Goal: Task Accomplishment & Management: Manage account settings

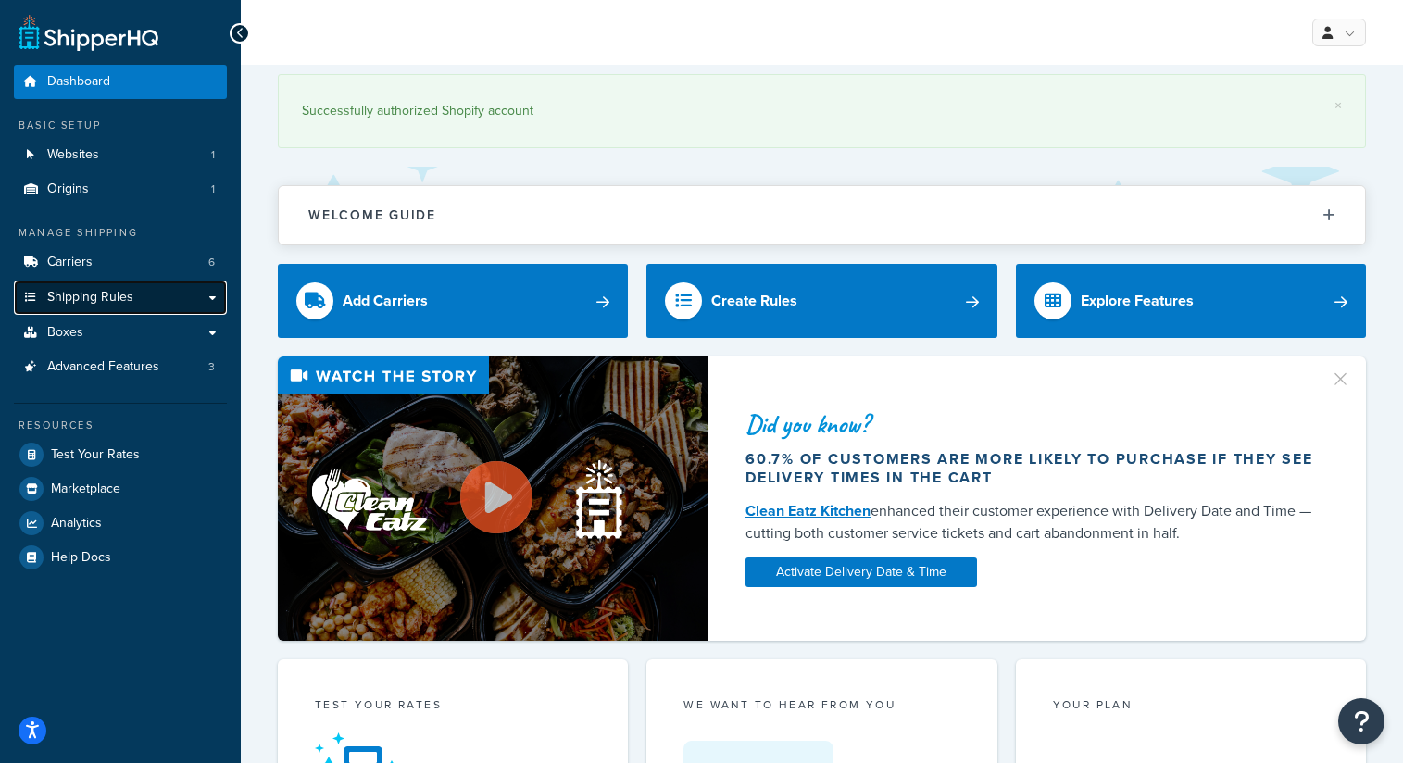
click at [210, 300] on link "Shipping Rules" at bounding box center [120, 298] width 213 height 34
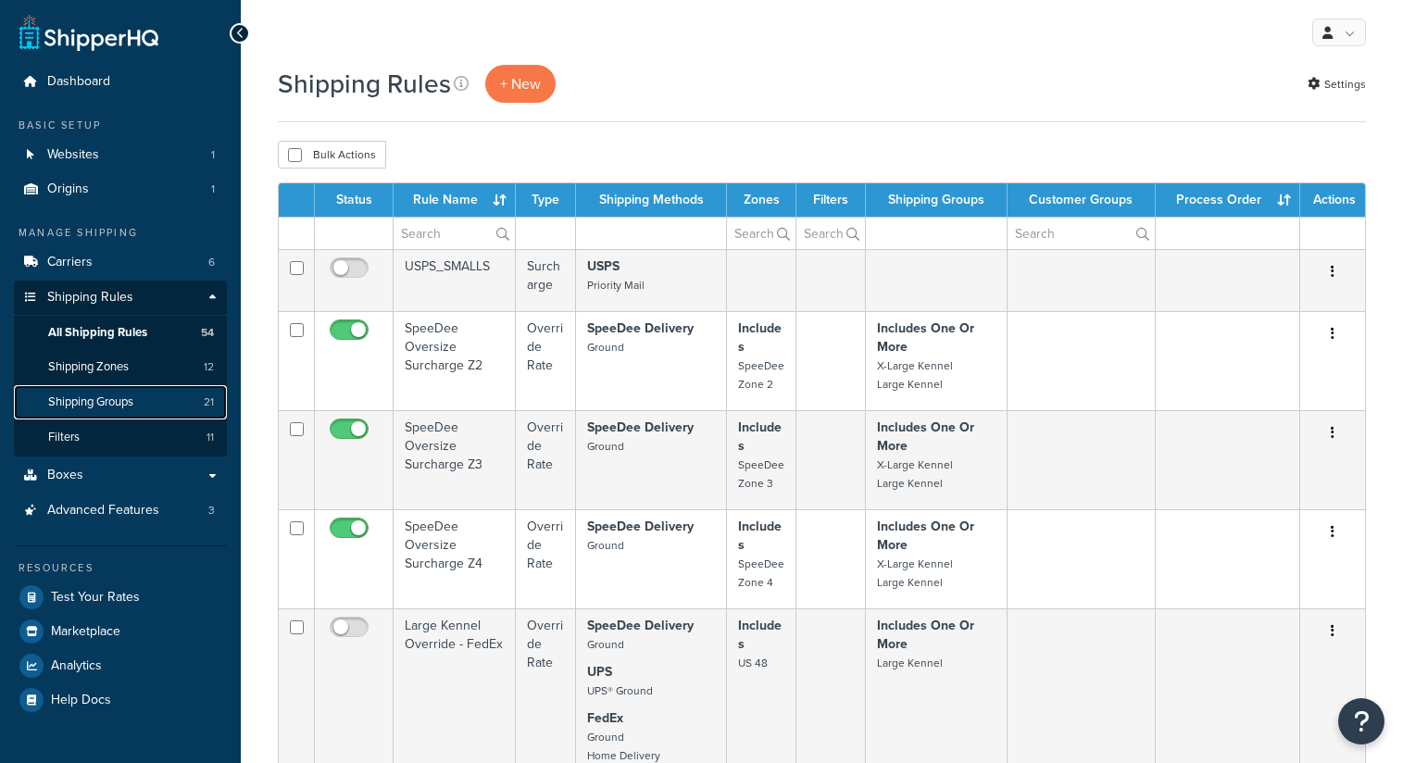
click at [145, 407] on link "Shipping Groups 21" at bounding box center [120, 402] width 213 height 34
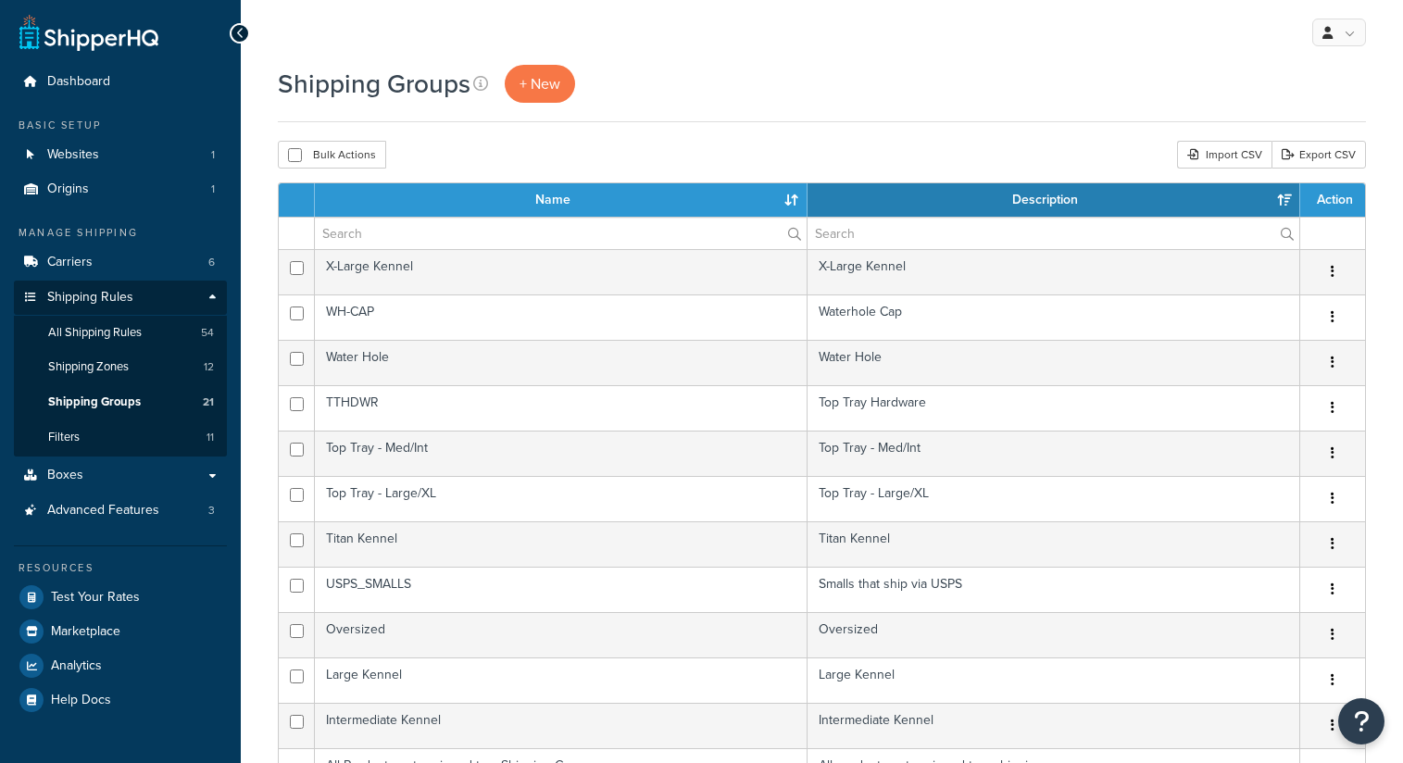
select select "15"
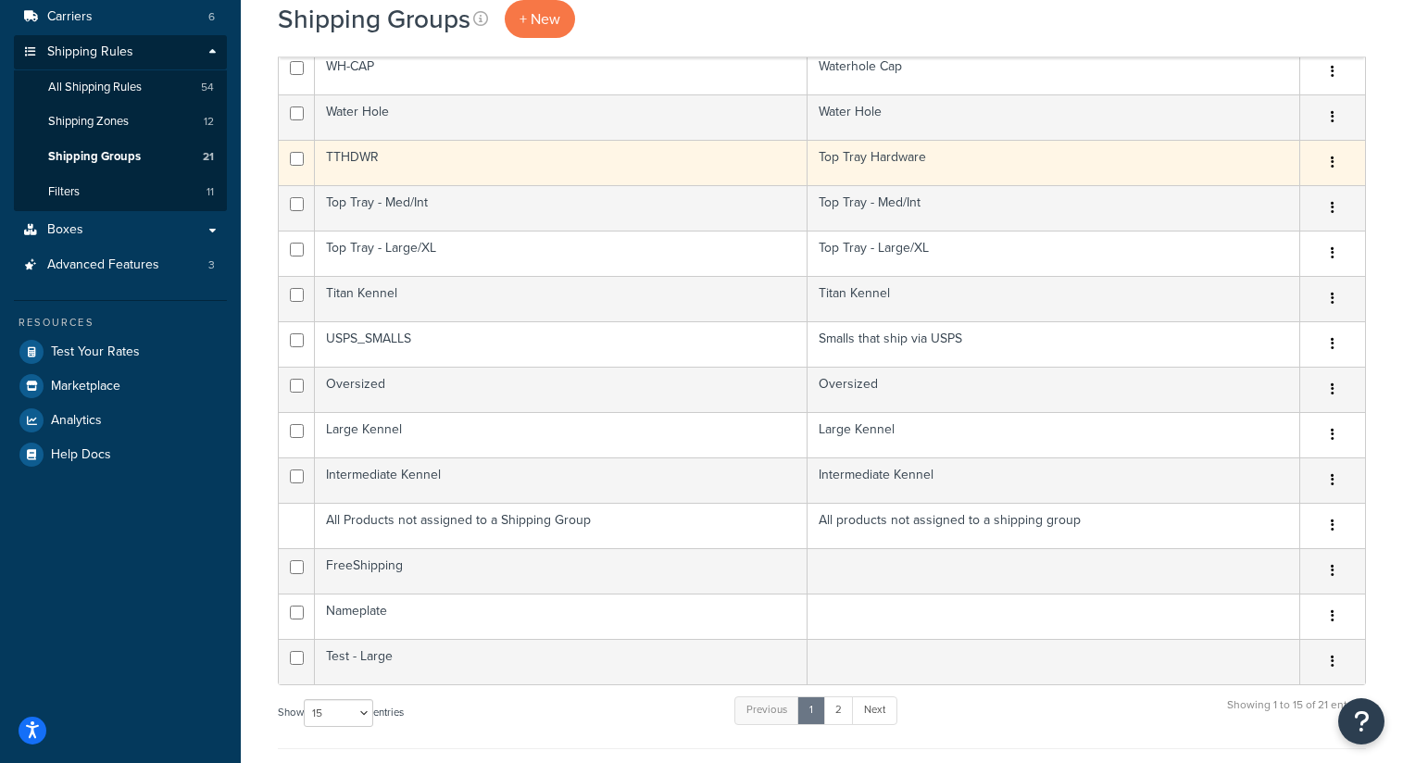
scroll to position [307, 0]
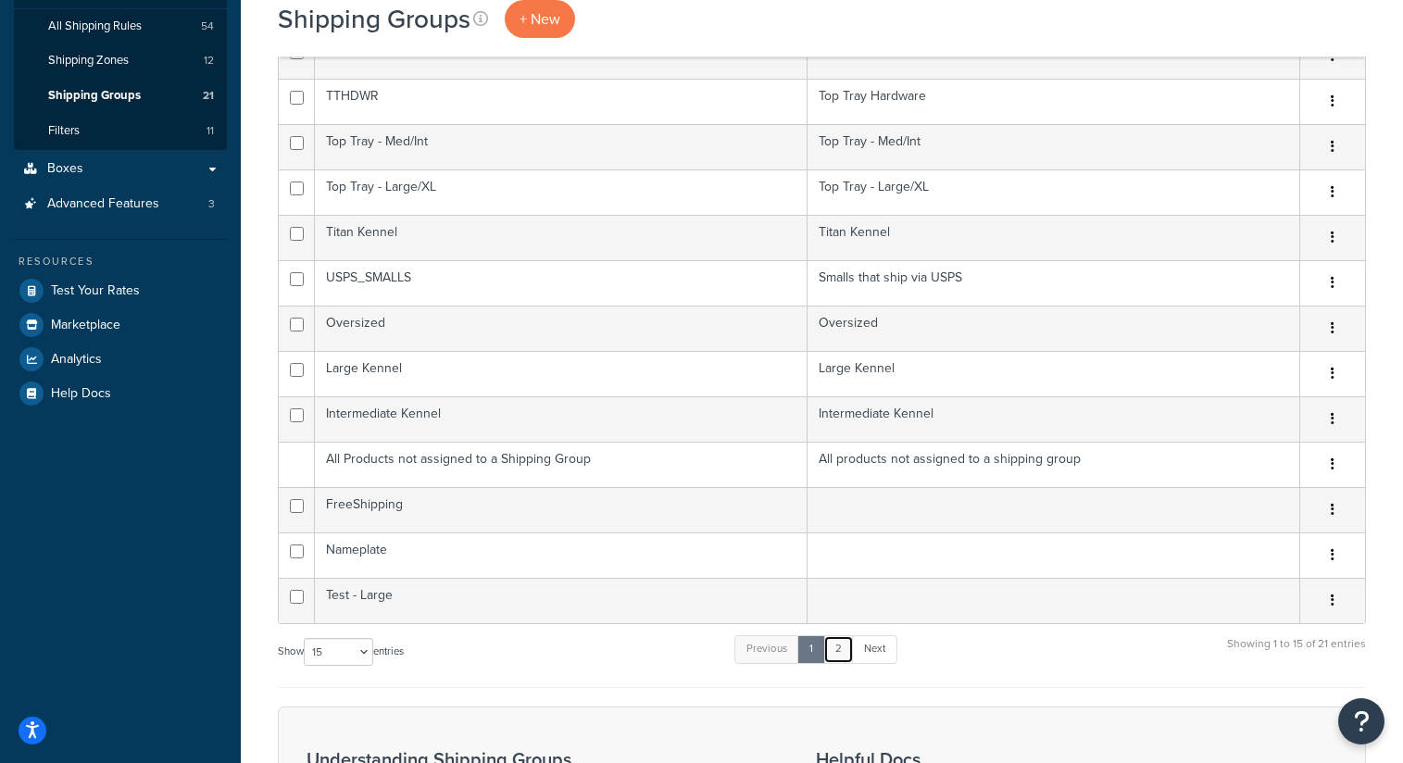
click at [844, 652] on link "2" at bounding box center [838, 649] width 31 height 28
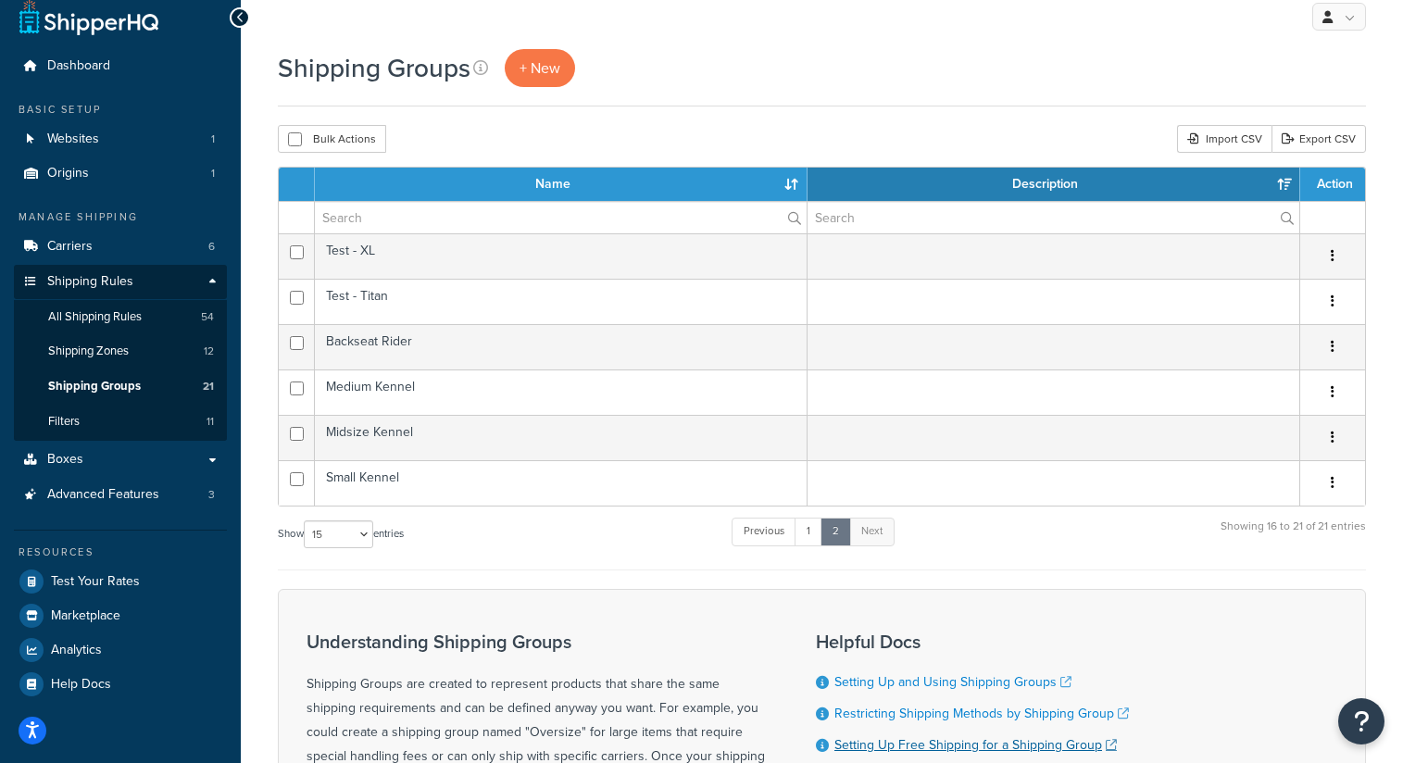
scroll to position [8, 0]
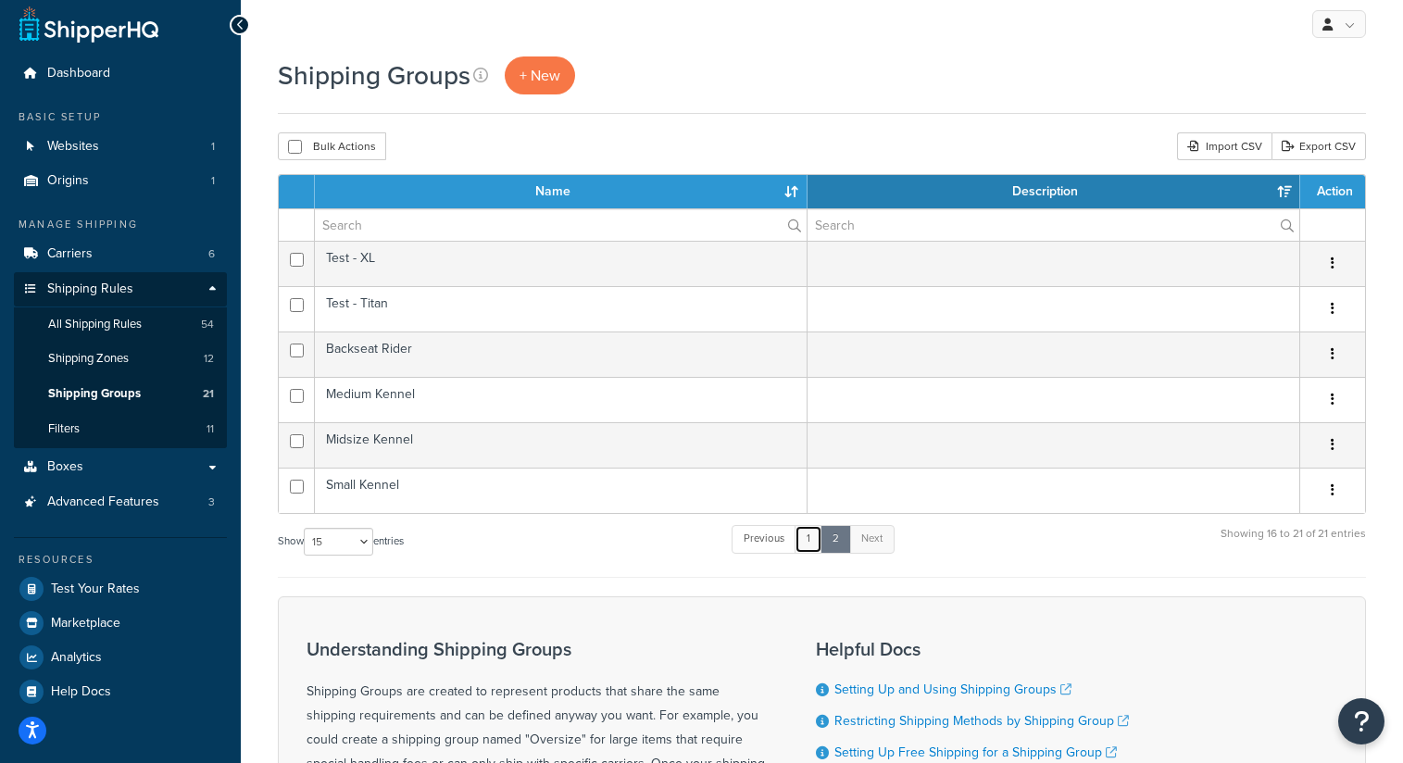
click at [820, 544] on link "1" at bounding box center [809, 539] width 28 height 28
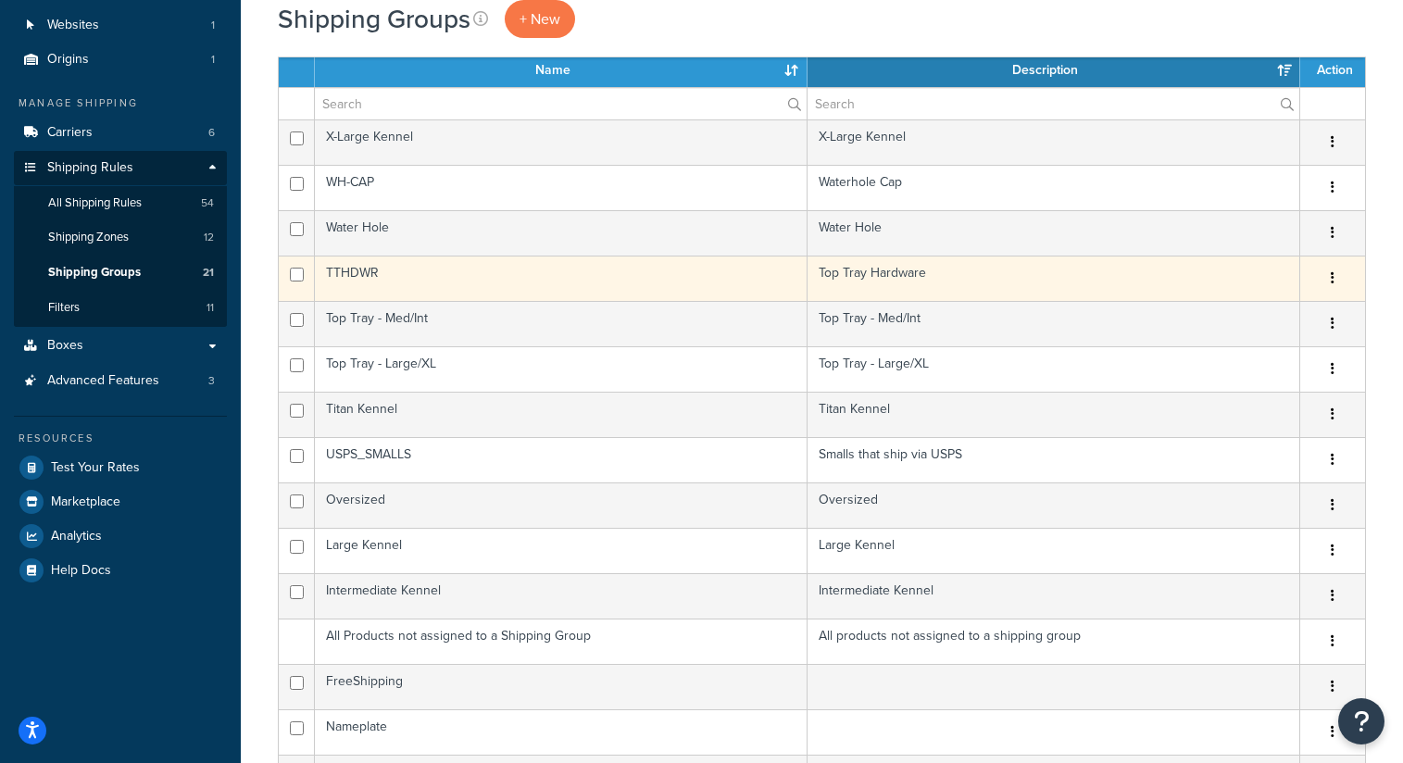
scroll to position [127, 0]
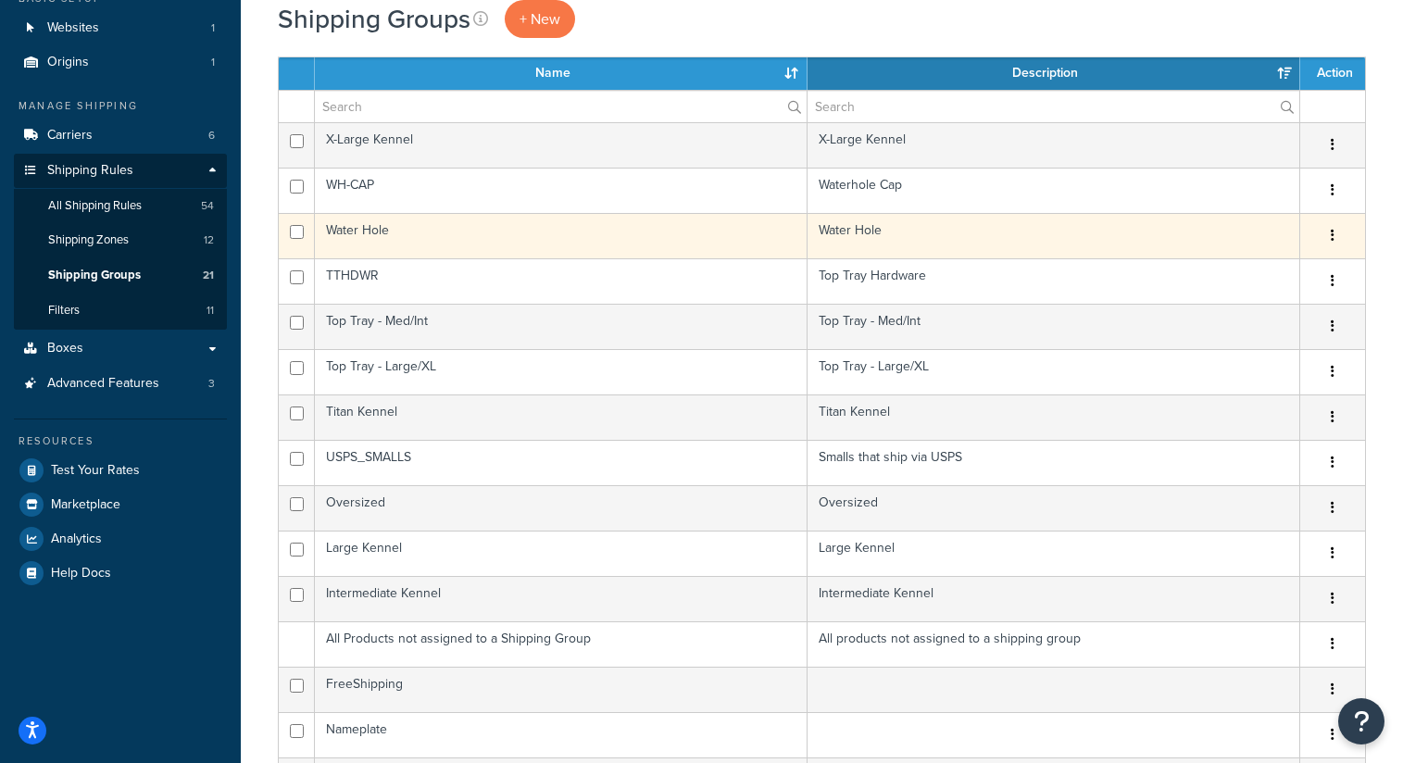
click at [1331, 237] on icon "button" at bounding box center [1333, 235] width 4 height 13
click at [1277, 275] on link "Edit" at bounding box center [1258, 274] width 146 height 38
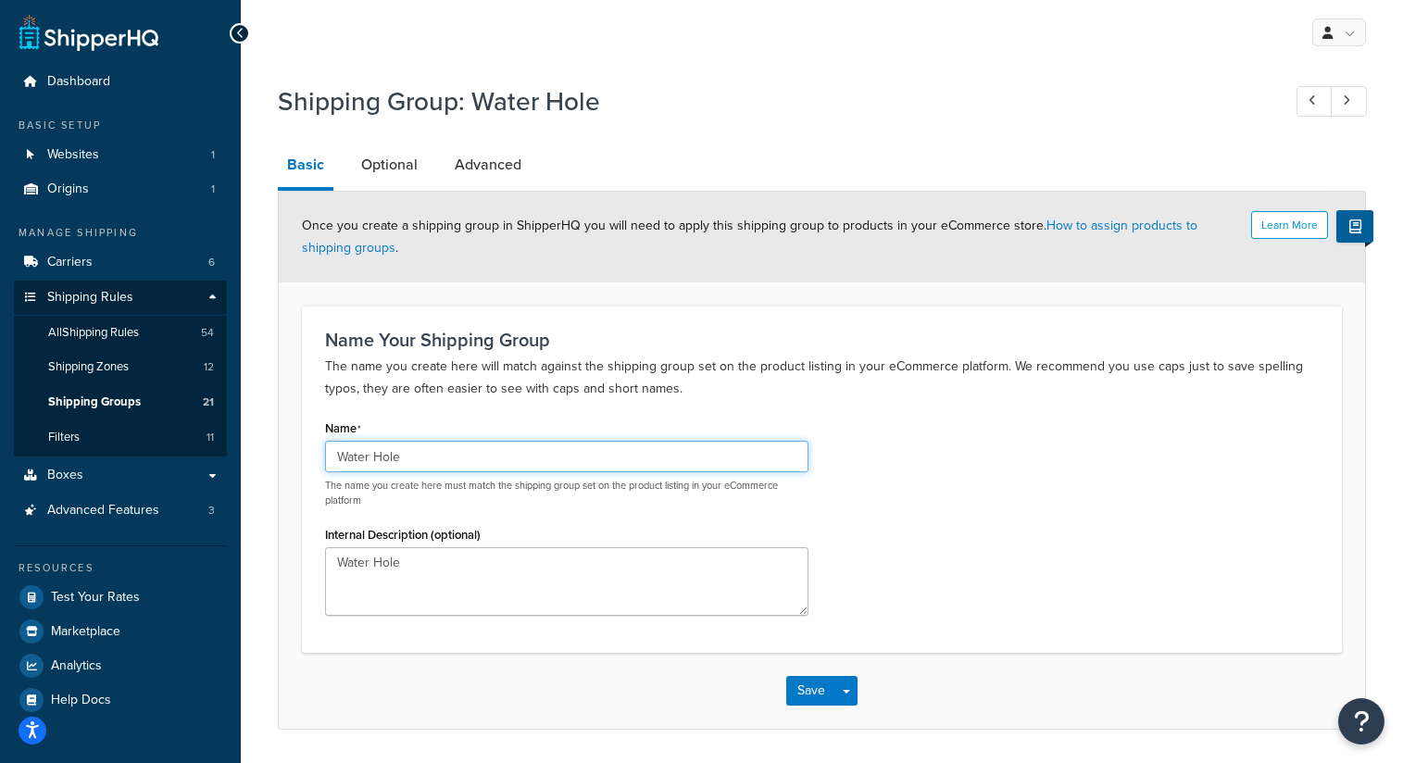
click at [464, 450] on input "Water Hole" at bounding box center [566, 456] width 483 height 31
click at [338, 456] on input "Water Hole" at bounding box center [566, 456] width 483 height 31
drag, startPoint x: 521, startPoint y: 462, endPoint x: 401, endPoint y: 464, distance: 119.5
click at [401, 464] on input "Square Acc - Water Hole" at bounding box center [566, 456] width 483 height 31
type input "Square Accessory"
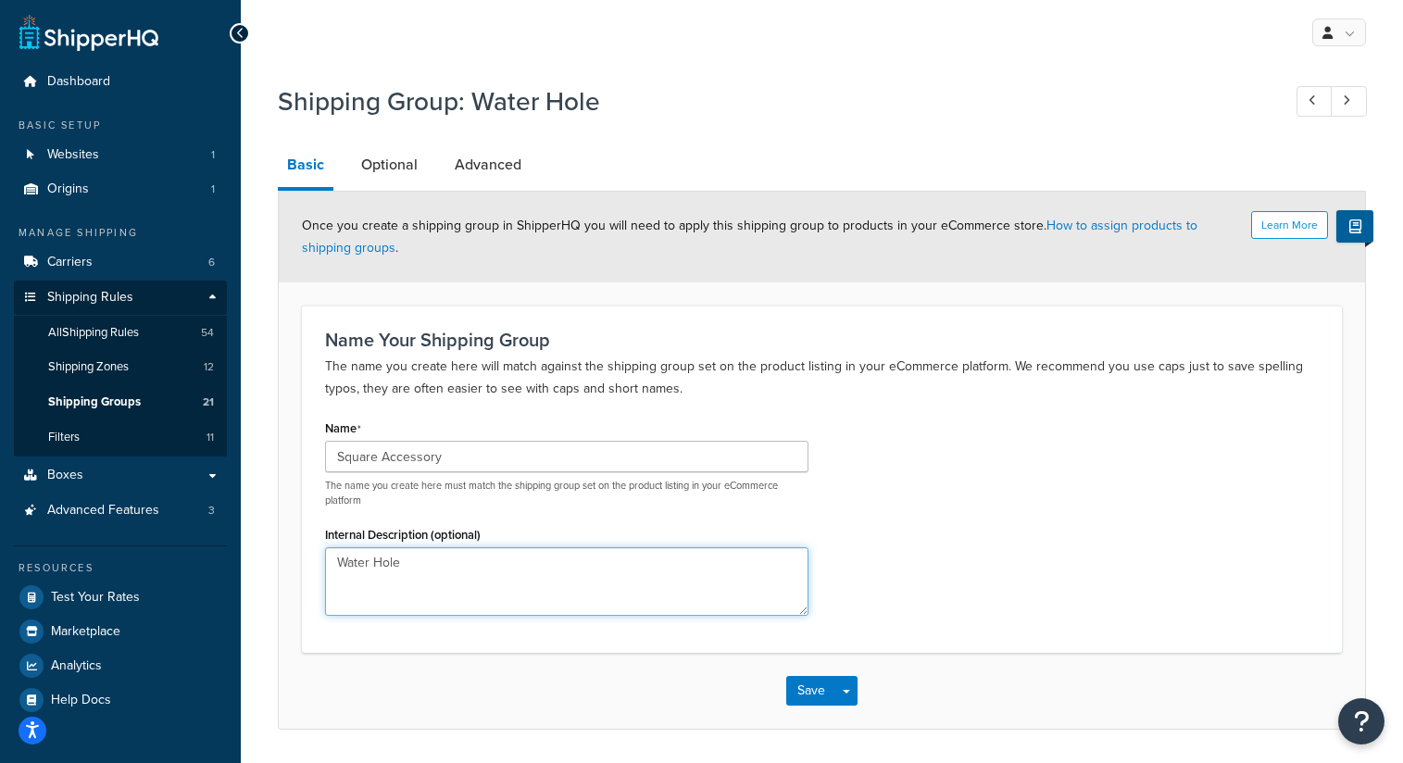
click at [450, 570] on textarea "Water Hole" at bounding box center [566, 581] width 483 height 69
type textarea "Water Hole, Rod Pod, ChowBox, ChowBox Mini, Toss Boss"
click at [817, 688] on button "Save" at bounding box center [811, 691] width 50 height 30
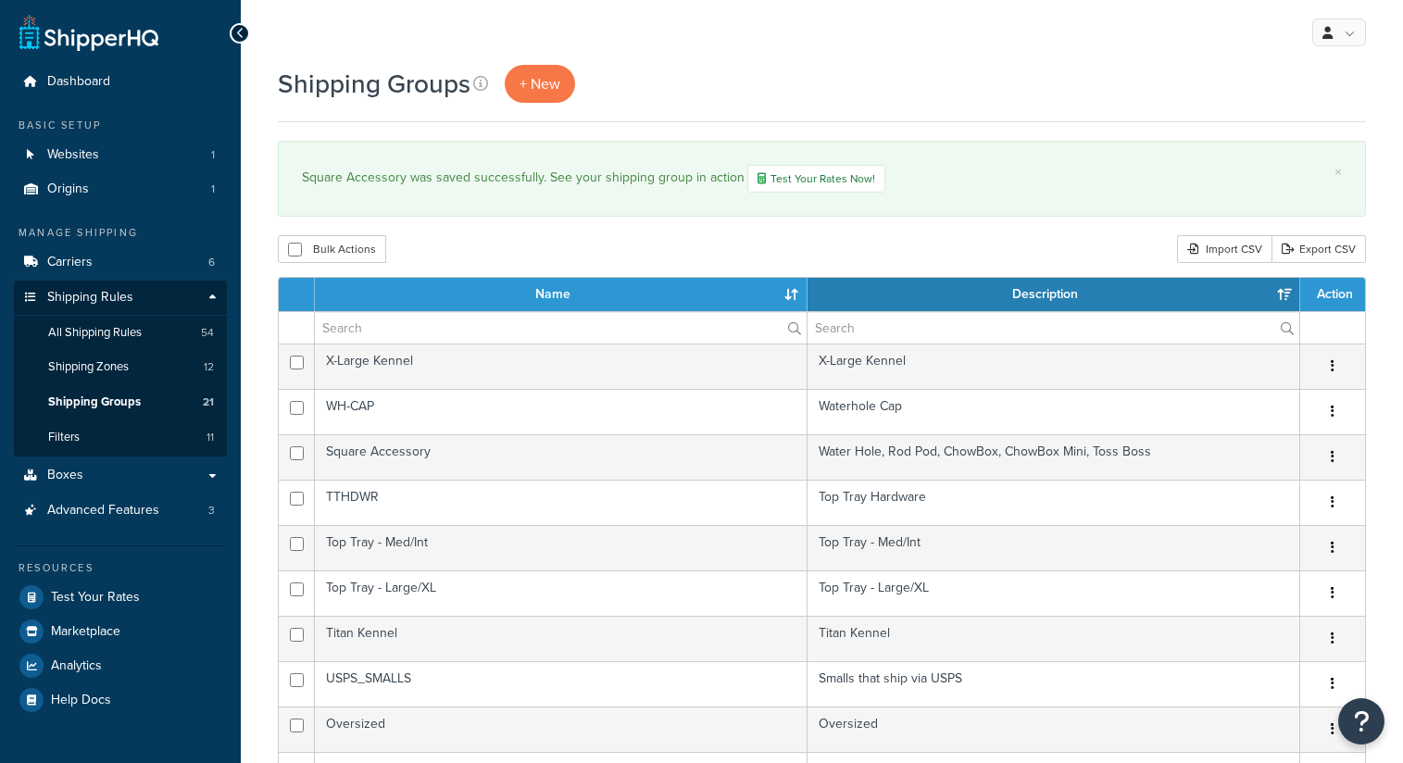
select select "15"
click at [543, 92] on span "+ New" at bounding box center [540, 83] width 41 height 21
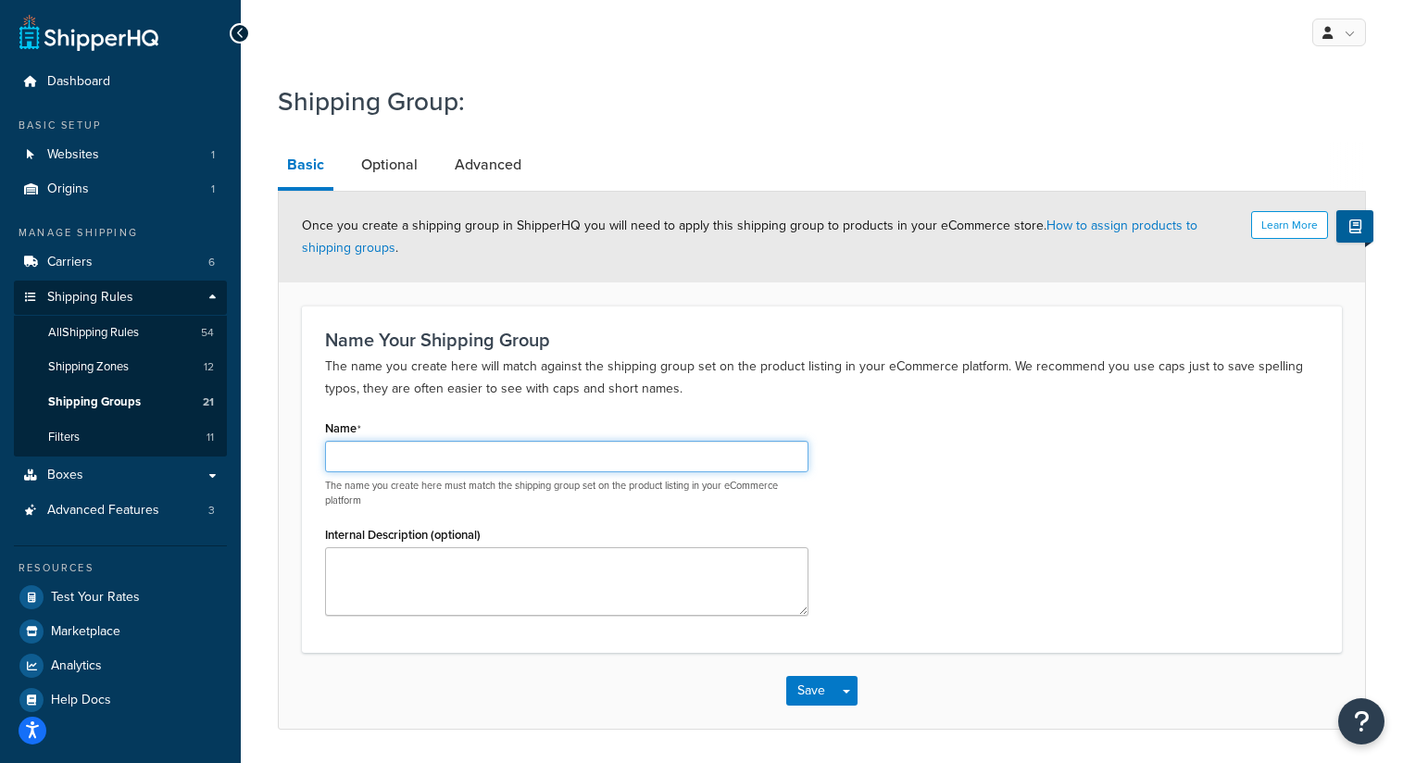
click at [436, 454] on input "Name" at bounding box center [566, 456] width 483 height 31
type input "Rectangle Accessory"
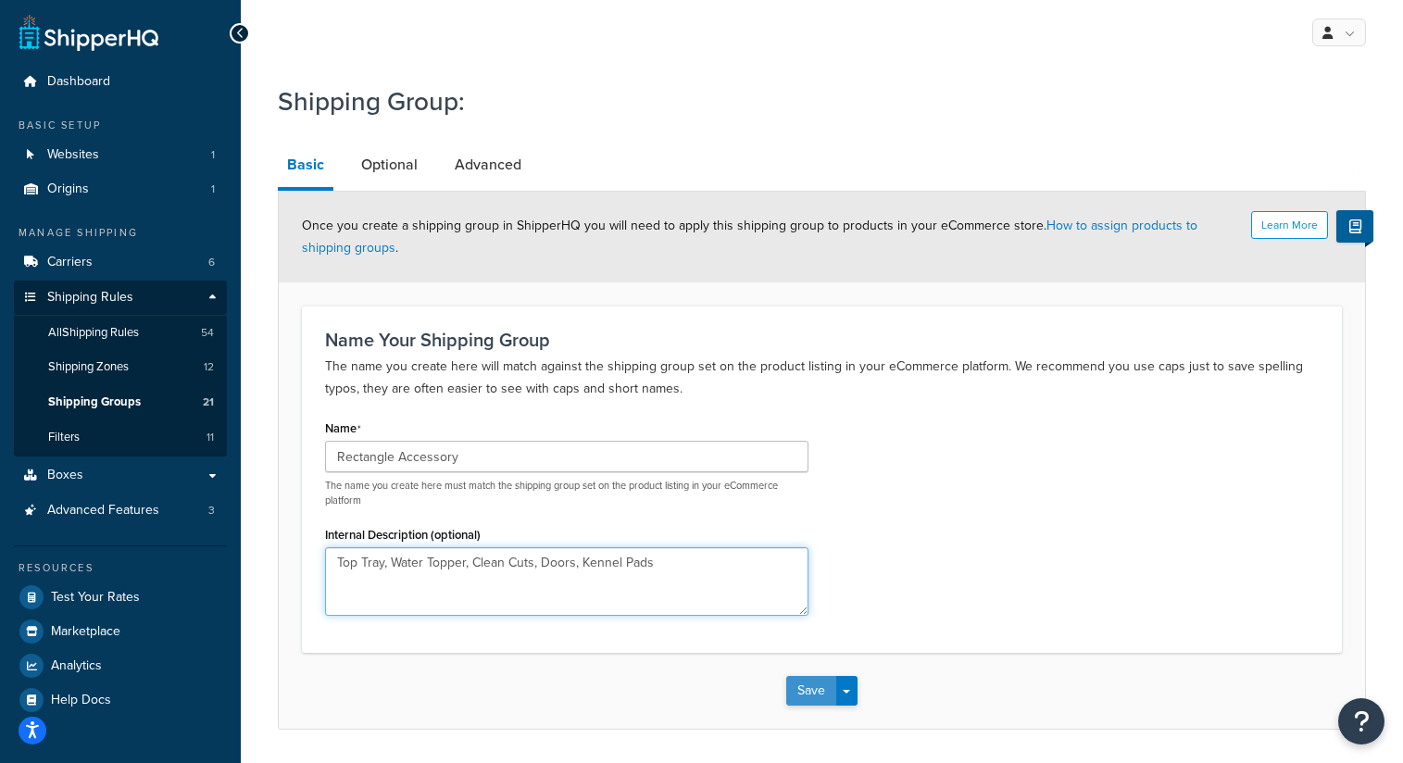
type textarea "Top Tray, Water Topper, Clean Cuts, Doors, Kennel Pads"
click at [808, 691] on button "Save" at bounding box center [811, 691] width 50 height 30
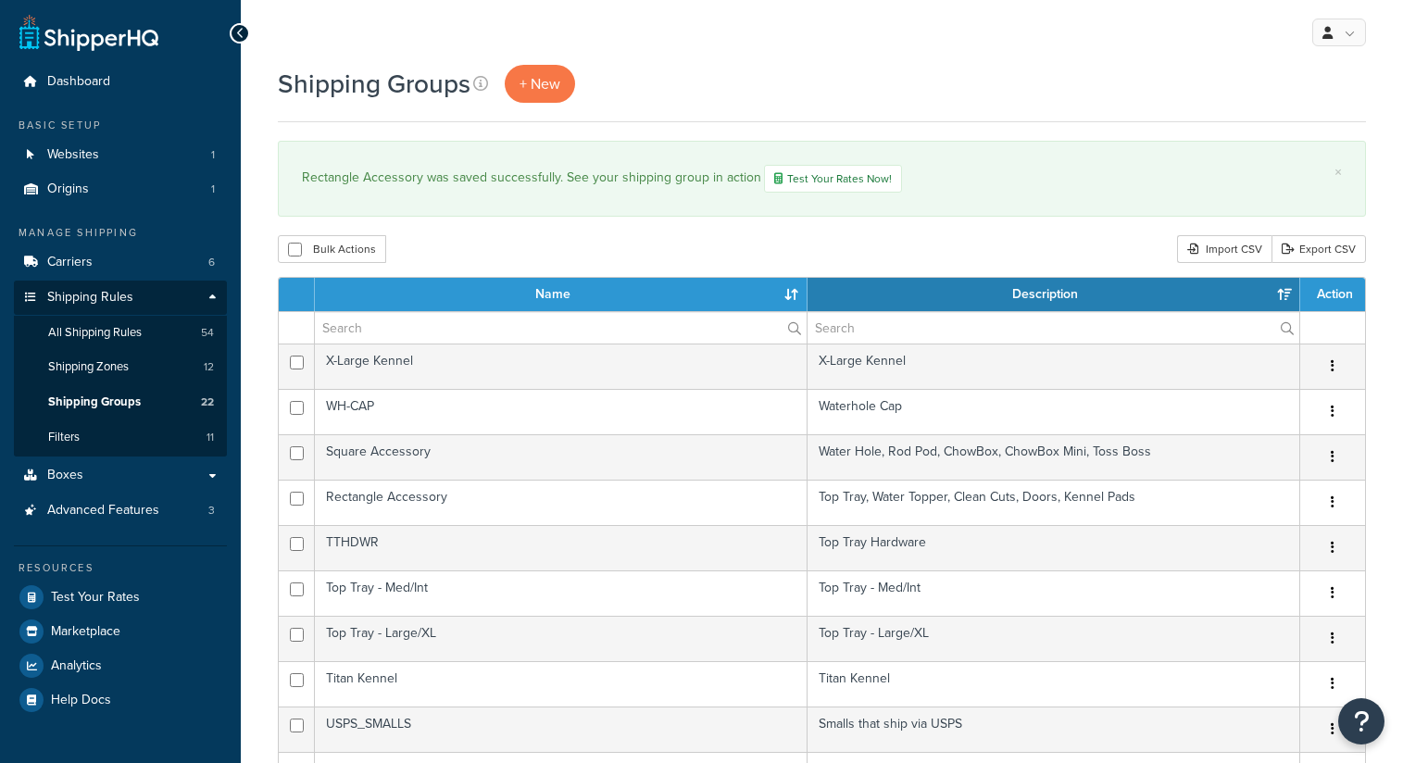
select select "15"
click at [144, 334] on link "All Shipping Rules 54" at bounding box center [120, 333] width 213 height 34
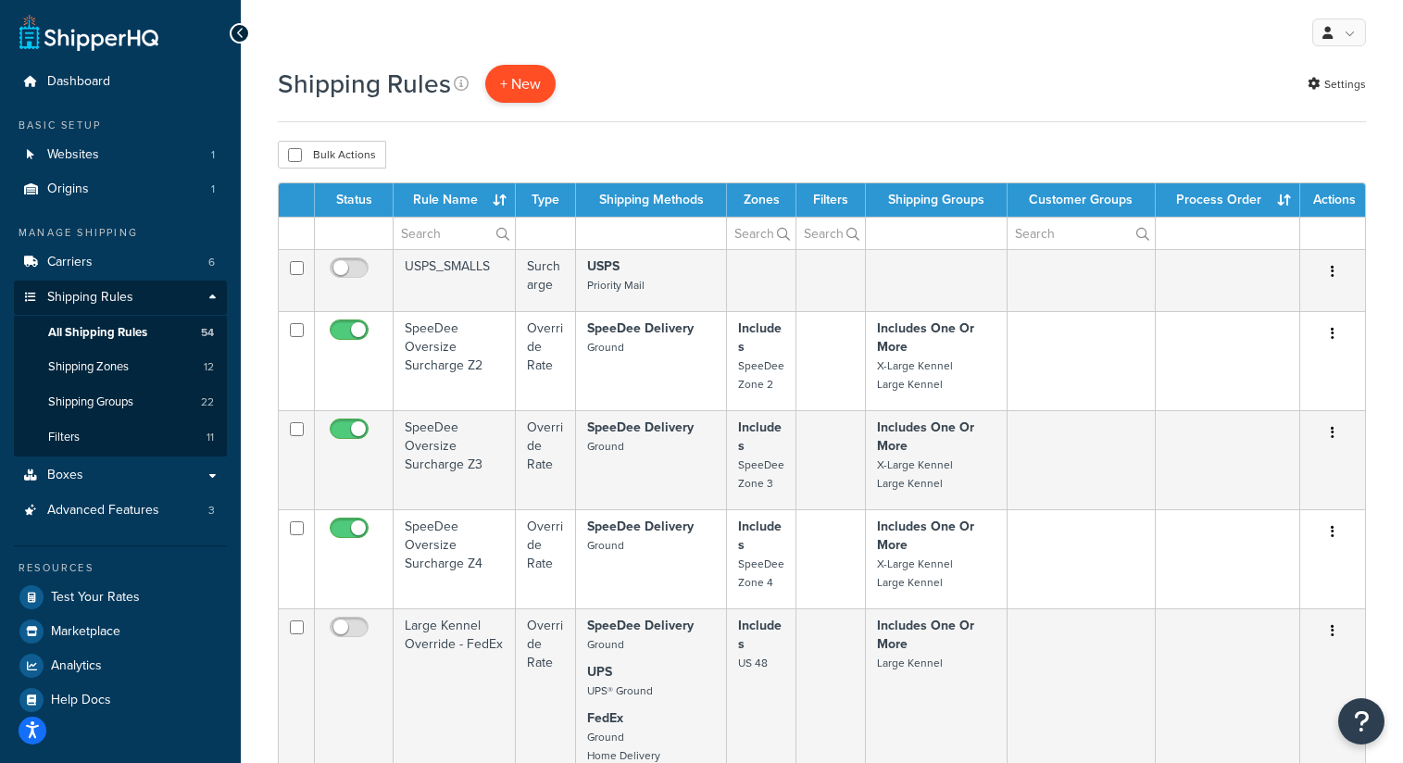
click at [527, 83] on p "+ New" at bounding box center [520, 84] width 70 height 38
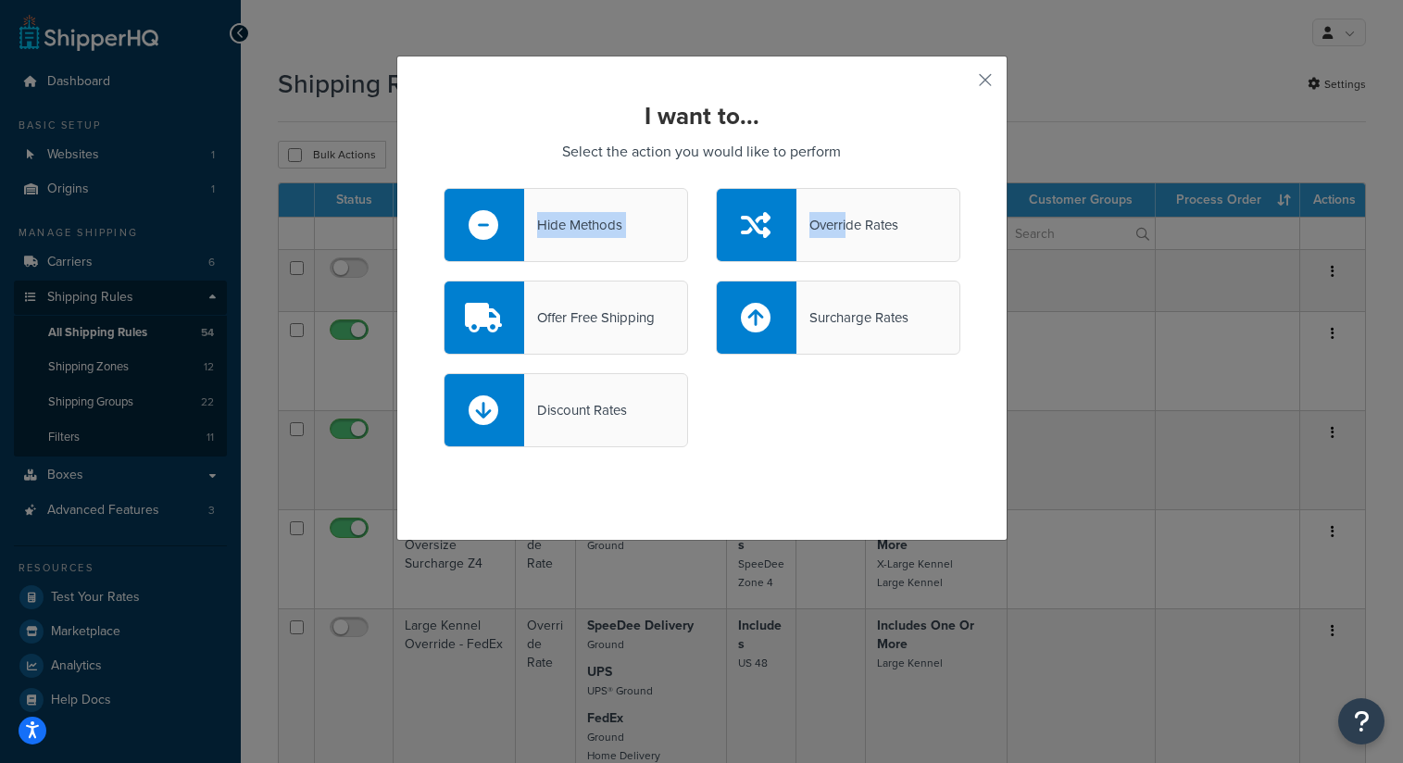
drag, startPoint x: 1163, startPoint y: 144, endPoint x: 848, endPoint y: 215, distance: 322.9
click at [848, 215] on div "I want to... Select the action you would like to perform Hide Methods Override …" at bounding box center [701, 381] width 1403 height 763
click at [854, 227] on div "Override Rates" at bounding box center [848, 225] width 102 height 26
click at [0, 0] on input "Override Rates" at bounding box center [0, 0] width 0 height 0
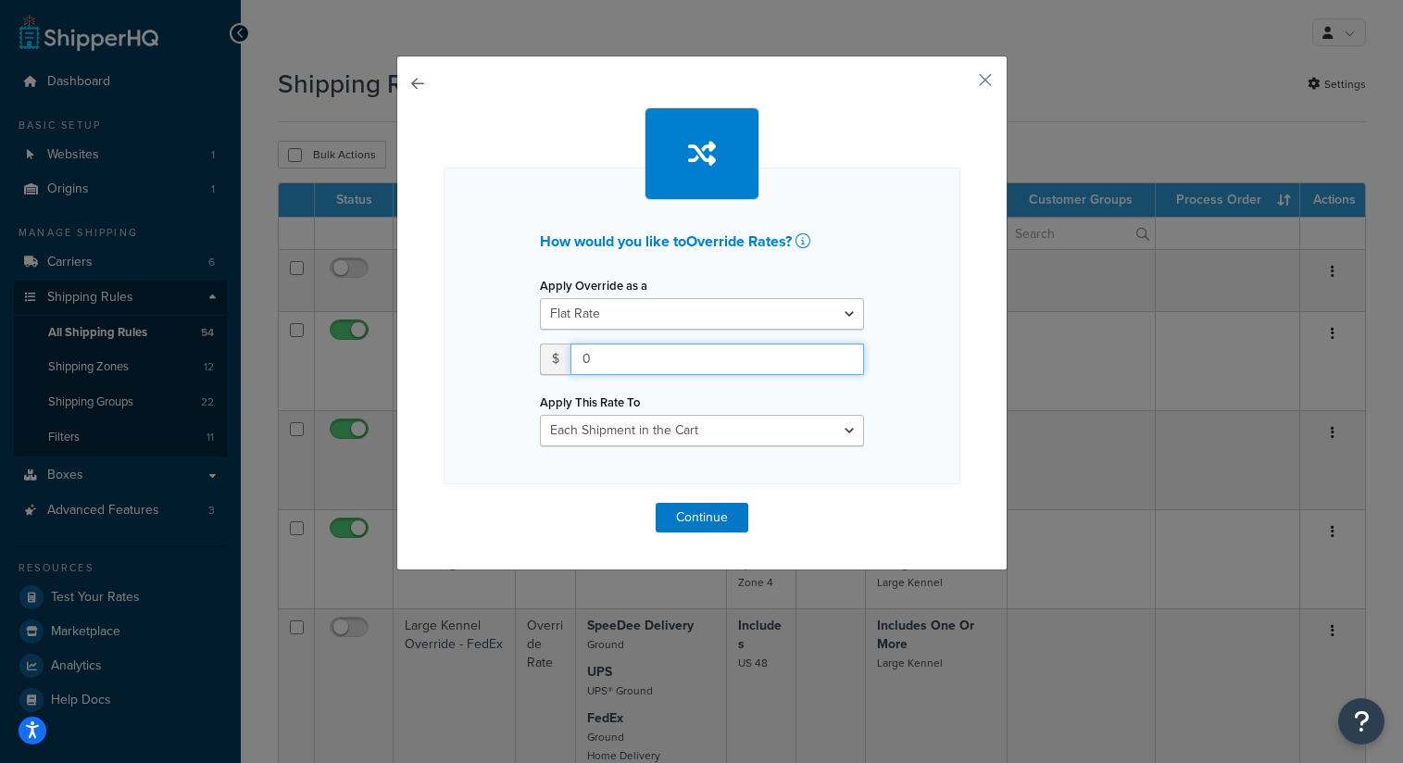
click at [770, 358] on input "0" at bounding box center [718, 359] width 294 height 31
type input "20"
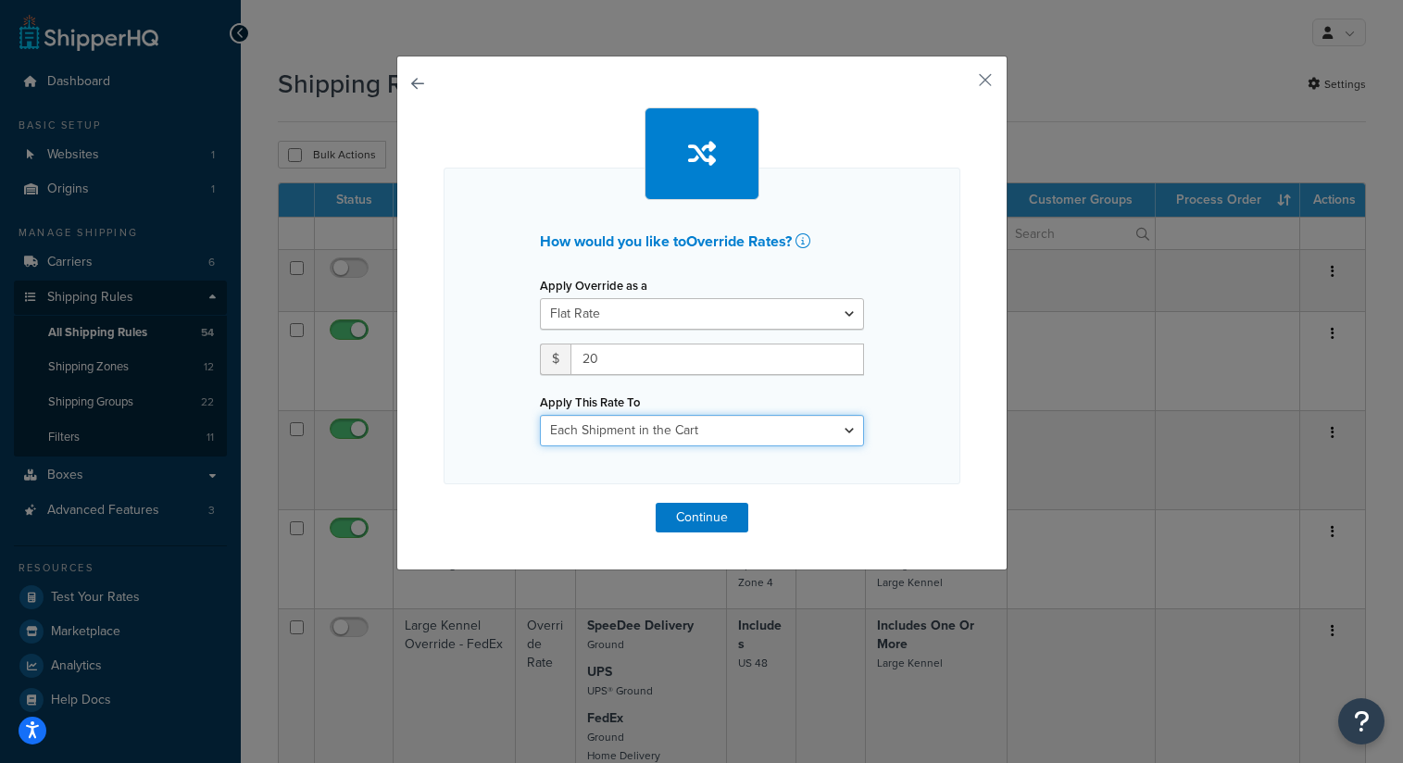
click at [822, 433] on select "Each Shipment in the Cart Each Shipping Group in the Cart Each Item within a Sh…" at bounding box center [702, 430] width 324 height 31
select select "ITEM"
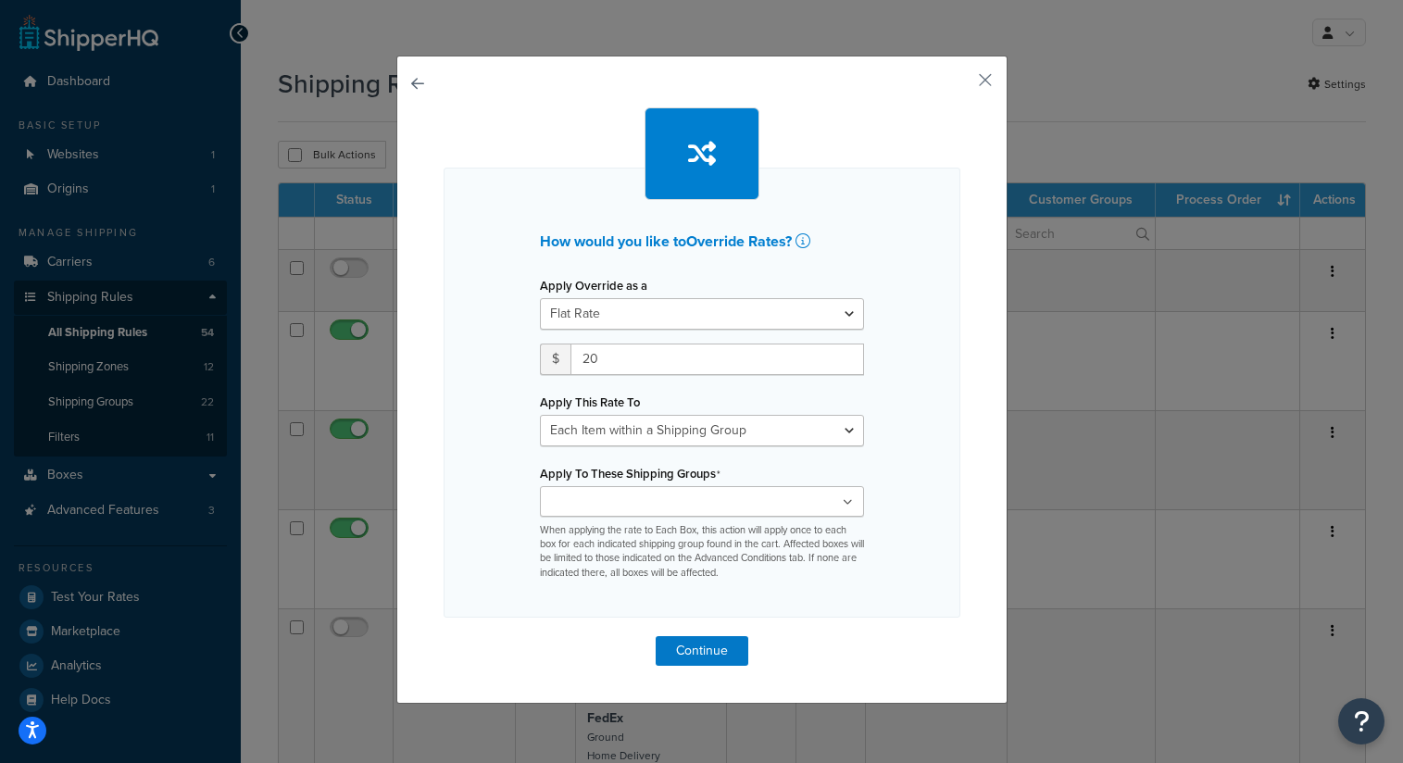
click at [735, 501] on ul at bounding box center [702, 501] width 324 height 31
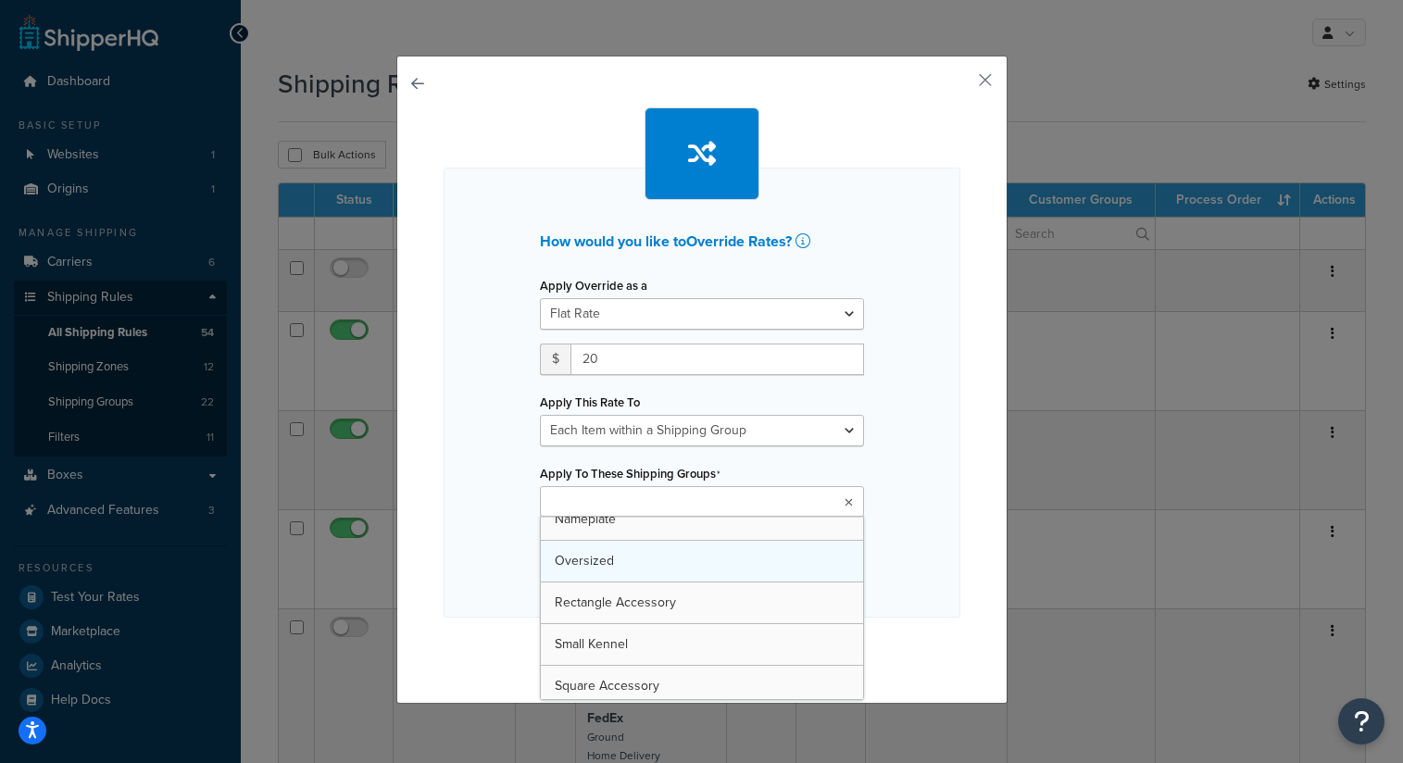
scroll to position [271, 0]
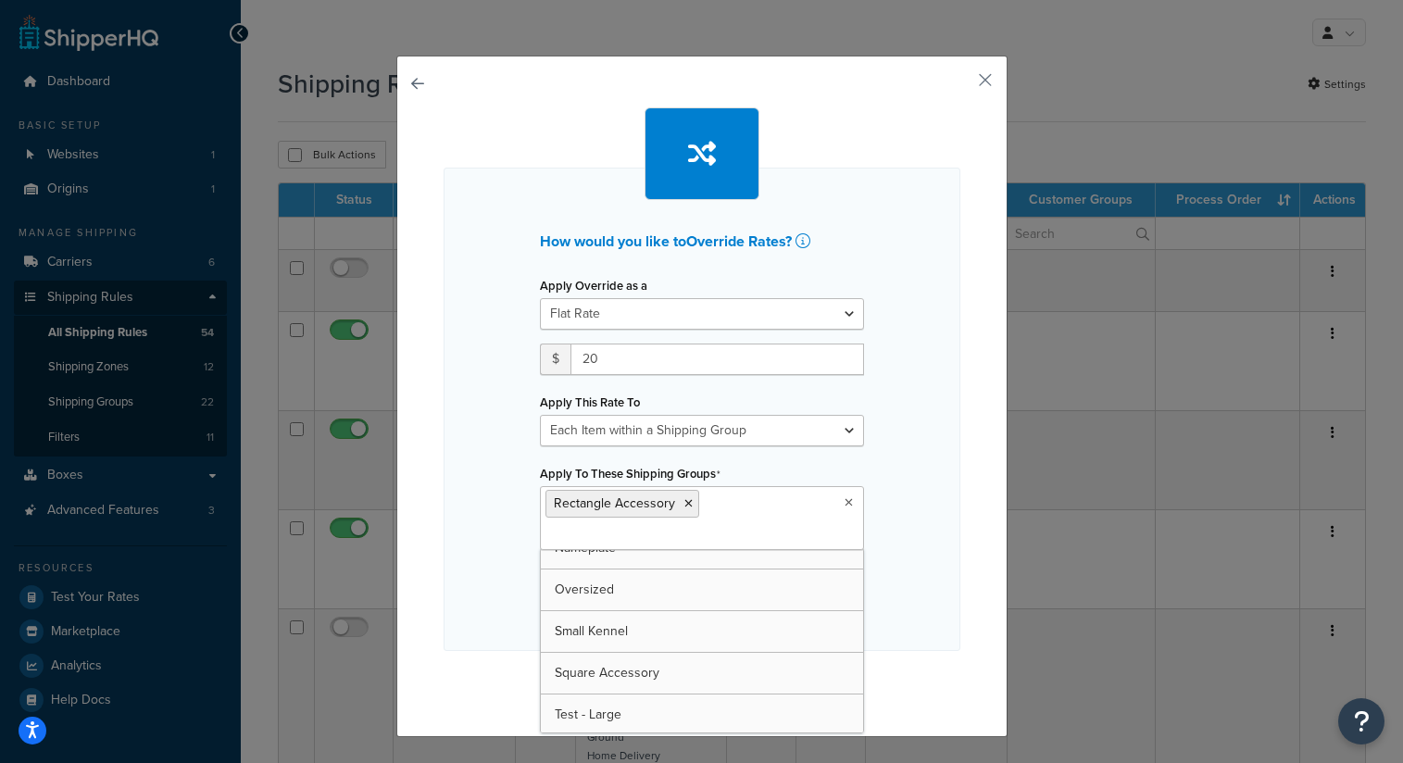
click at [948, 516] on div "How would you like to Override Rates ? Apply Override as a Flat Rate Percentage…" at bounding box center [702, 409] width 517 height 483
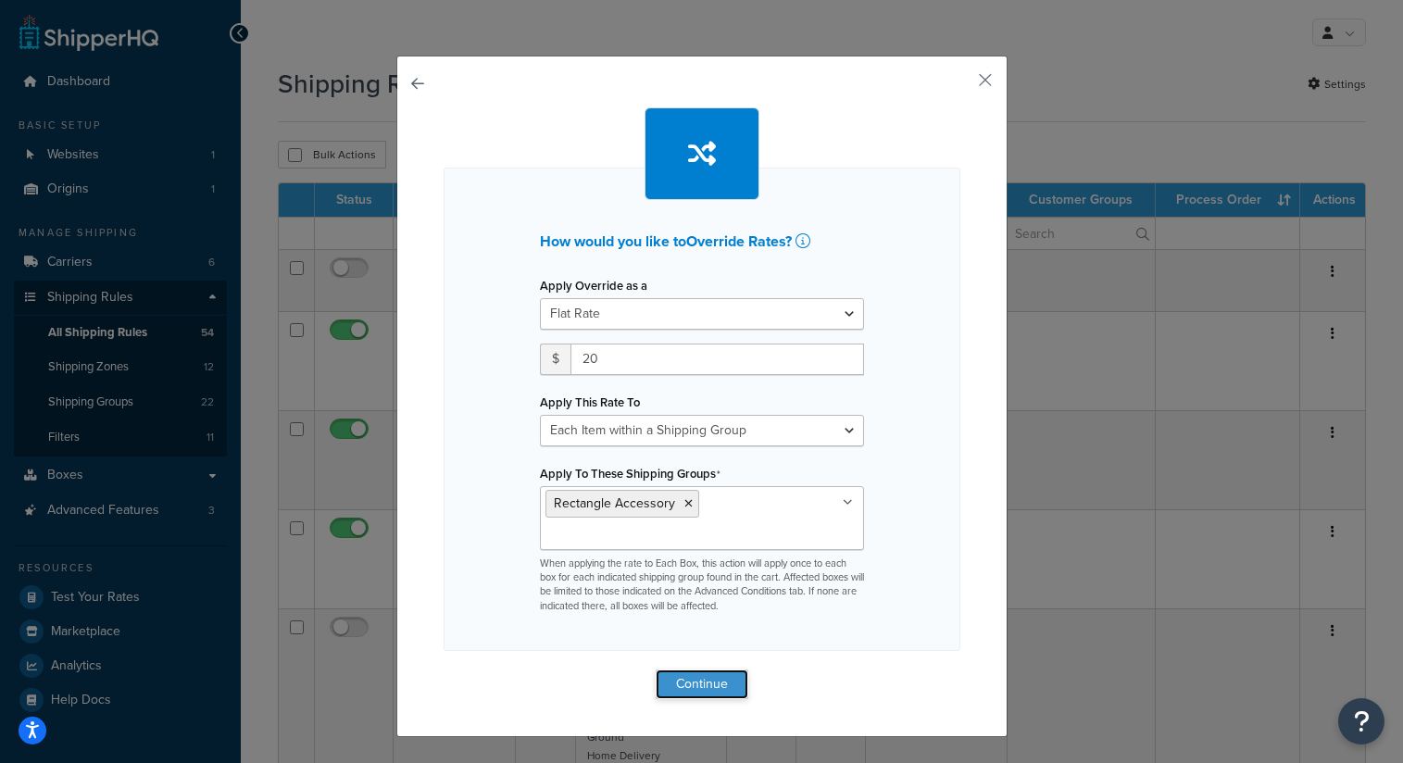
click at [707, 689] on button "Continue" at bounding box center [702, 685] width 93 height 30
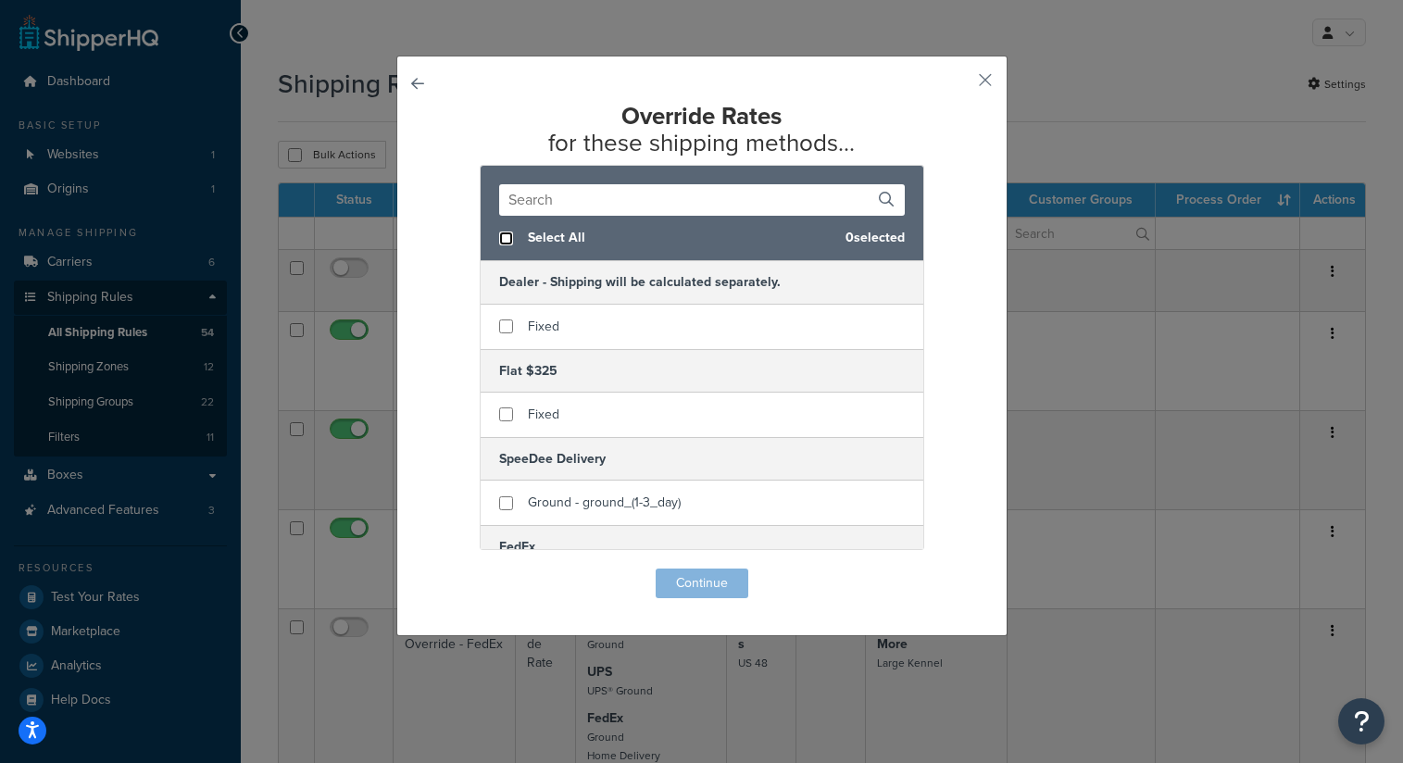
click at [503, 237] on input "checkbox" at bounding box center [506, 239] width 14 height 14
checkbox input "true"
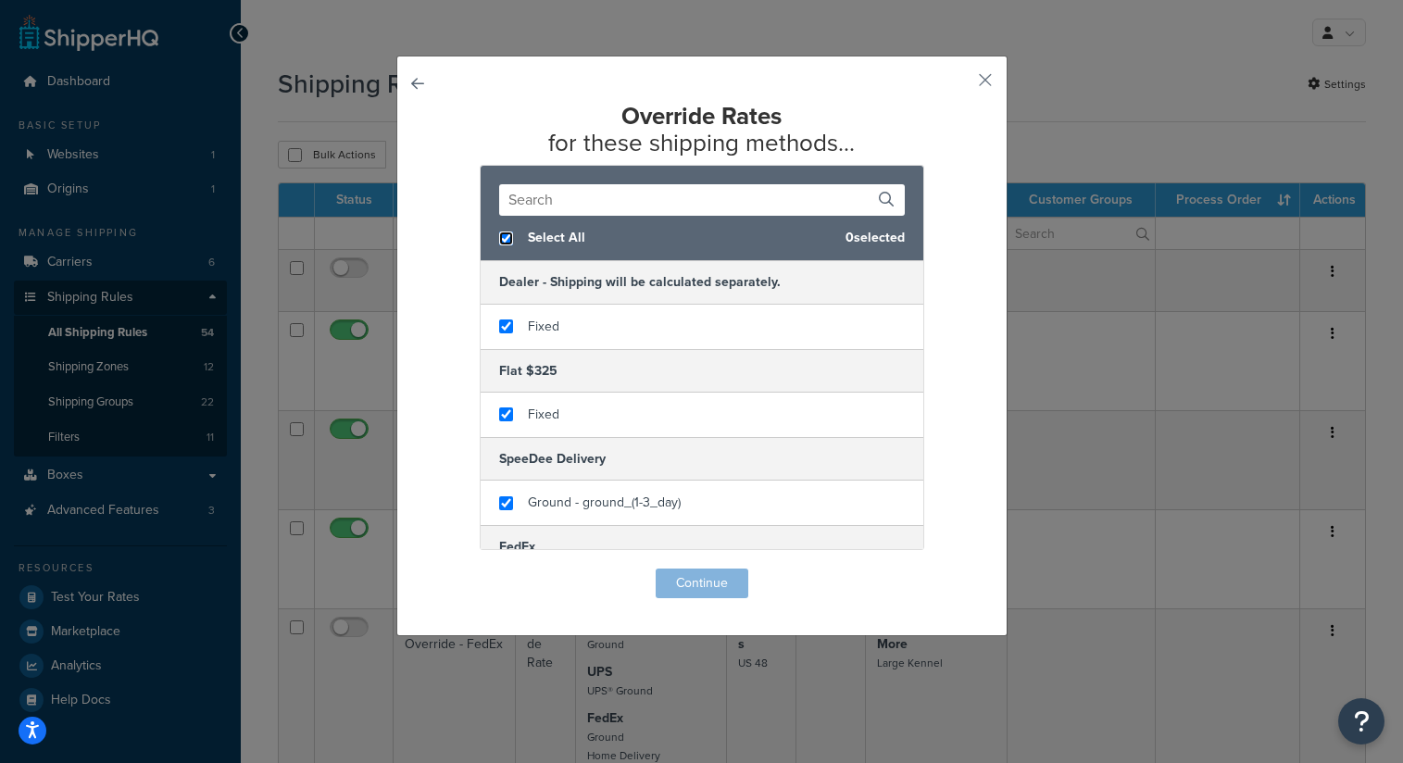
checkbox input "true"
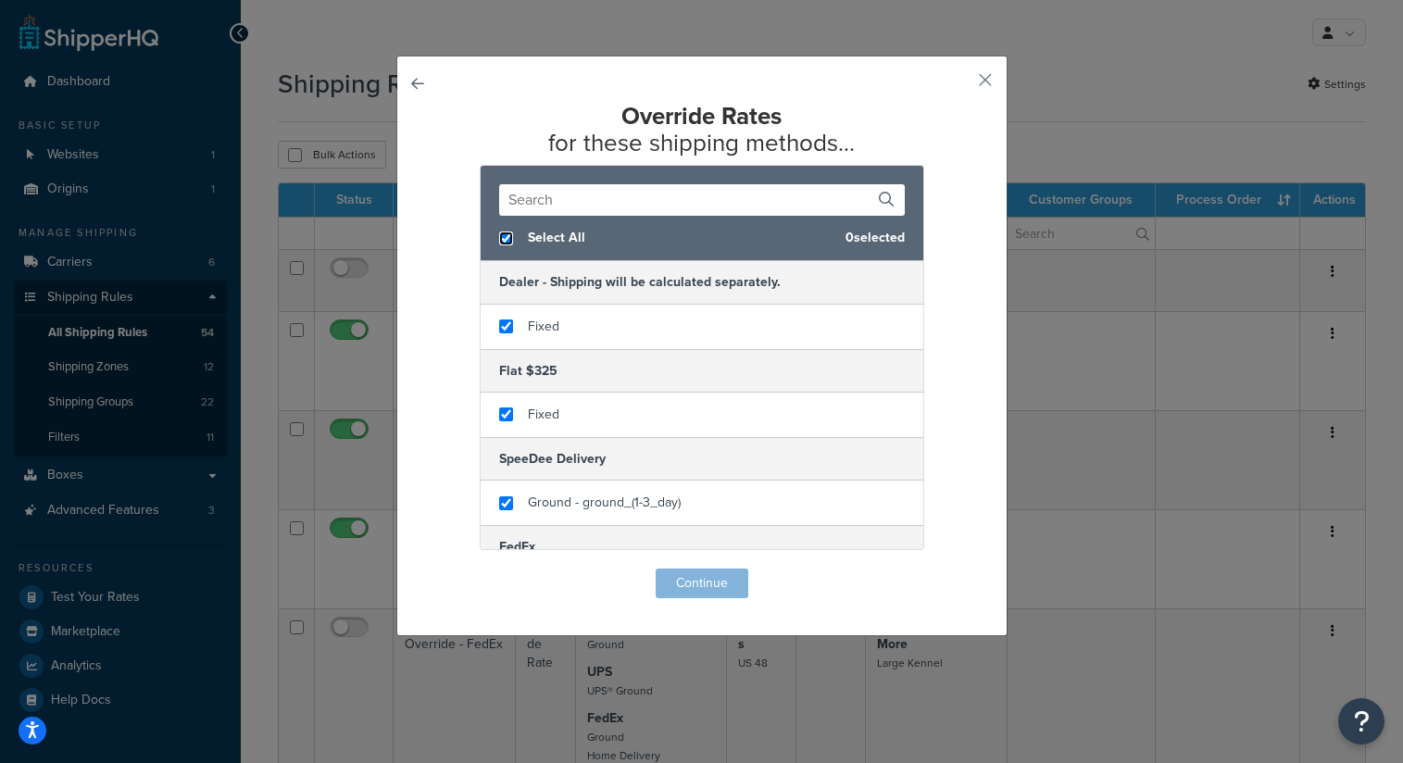
checkbox input "true"
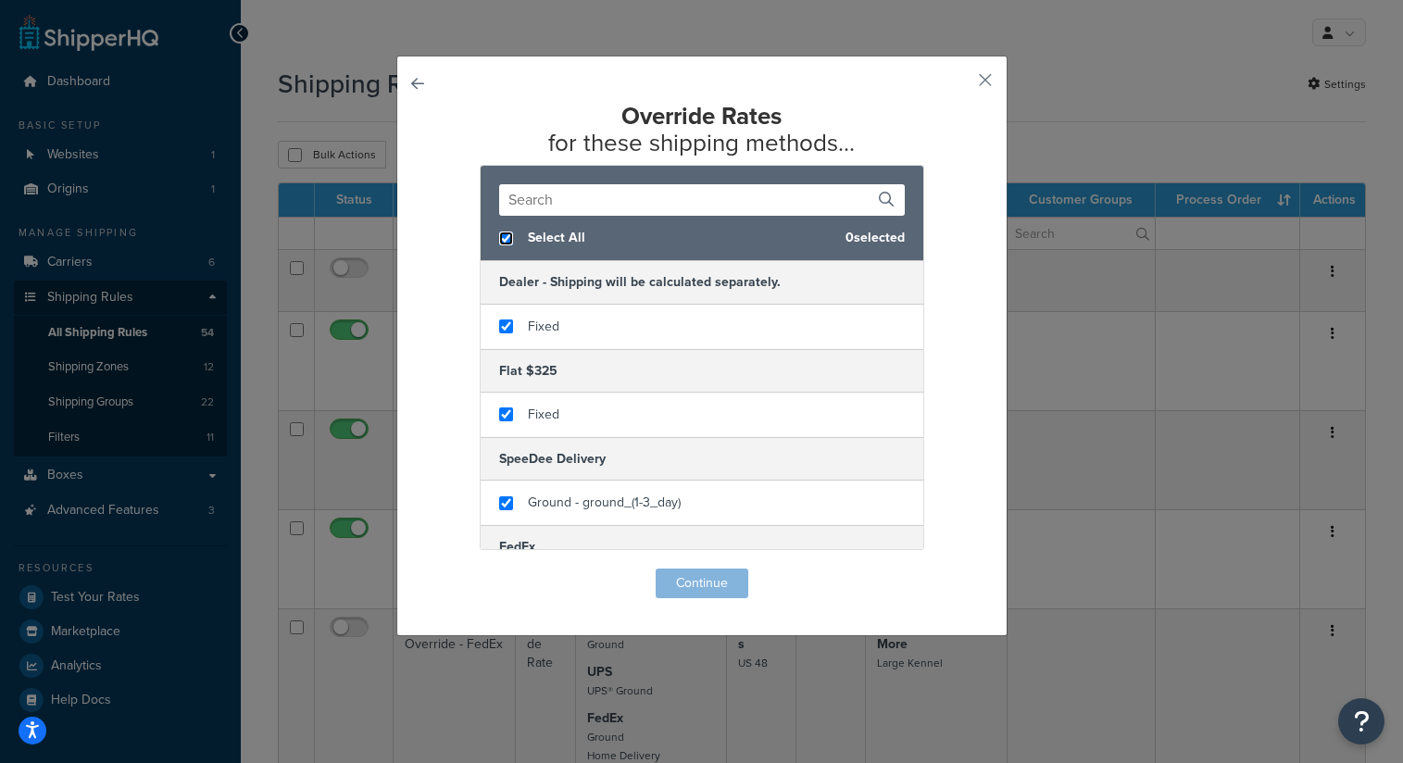
checkbox input "true"
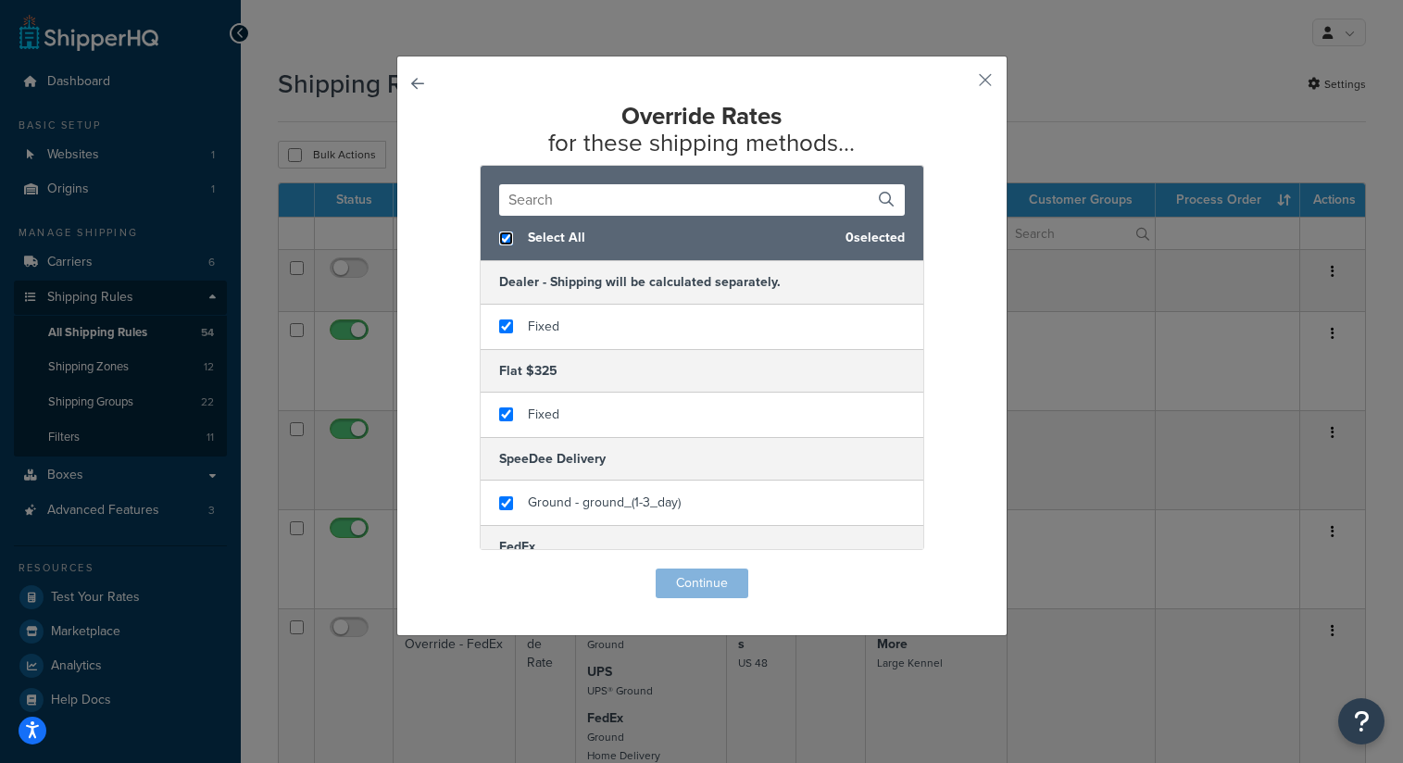
checkbox input "true"
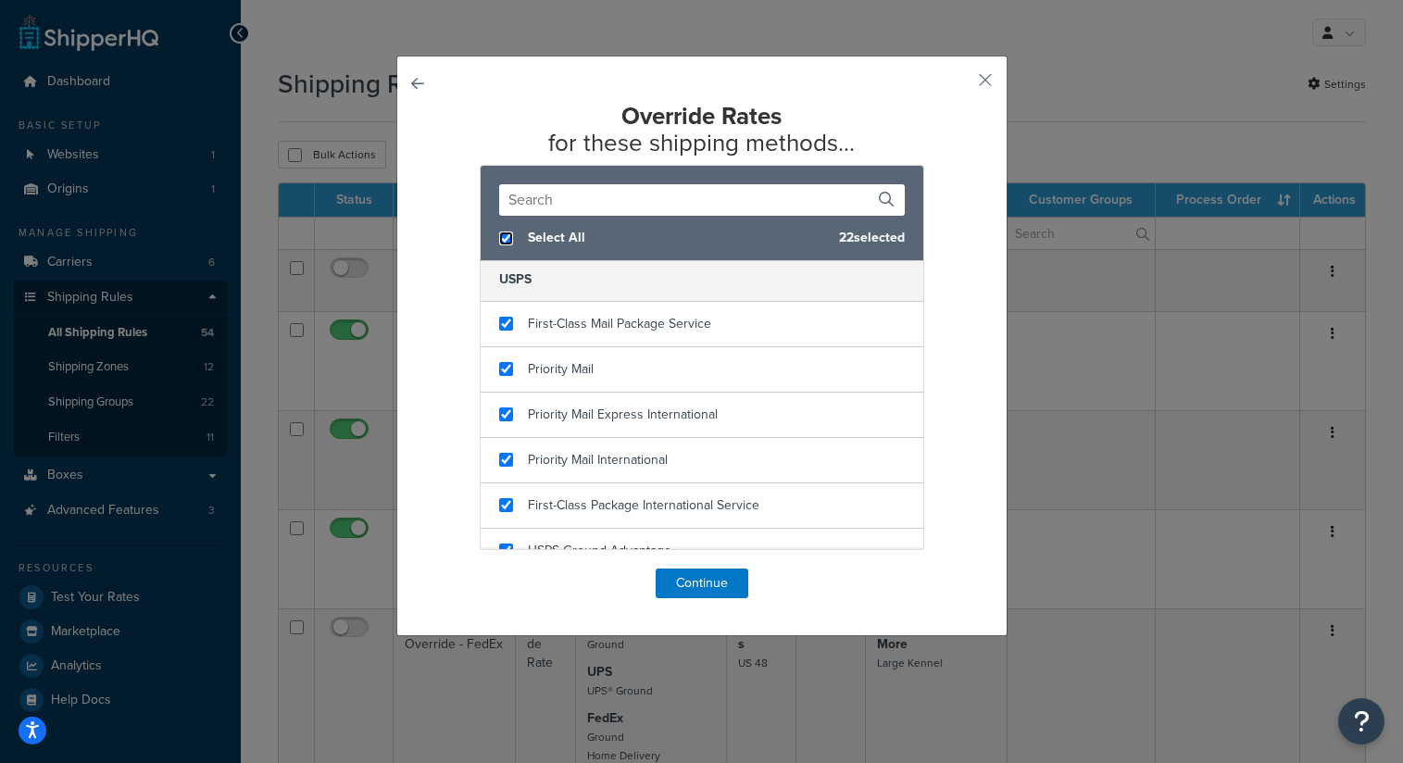
scroll to position [967, 0]
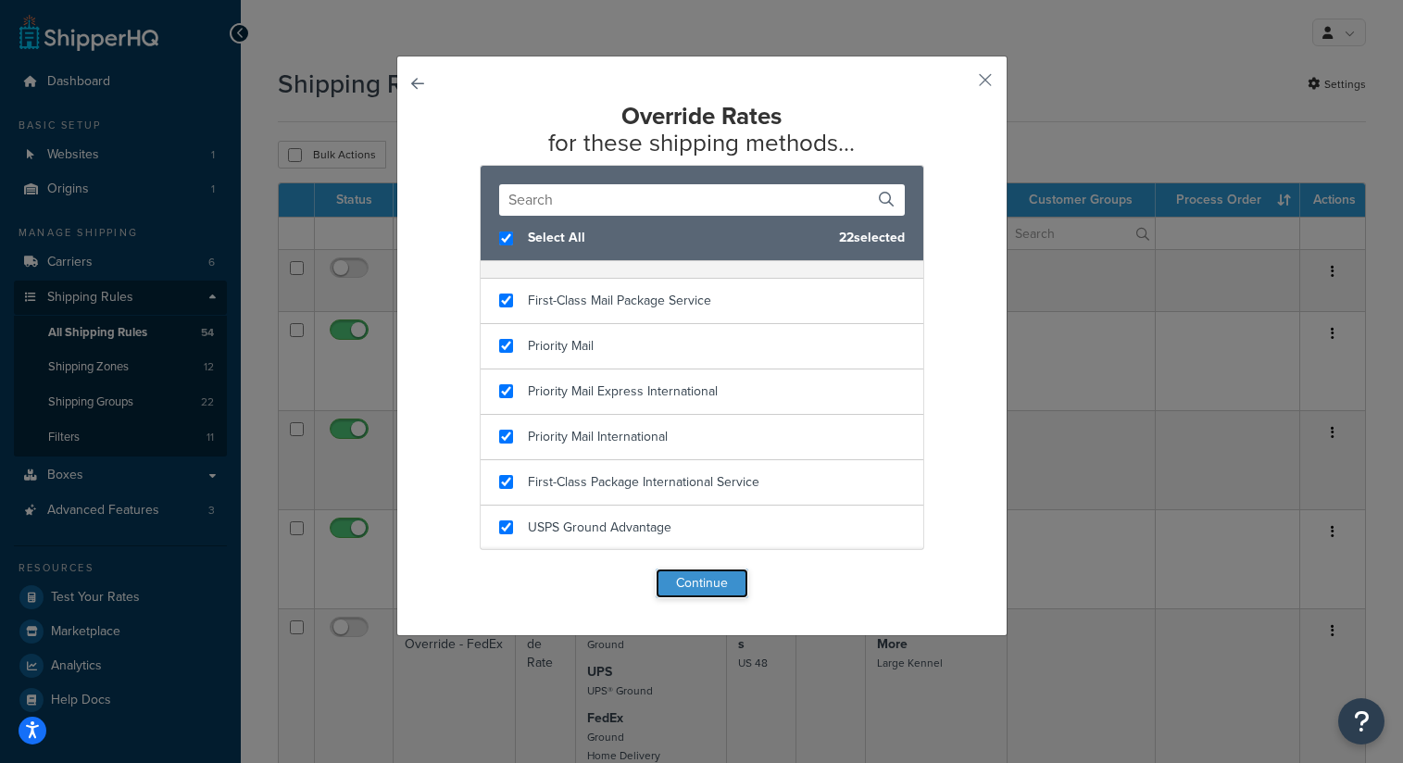
click at [709, 583] on button "Continue" at bounding box center [702, 584] width 93 height 30
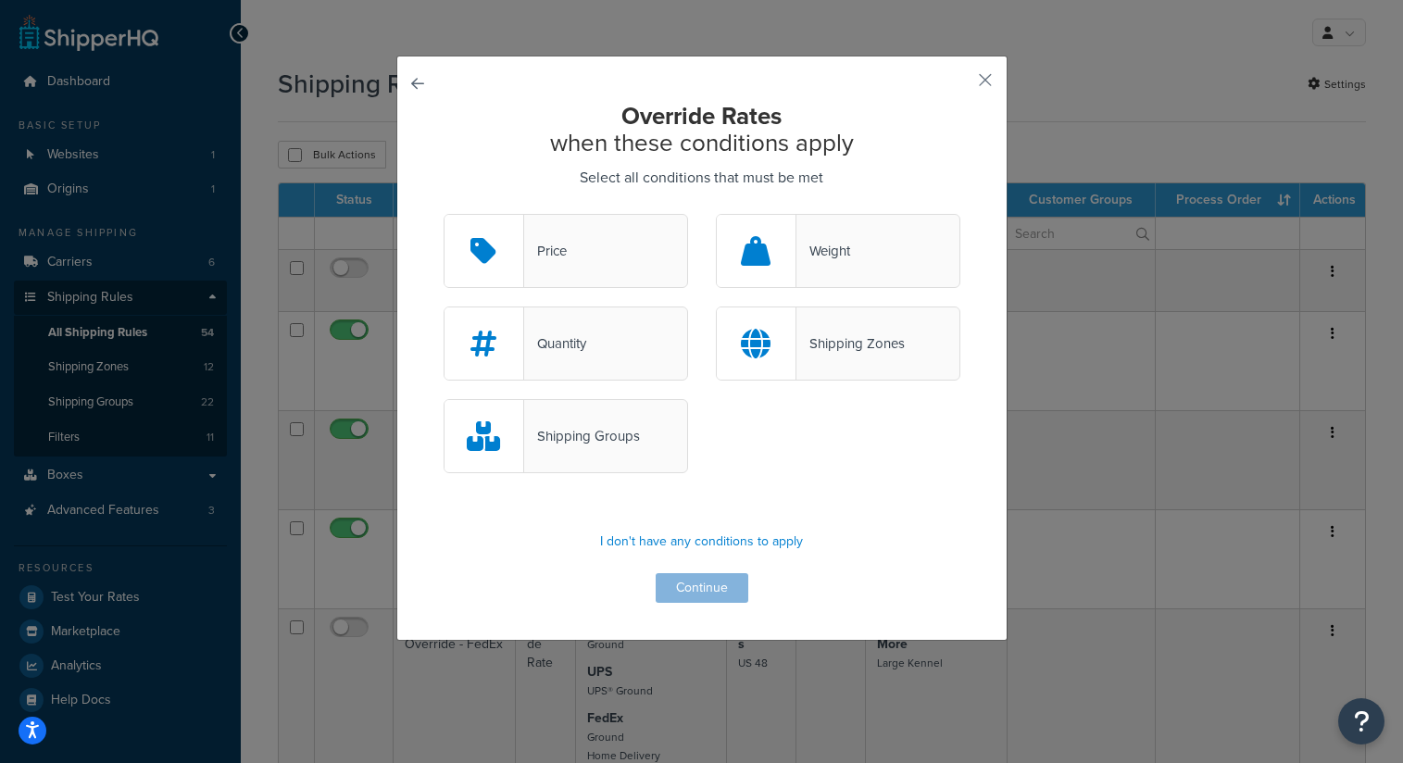
click at [577, 435] on div "Shipping Groups" at bounding box center [582, 436] width 116 height 26
click at [0, 0] on input "Shipping Groups" at bounding box center [0, 0] width 0 height 0
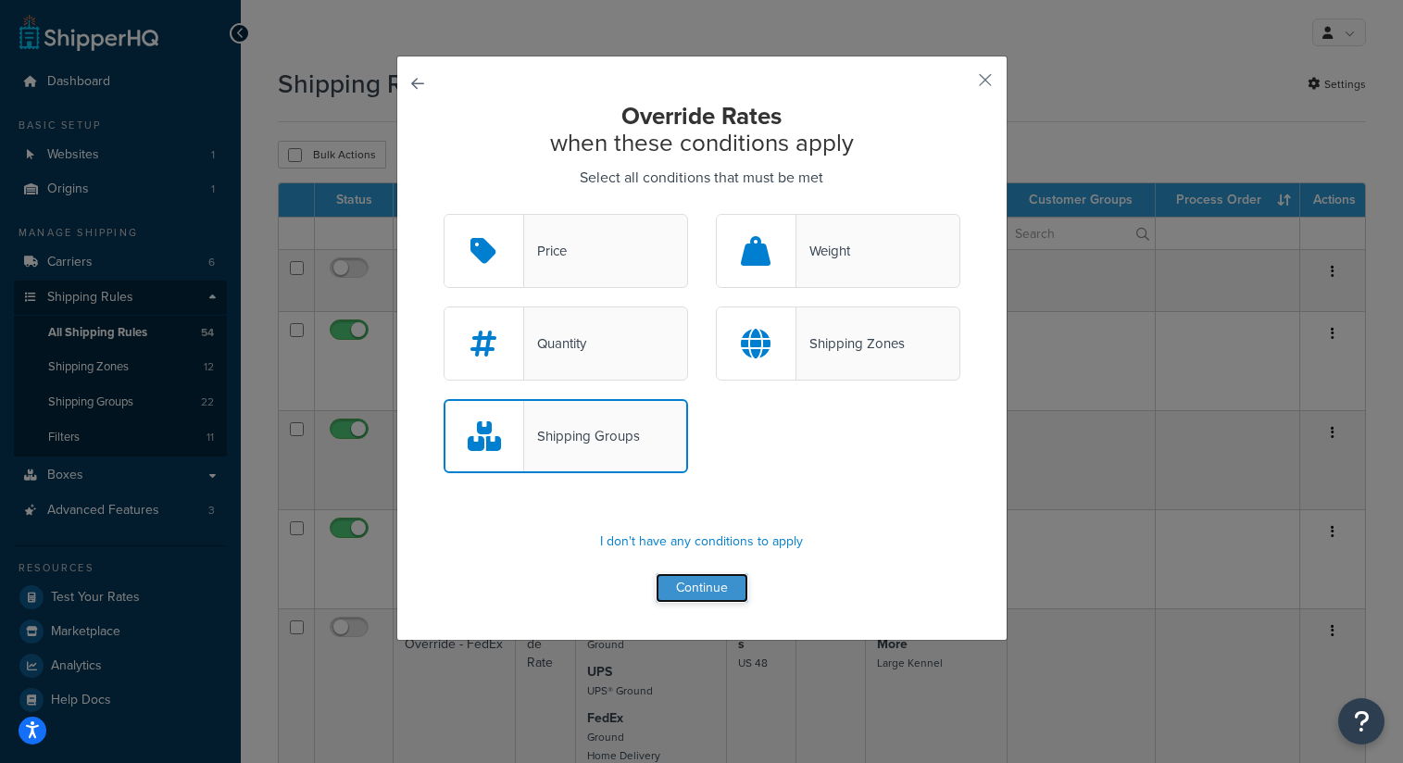
click at [694, 589] on button "Continue" at bounding box center [702, 588] width 93 height 30
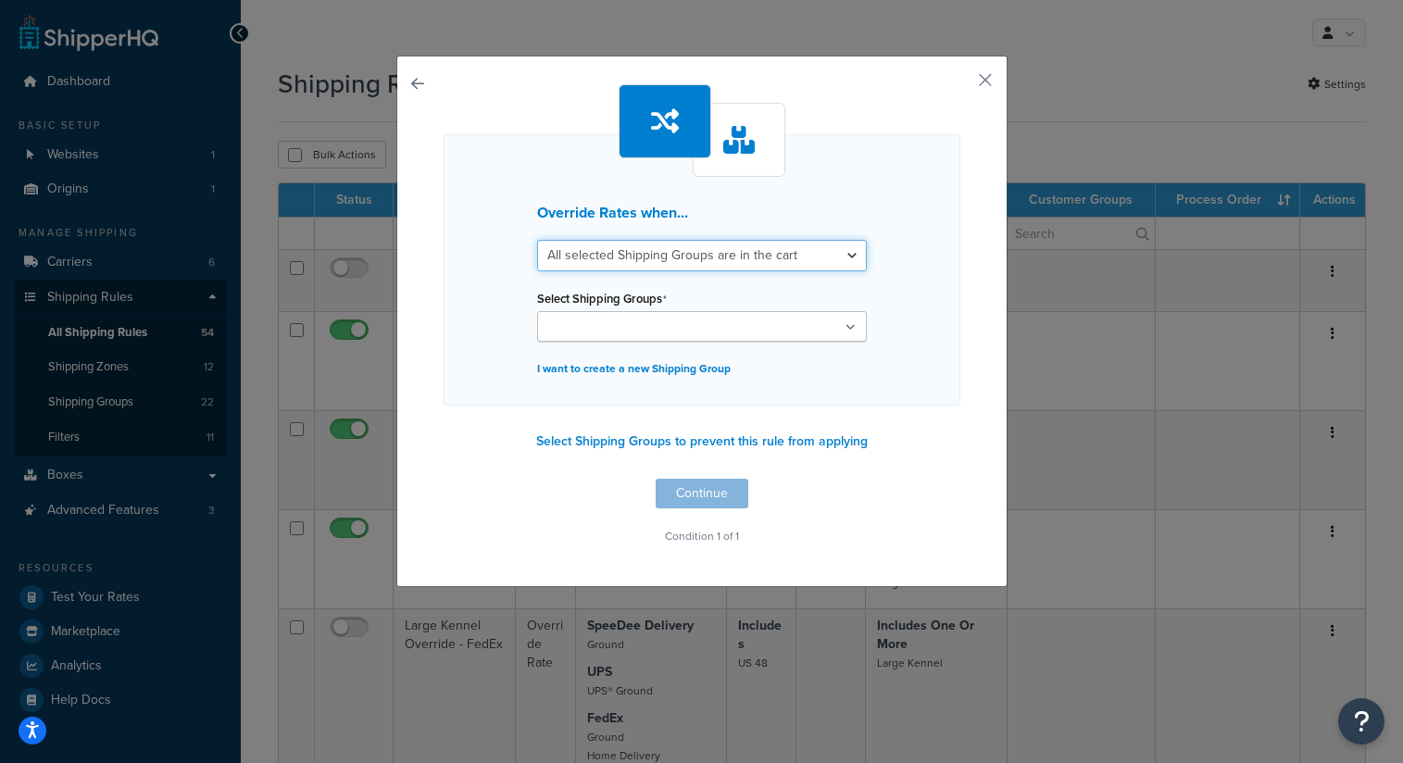
click at [734, 259] on select "All selected Shipping Groups are in the cart Any selected Shipping Groups are i…" at bounding box center [702, 255] width 330 height 31
click at [794, 332] on ul at bounding box center [702, 326] width 330 height 31
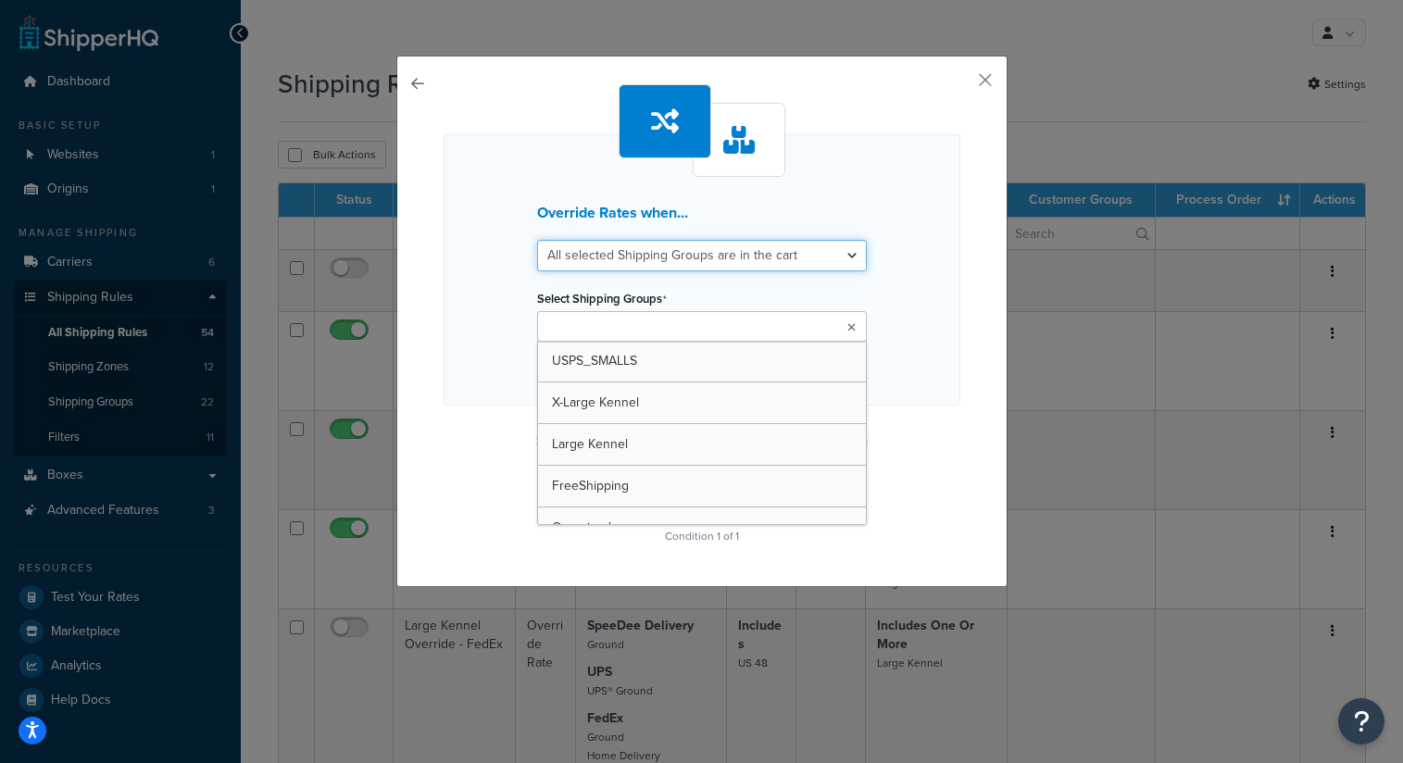
click at [721, 262] on select "All selected Shipping Groups are in the cart Any selected Shipping Groups are i…" at bounding box center [702, 255] width 330 height 31
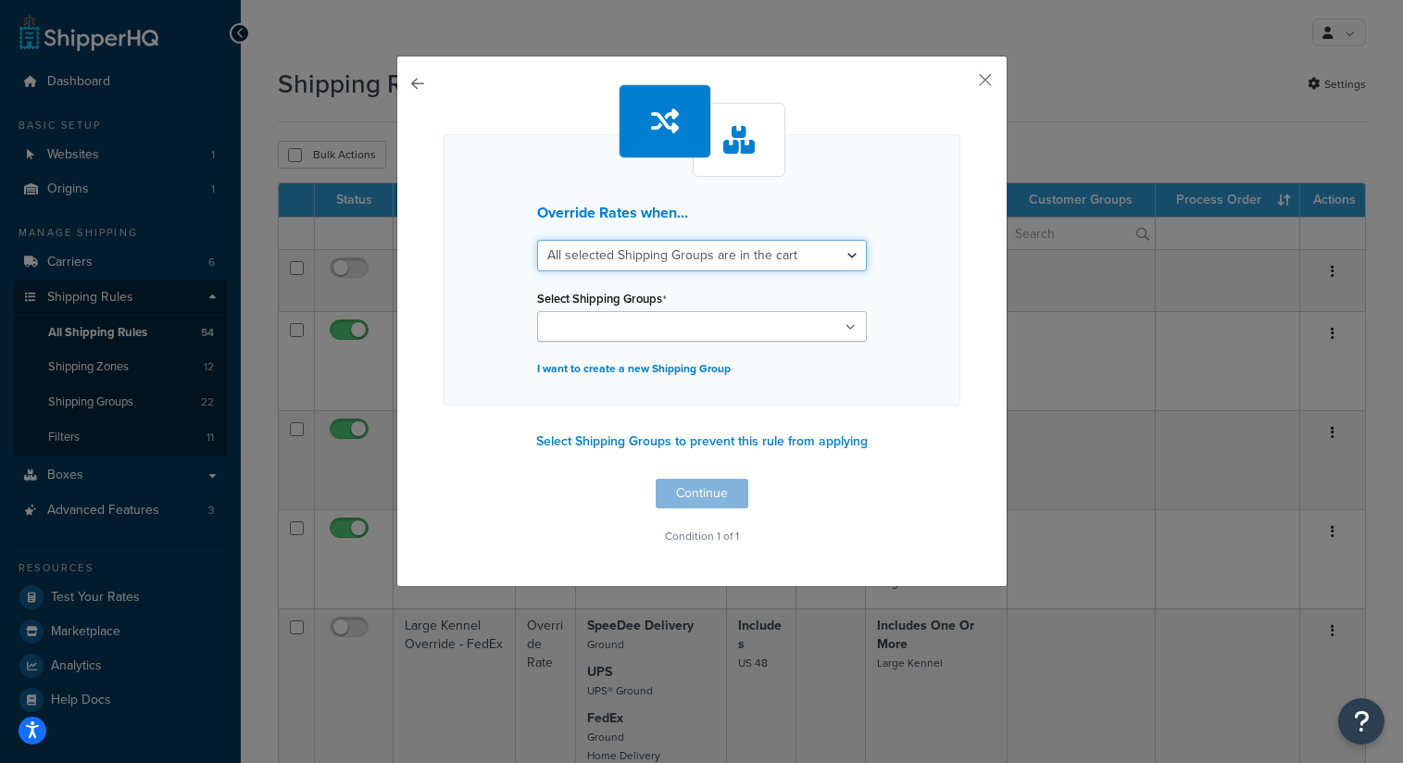
select select "any"
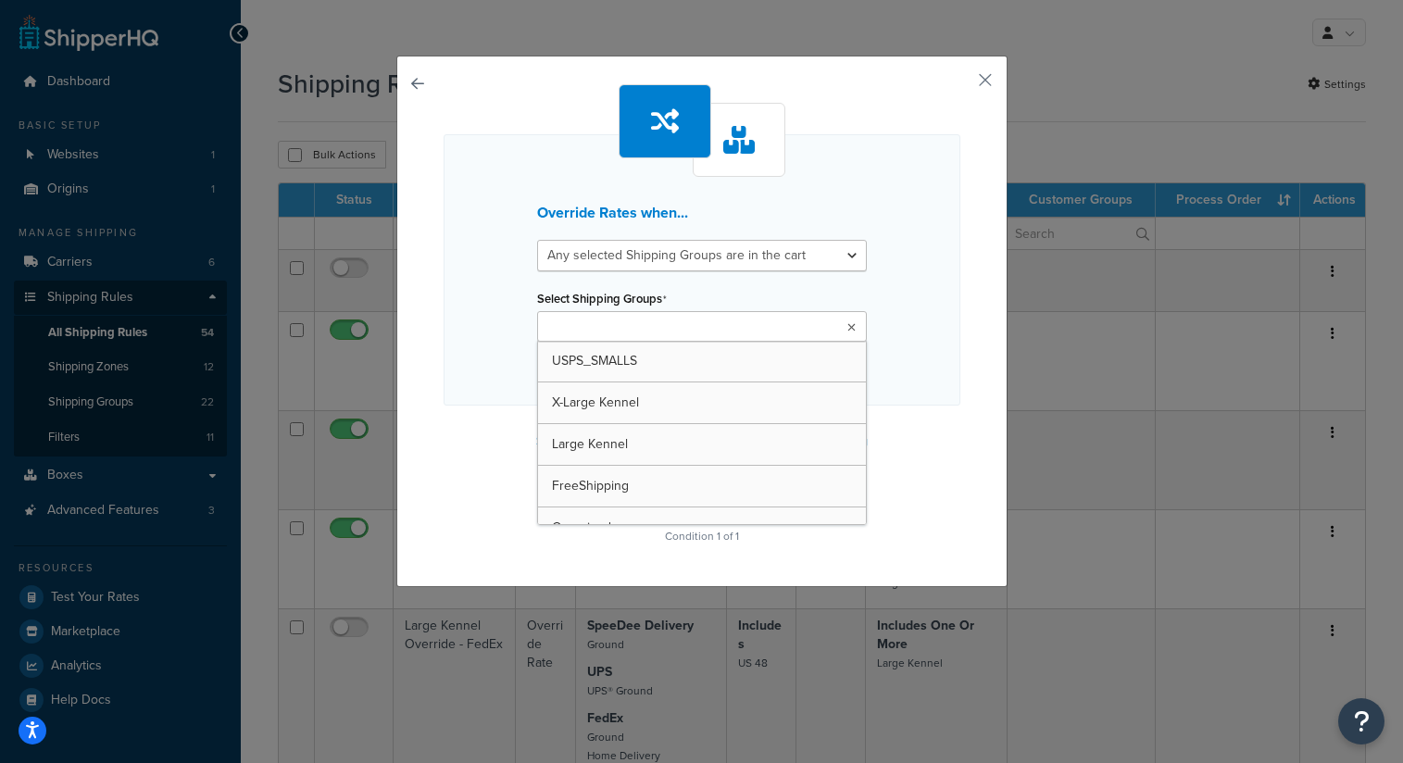
click at [716, 333] on ul at bounding box center [702, 326] width 330 height 31
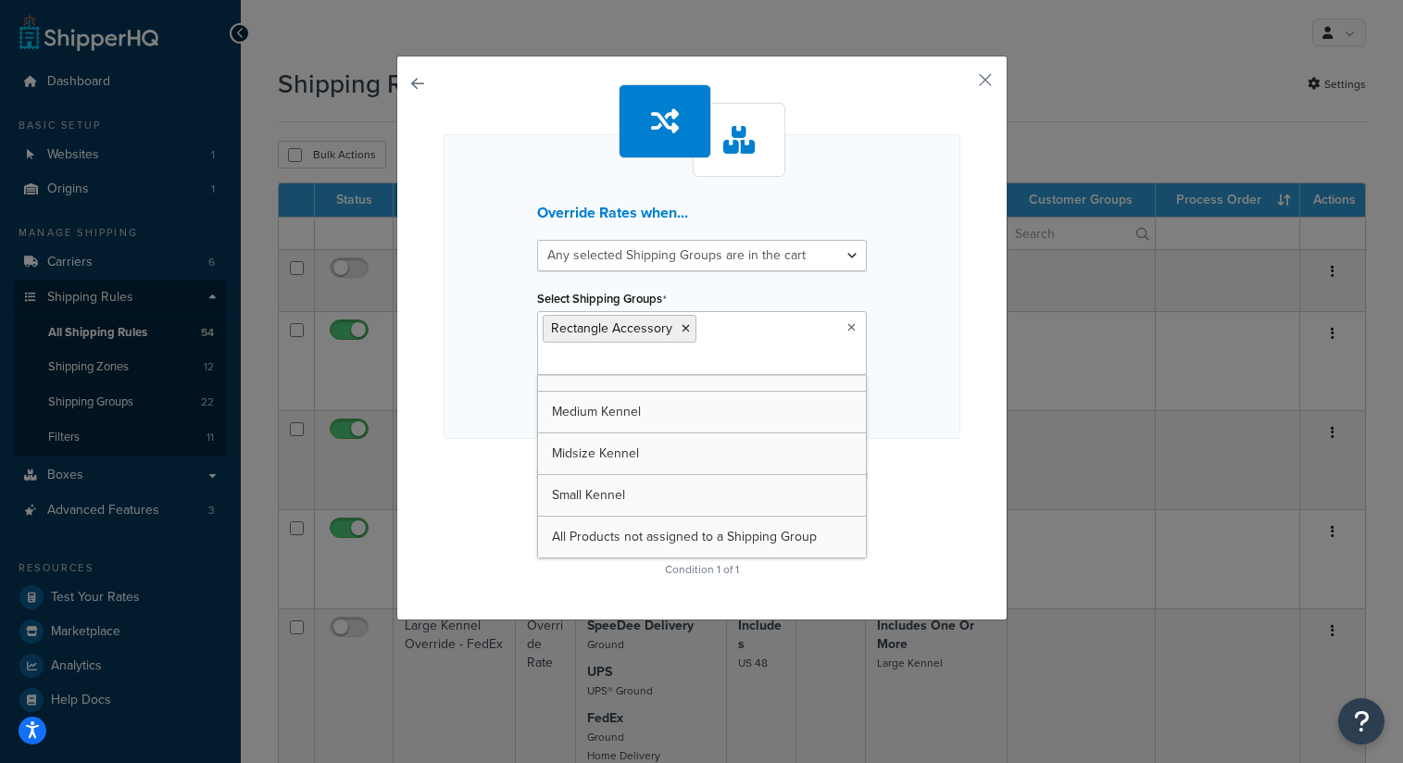
scroll to position [691, 0]
click at [921, 357] on div "Override Rates when... All selected Shipping Groups are in the cart Any selecte…" at bounding box center [702, 286] width 517 height 305
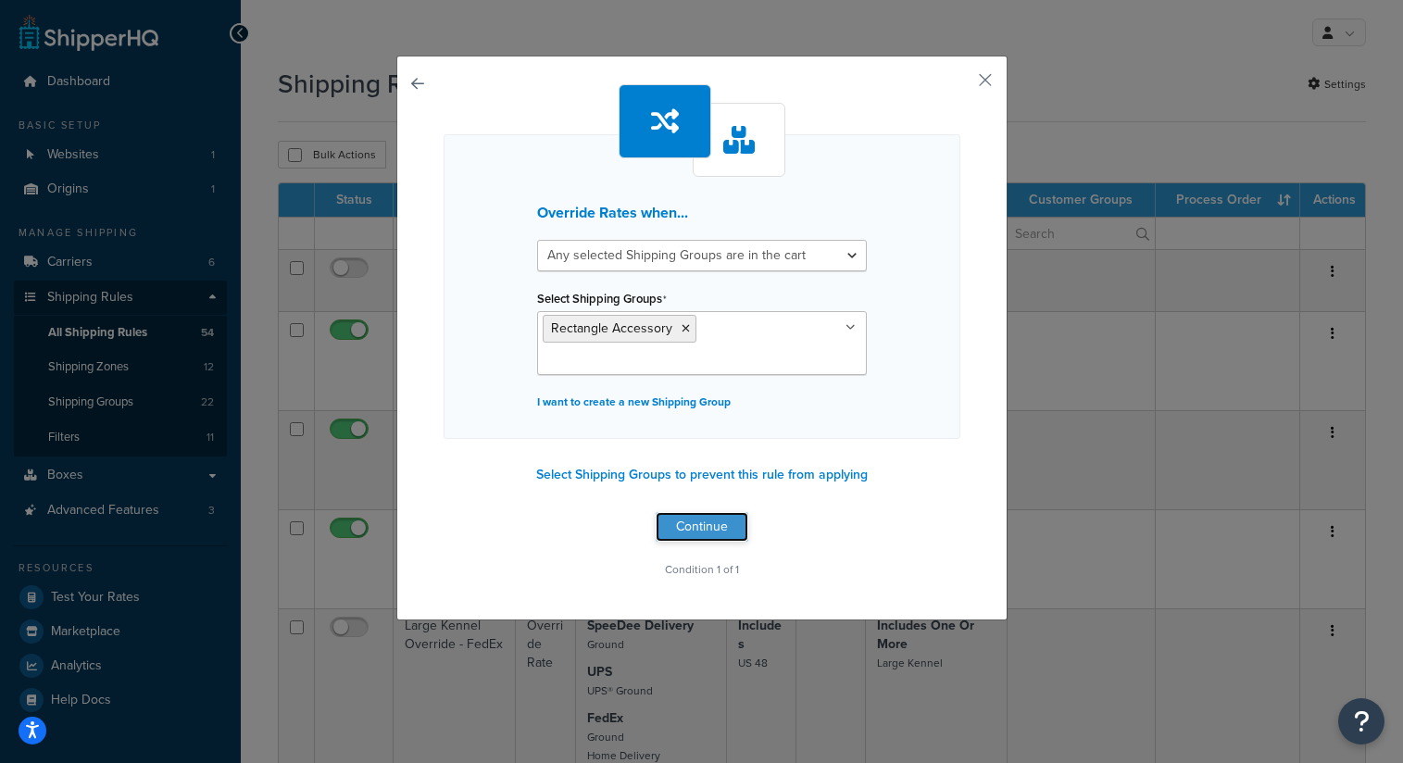
click at [697, 531] on button "Continue" at bounding box center [702, 527] width 93 height 30
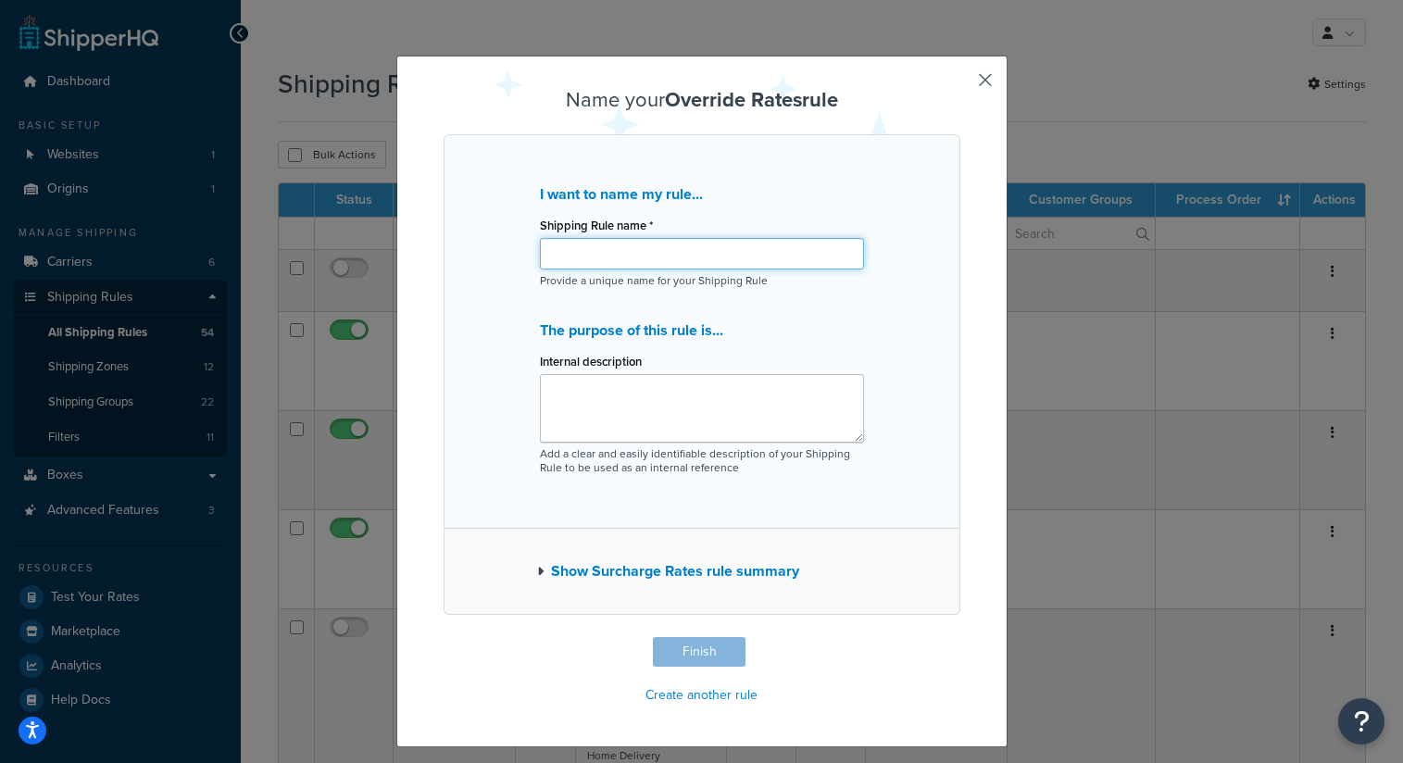
click at [657, 258] on input "Shipping Rule name *" at bounding box center [702, 253] width 324 height 31
type input "Rectangle Accessory"
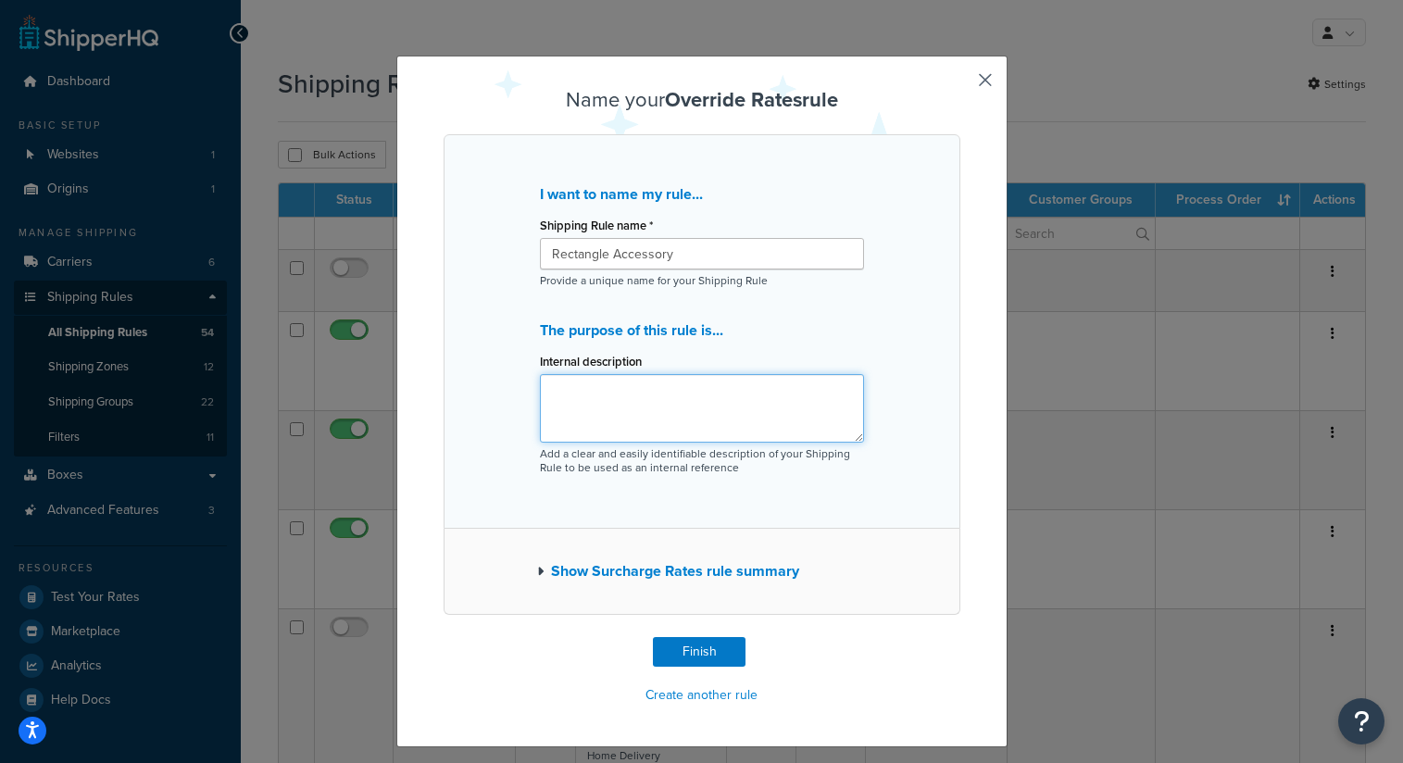
click at [697, 407] on textarea "Internal description" at bounding box center [702, 408] width 324 height 69
type textarea "Offer flat rates in the lower 48 for rectangle accessories"
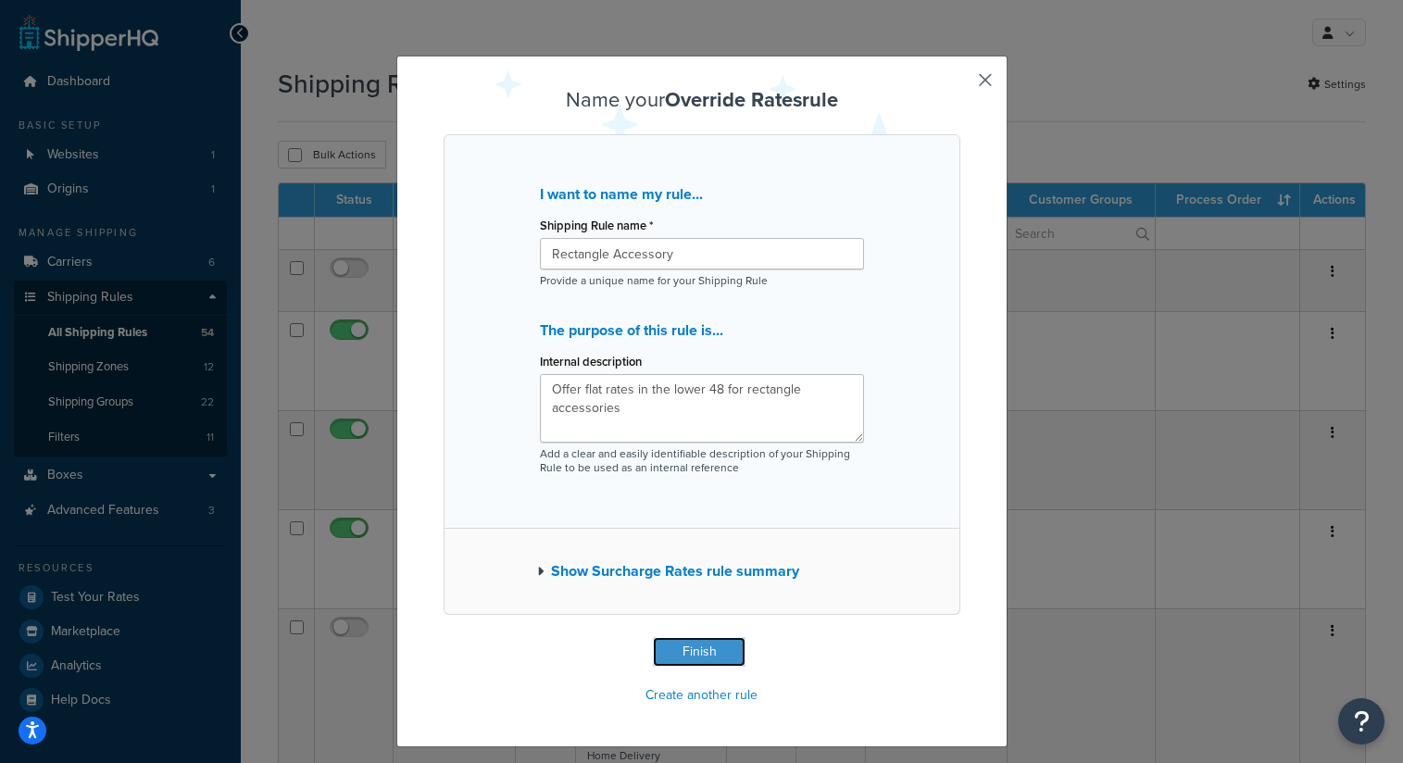
drag, startPoint x: 699, startPoint y: 658, endPoint x: 705, endPoint y: 585, distance: 72.5
click at [709, 597] on div "Name your Override Rates rule I want to name my rule... Shipping Rule name * Re…" at bounding box center [702, 399] width 517 height 621
click at [701, 577] on button "Show Surcharge Rates rule summary" at bounding box center [668, 572] width 262 height 26
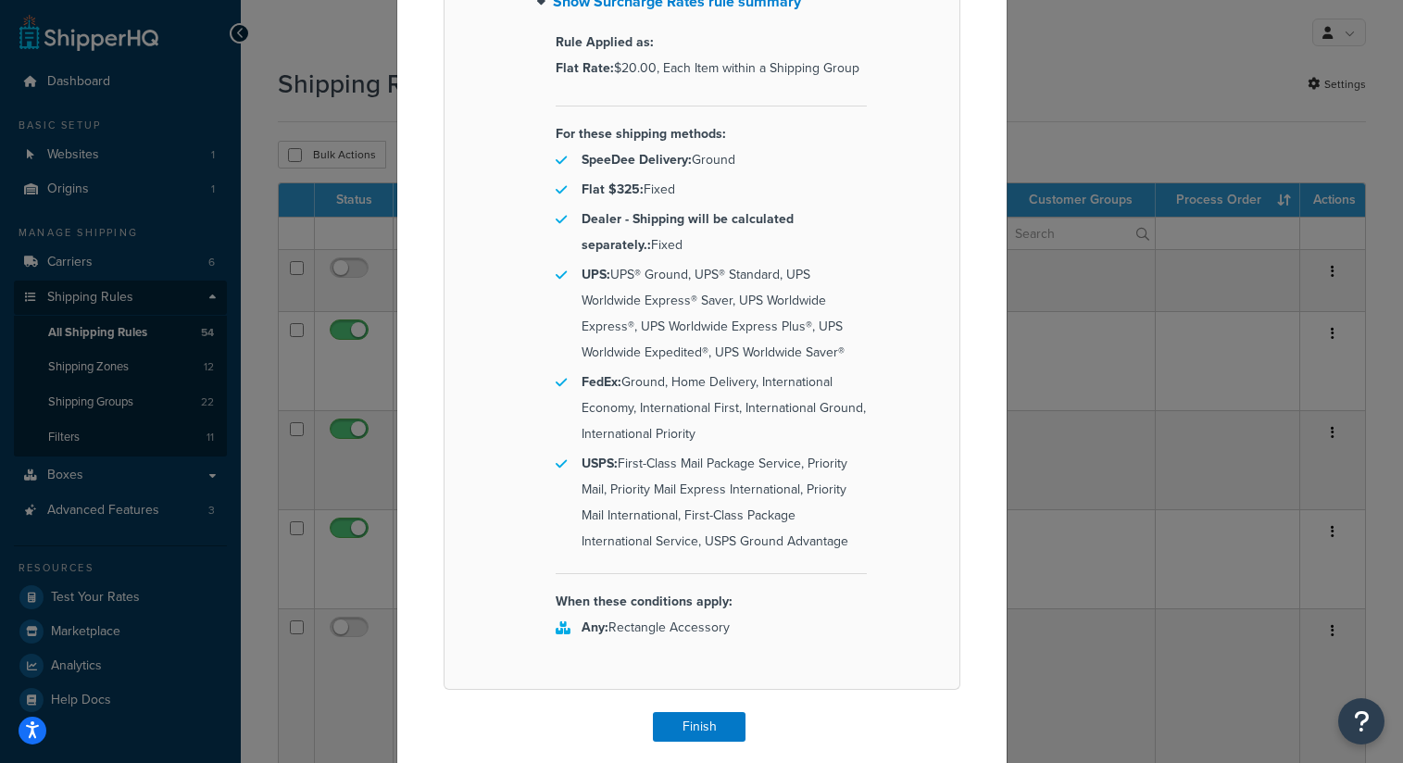
scroll to position [576, 0]
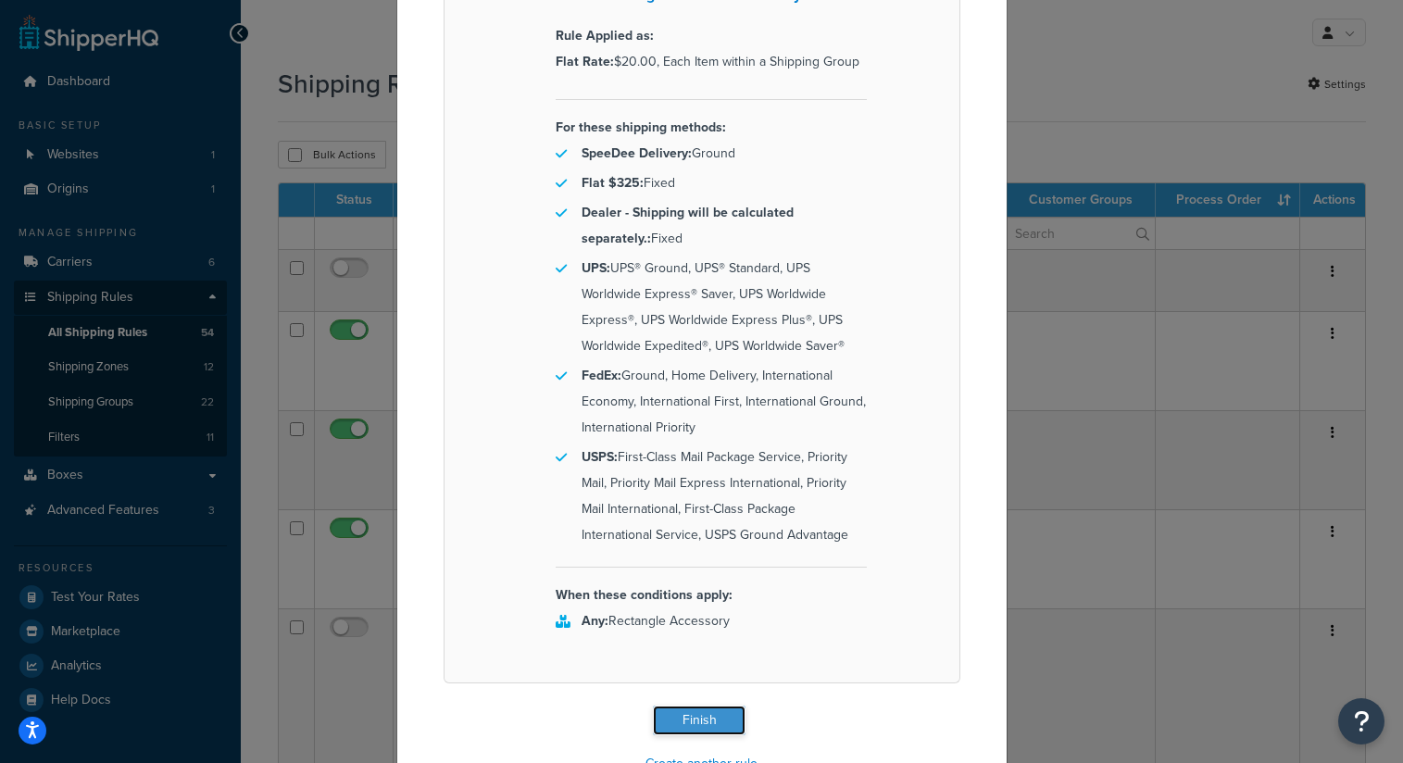
click at [699, 726] on button "Finish" at bounding box center [699, 721] width 93 height 30
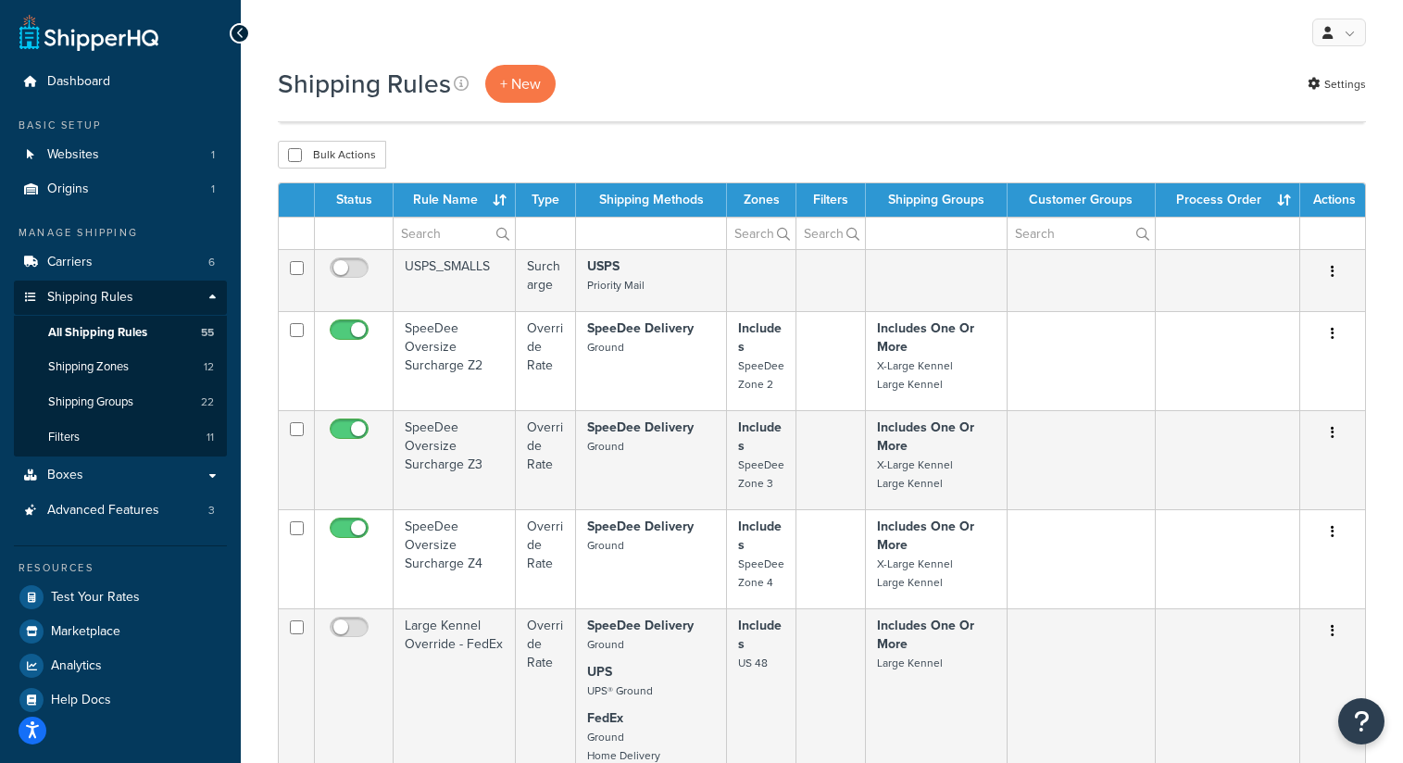
scroll to position [1340, 0]
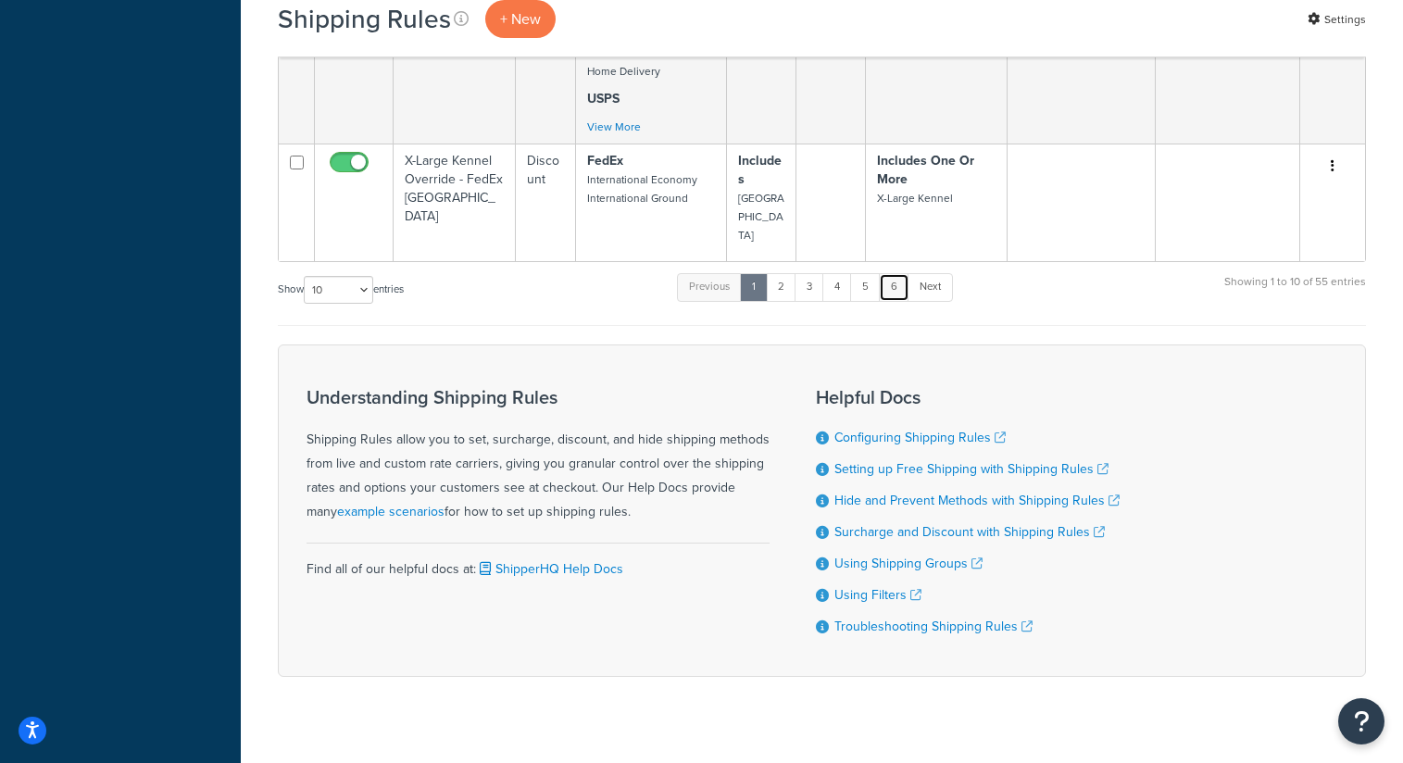
click at [900, 273] on link "6" at bounding box center [894, 287] width 31 height 28
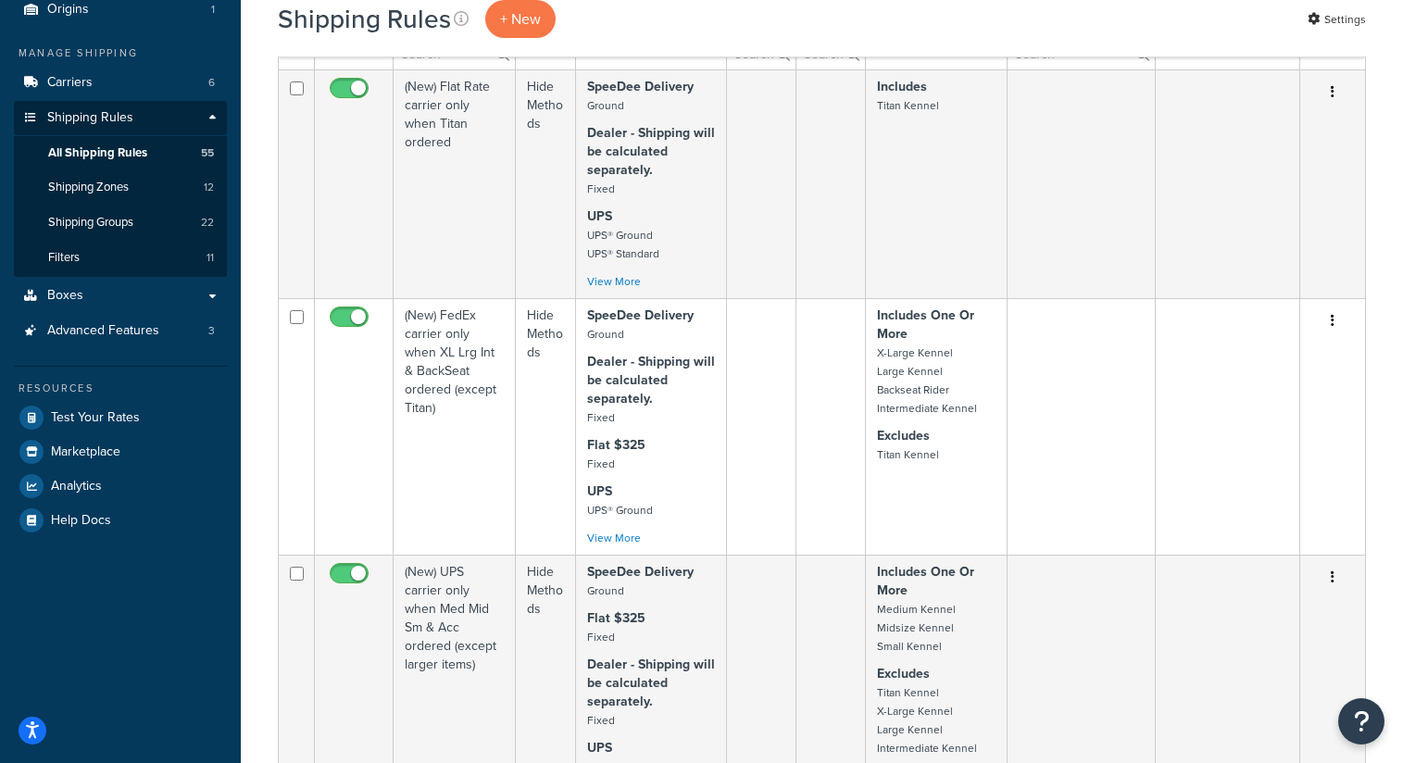
scroll to position [0, 0]
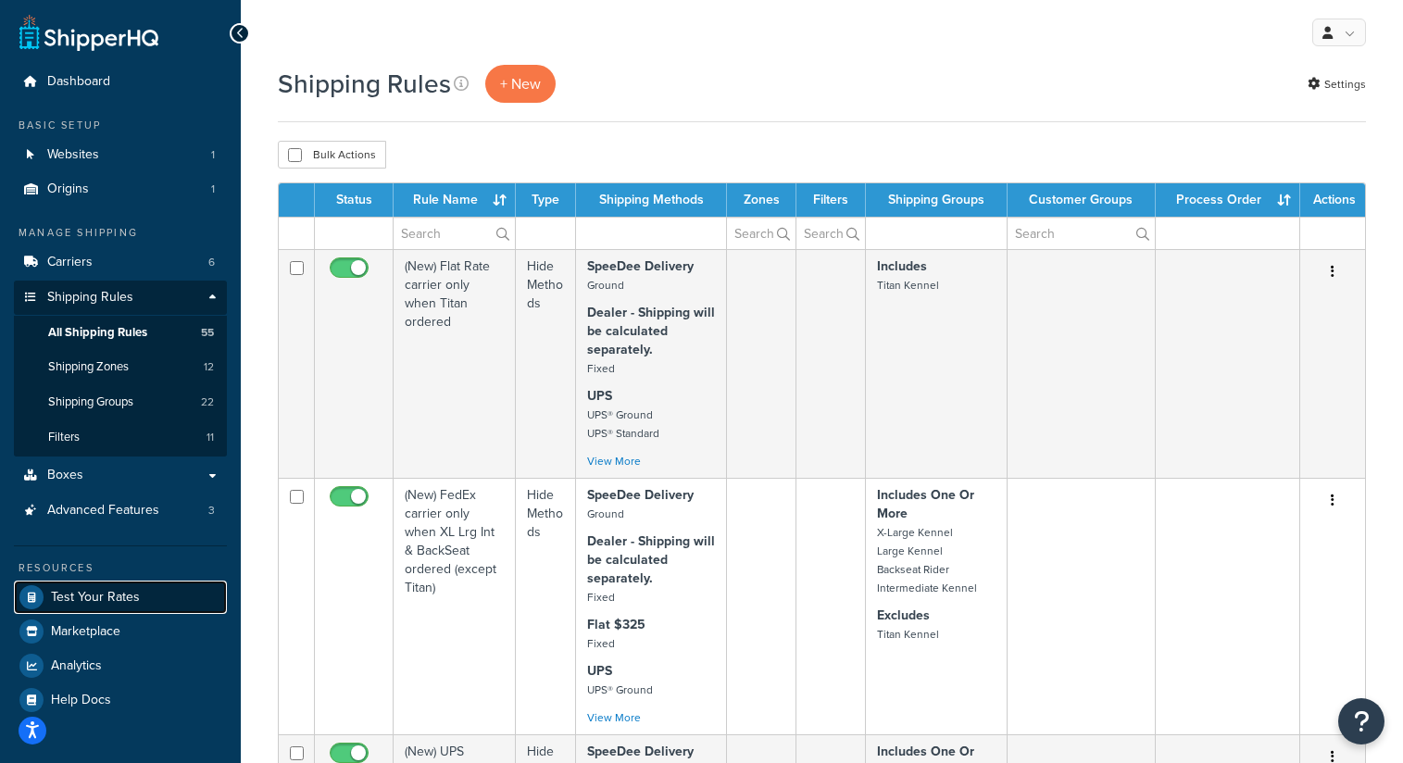
click at [122, 595] on span "Test Your Rates" at bounding box center [95, 598] width 89 height 16
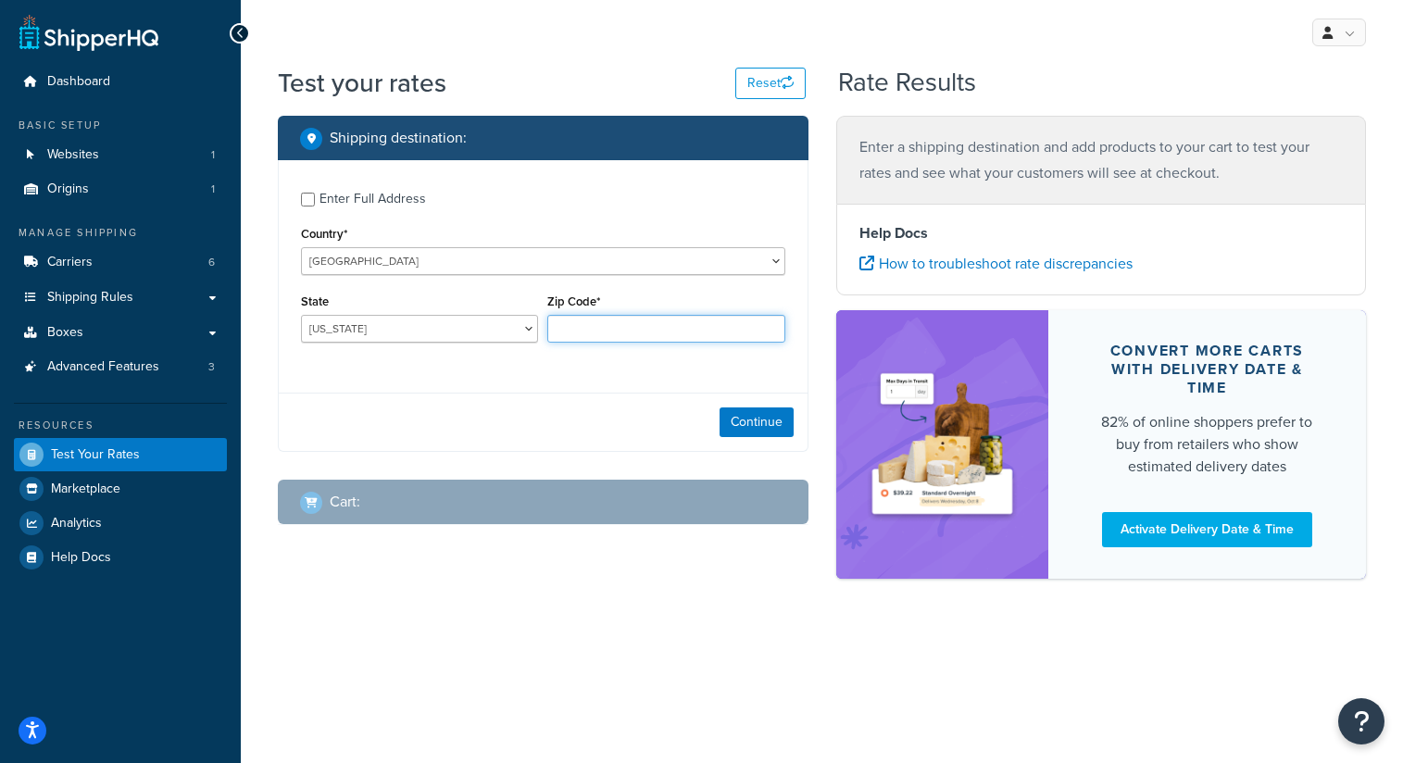
click at [580, 330] on input "Zip Code*" at bounding box center [665, 329] width 237 height 28
click at [494, 329] on select "[US_STATE] [US_STATE] [US_STATE] [US_STATE] [US_STATE] Armed Forces Americas Ar…" at bounding box center [419, 329] width 237 height 28
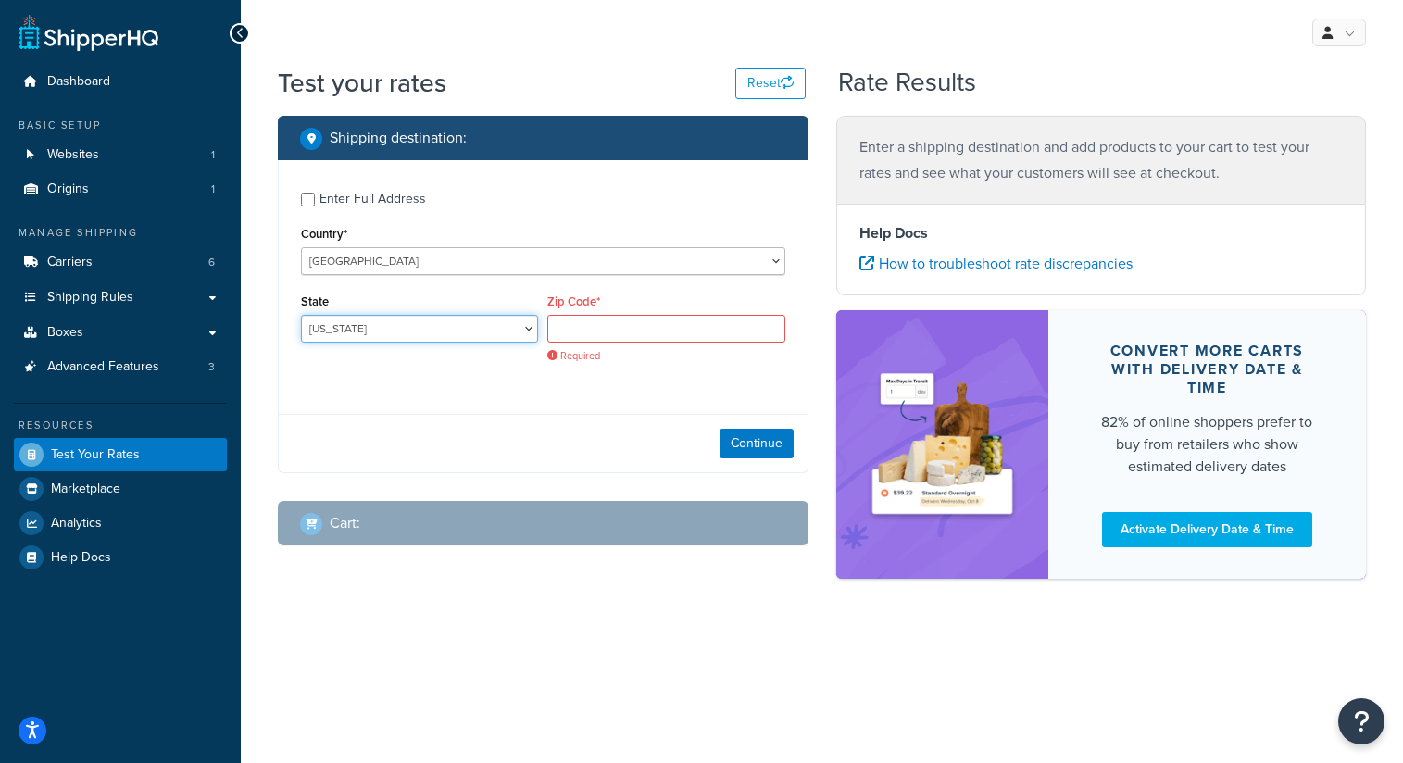
select select "SD"
click at [635, 328] on input "Zip Code*" at bounding box center [665, 329] width 237 height 28
type input "57077"
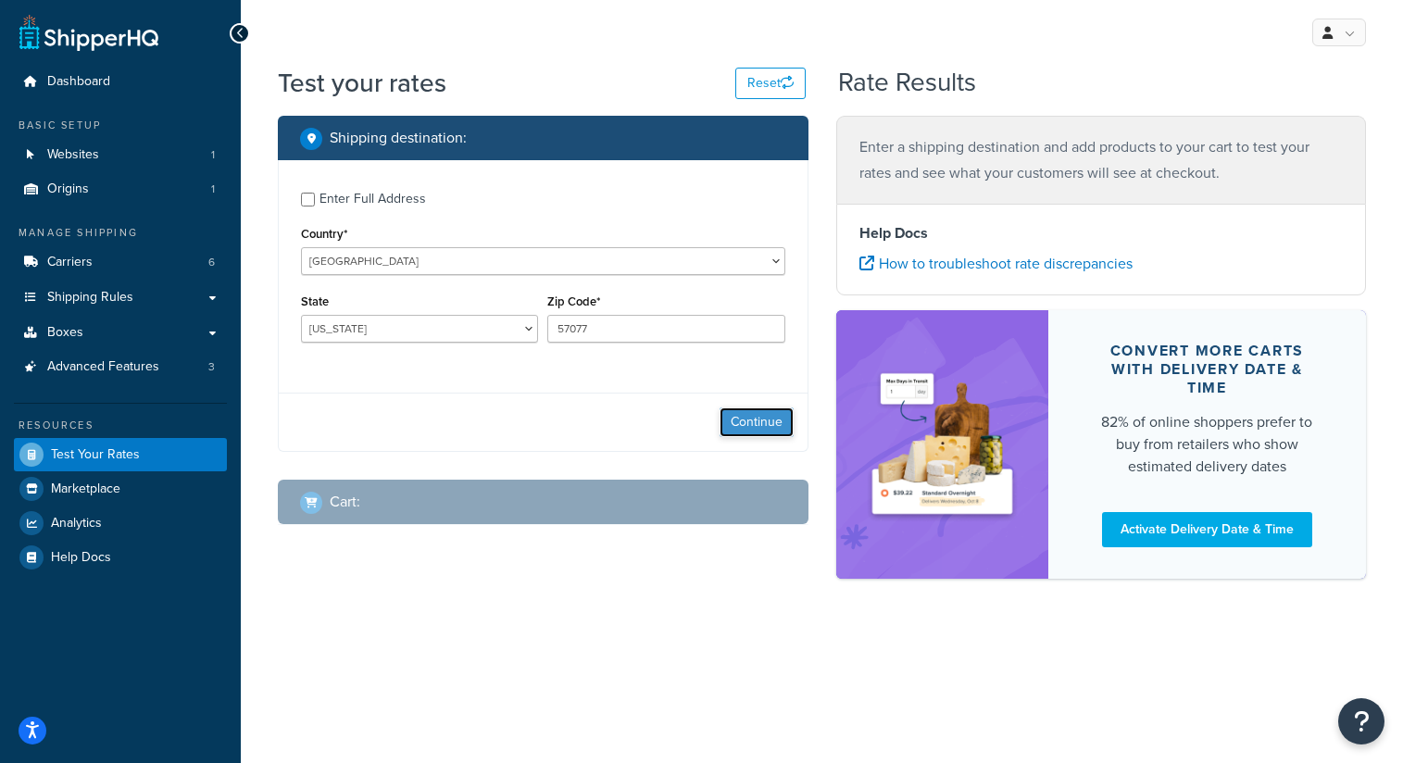
click at [742, 428] on button "Continue" at bounding box center [757, 423] width 74 height 30
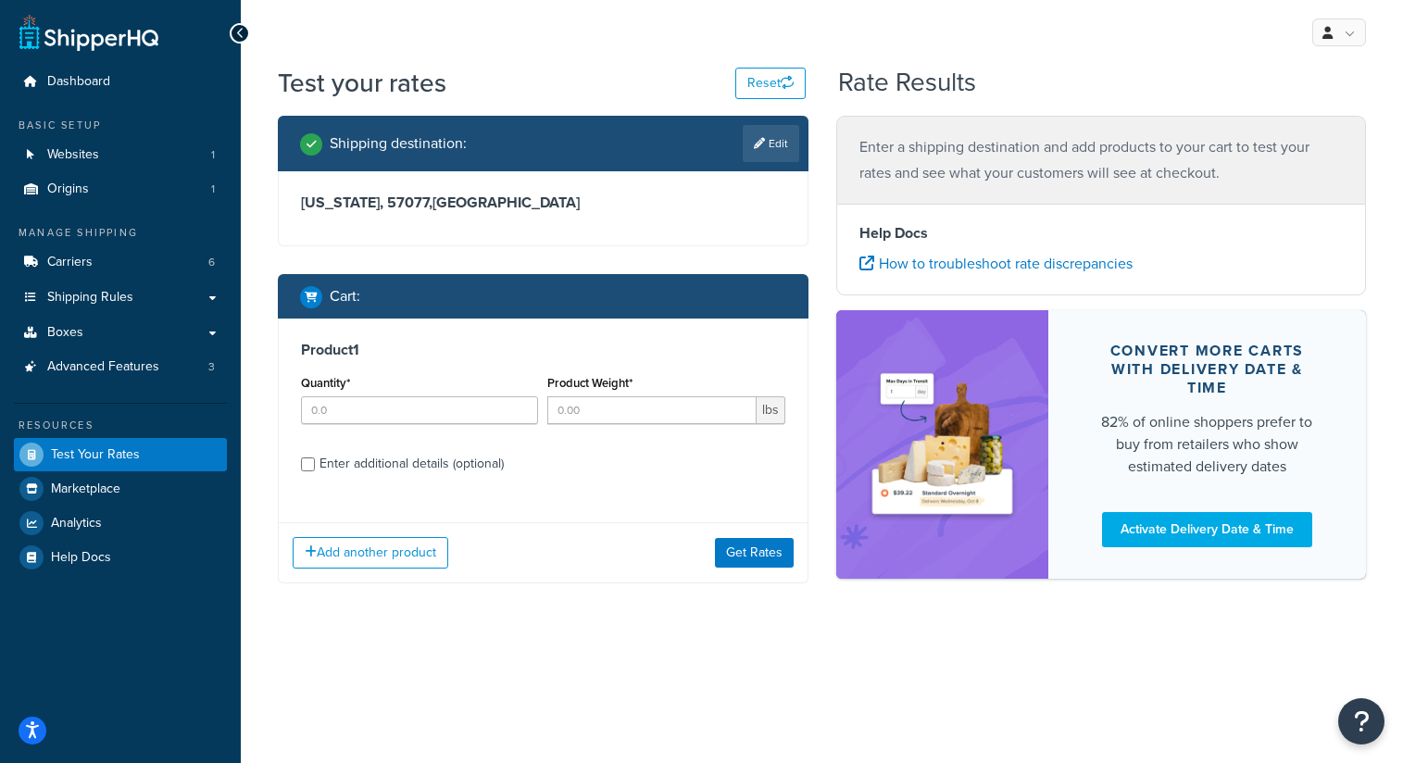
click at [336, 458] on div "Enter additional details (optional)" at bounding box center [412, 464] width 184 height 26
click at [315, 458] on input "Enter additional details (optional)" at bounding box center [308, 465] width 14 height 14
checkbox input "true"
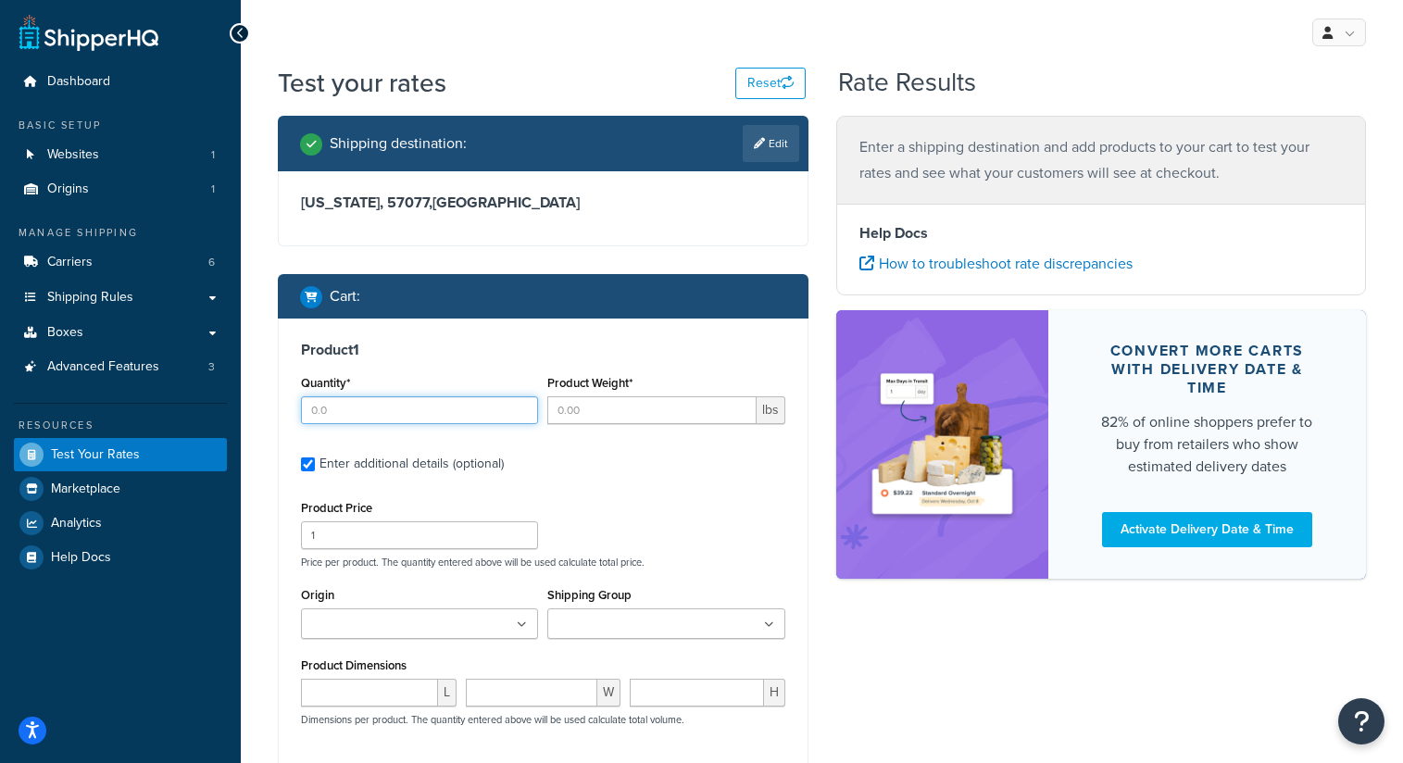
click at [361, 411] on input "Quantity*" at bounding box center [419, 410] width 237 height 28
type input "1"
click at [627, 412] on input "Product Weight*" at bounding box center [651, 410] width 208 height 28
type input "5"
click at [619, 634] on input "Shipping Group" at bounding box center [635, 625] width 164 height 20
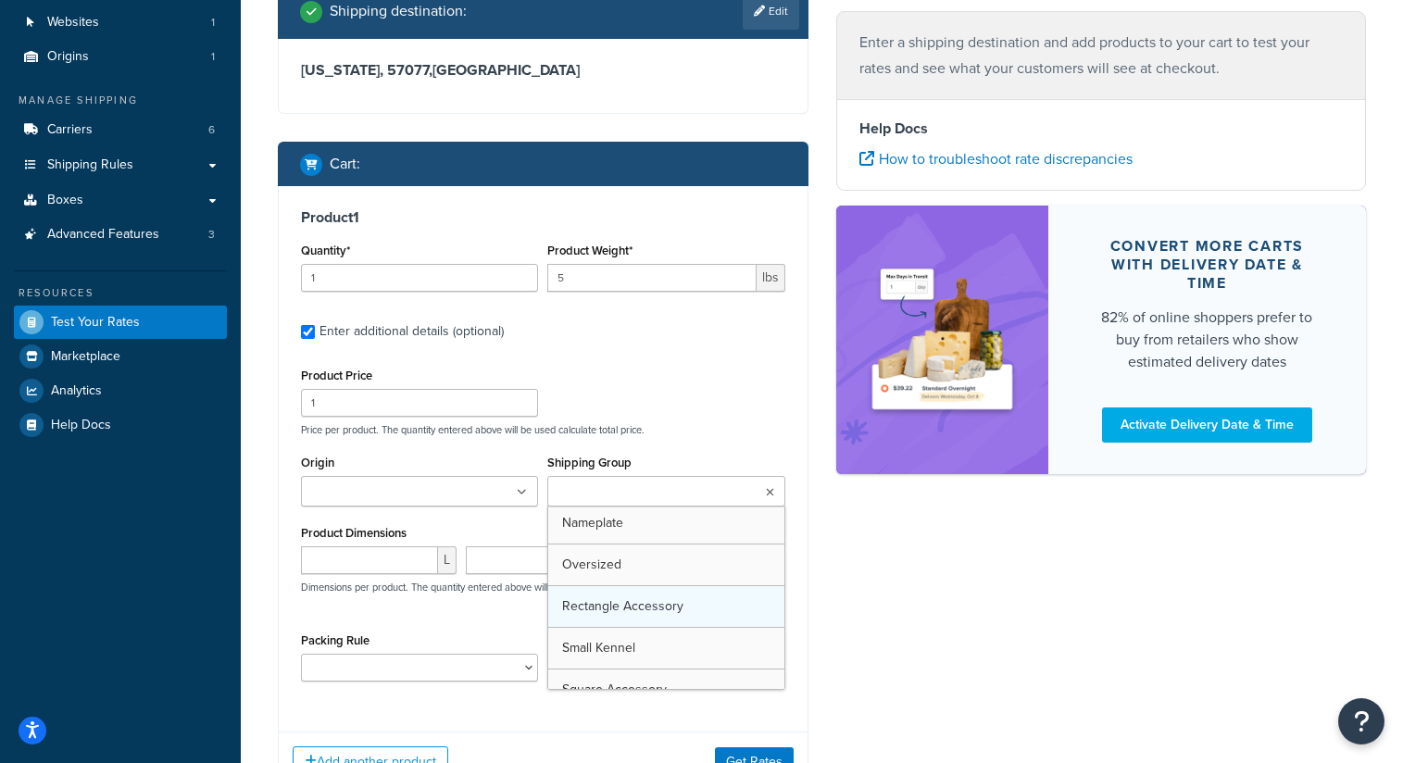
scroll to position [245, 0]
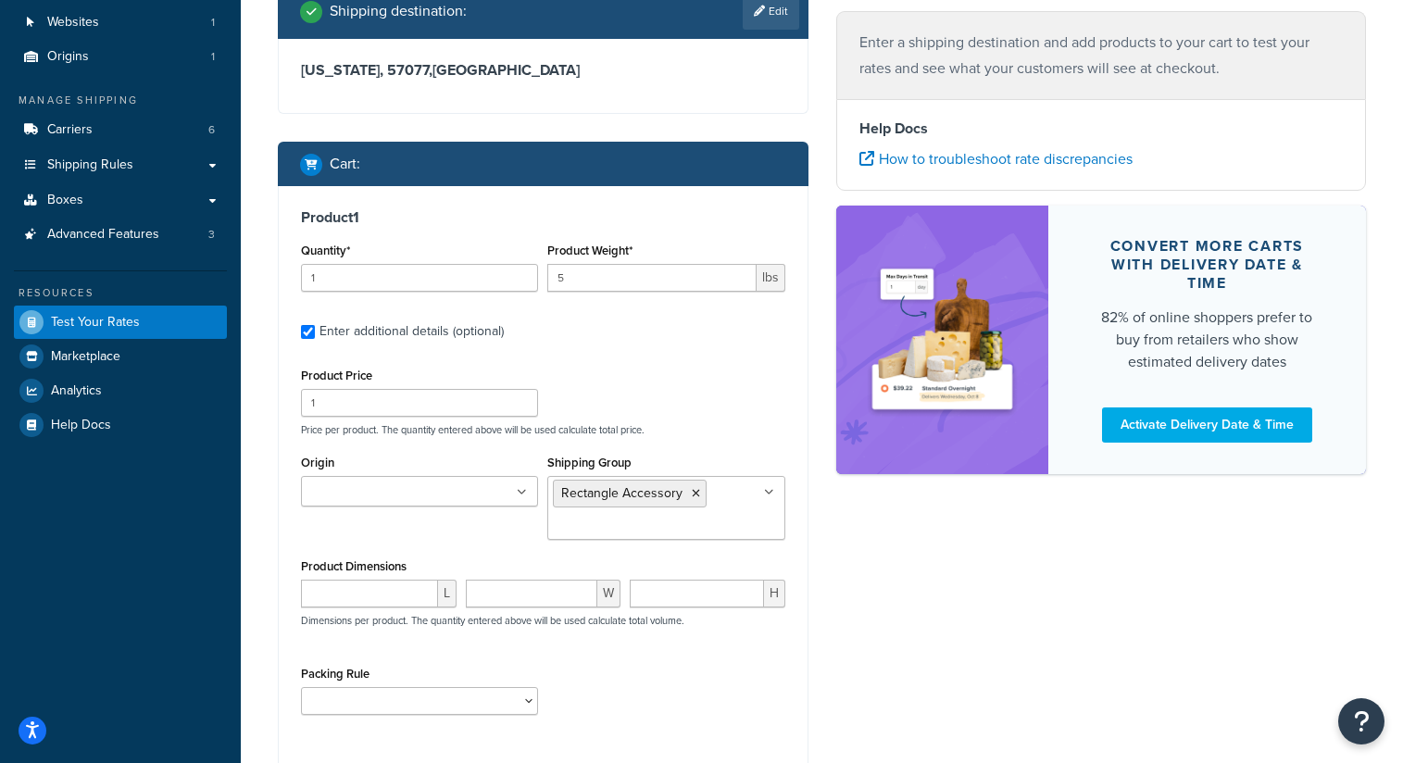
click at [695, 405] on div "Product Price 1 Price per product. The quantity entered above will be used calc…" at bounding box center [543, 399] width 494 height 73
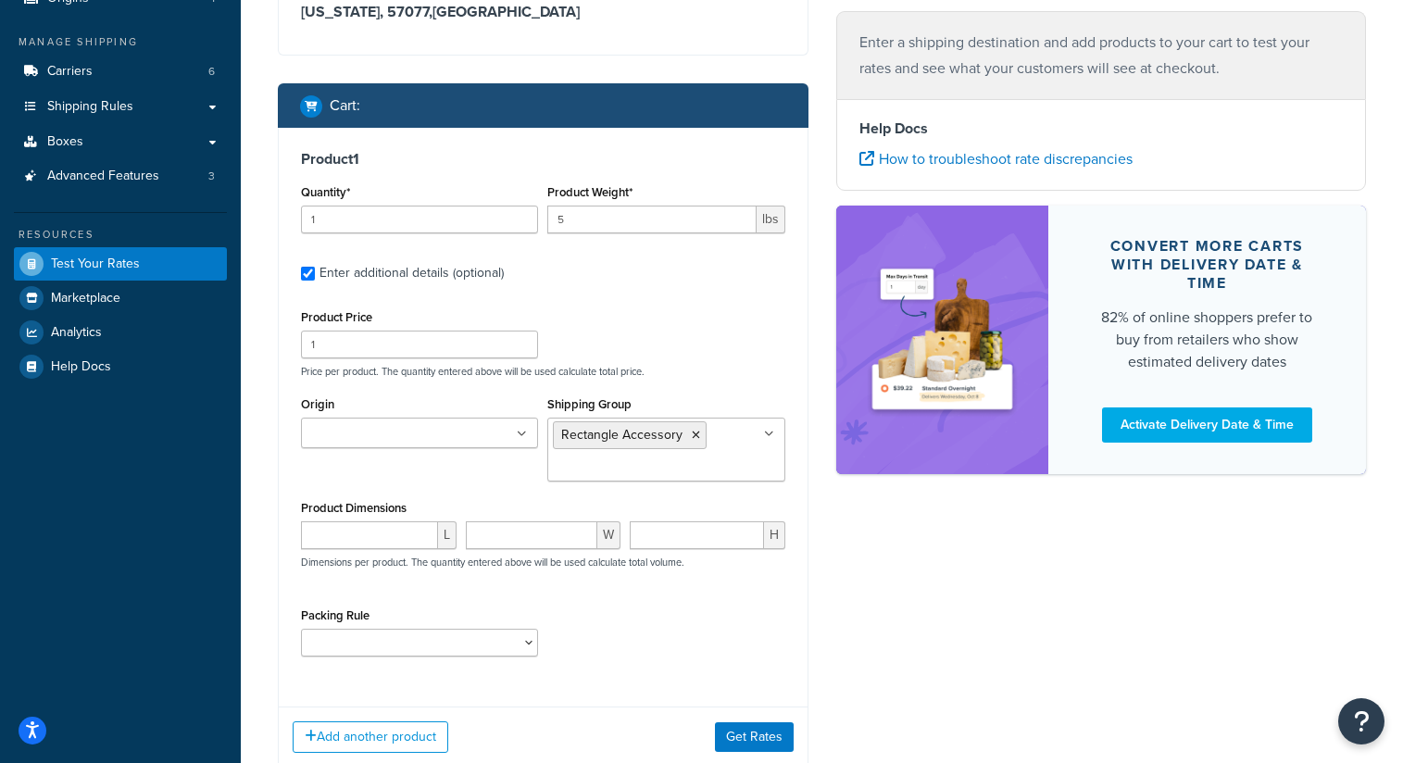
scroll to position [261, 0]
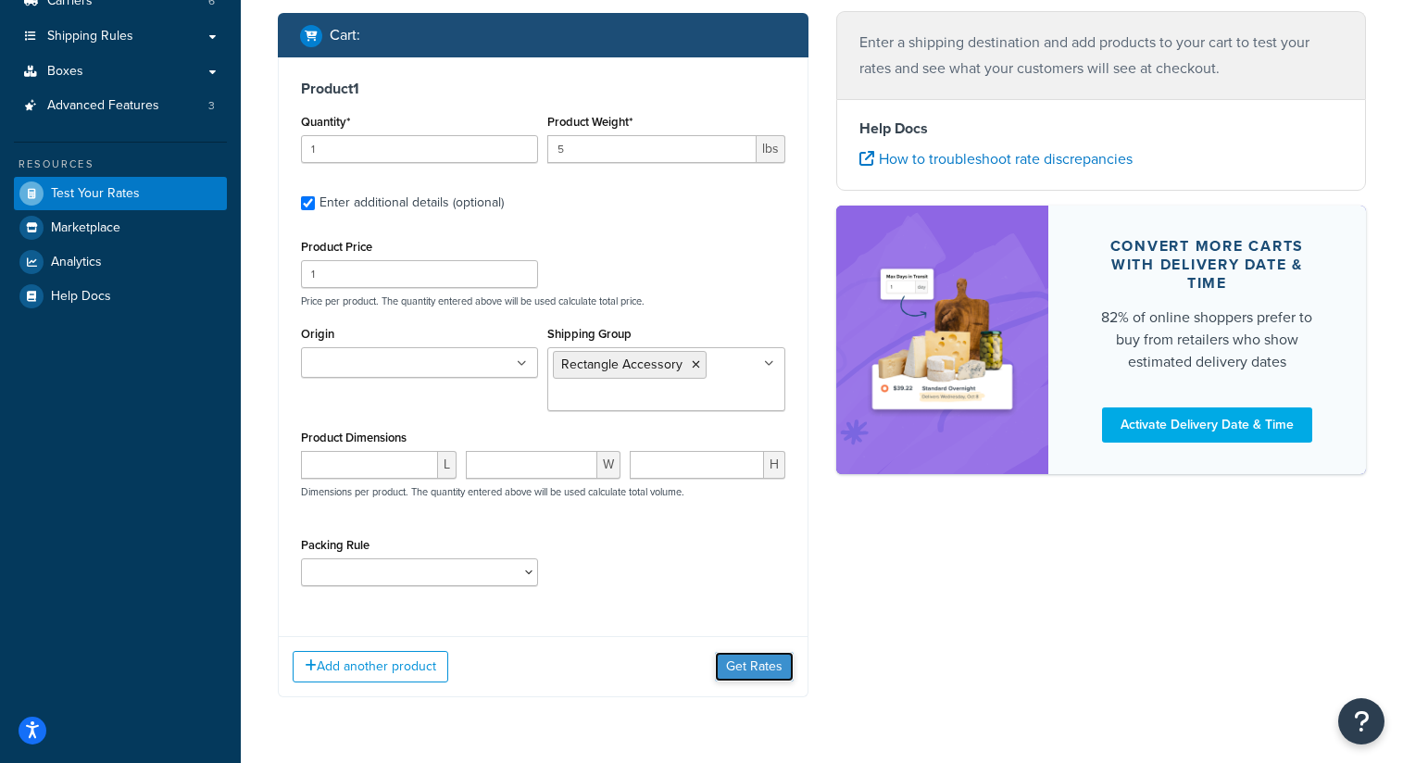
click at [758, 678] on button "Get Rates" at bounding box center [754, 667] width 79 height 30
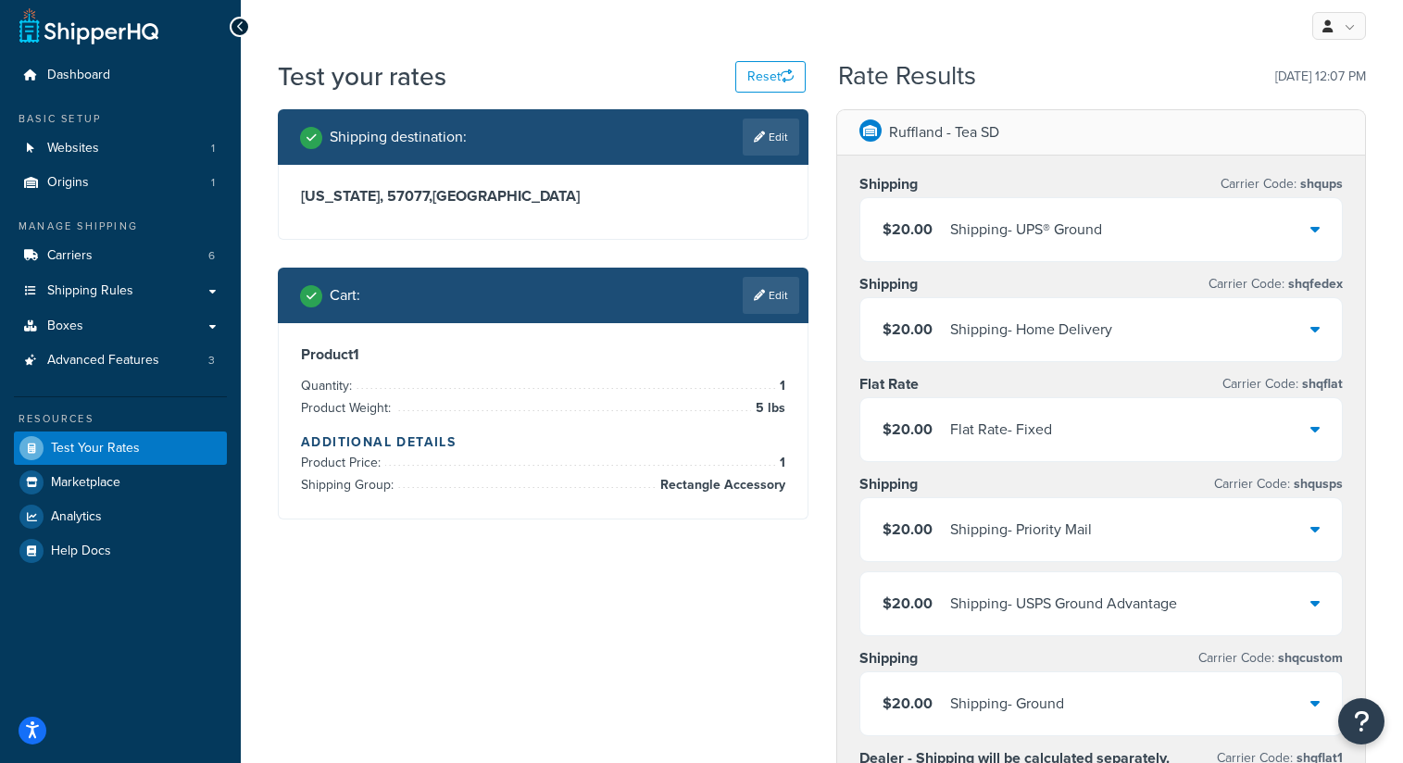
scroll to position [0, 0]
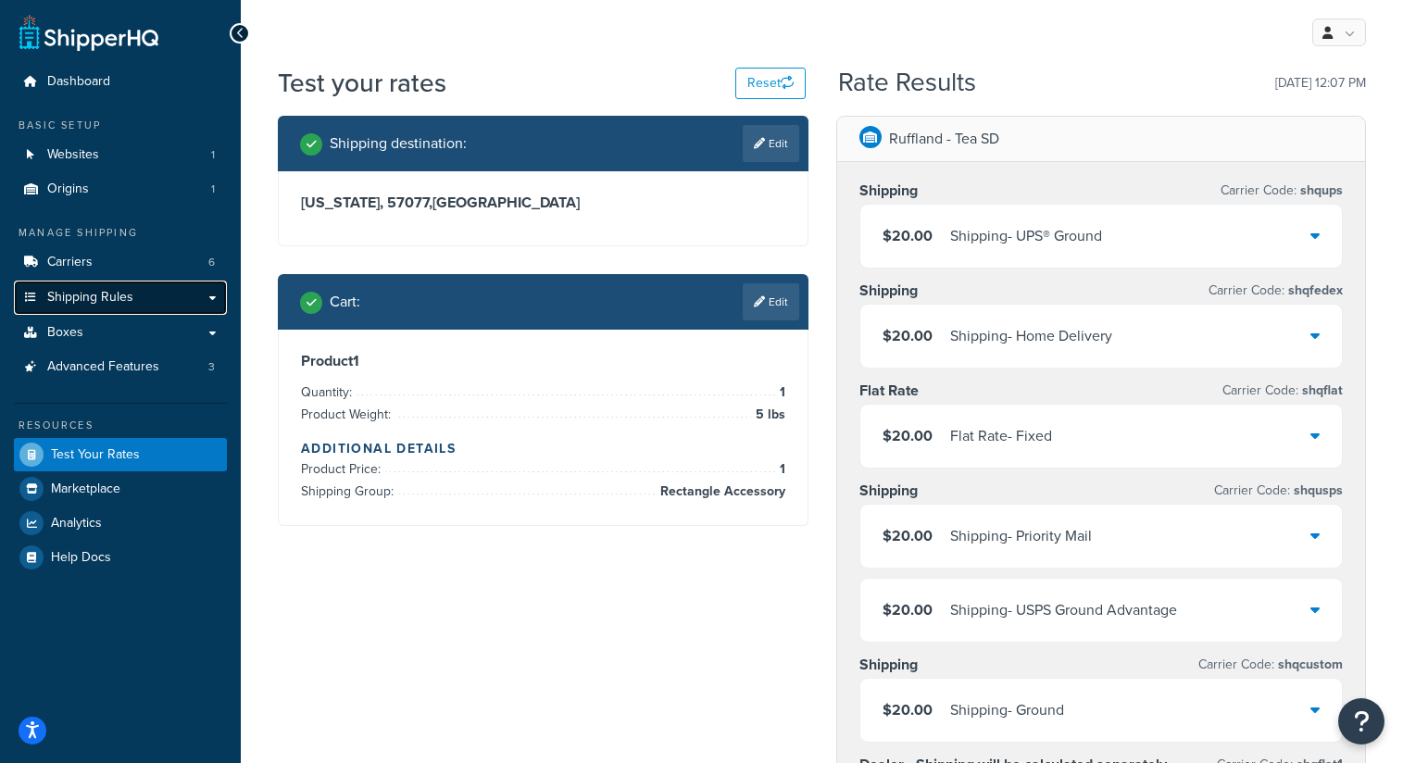
click at [139, 295] on link "Shipping Rules" at bounding box center [120, 298] width 213 height 34
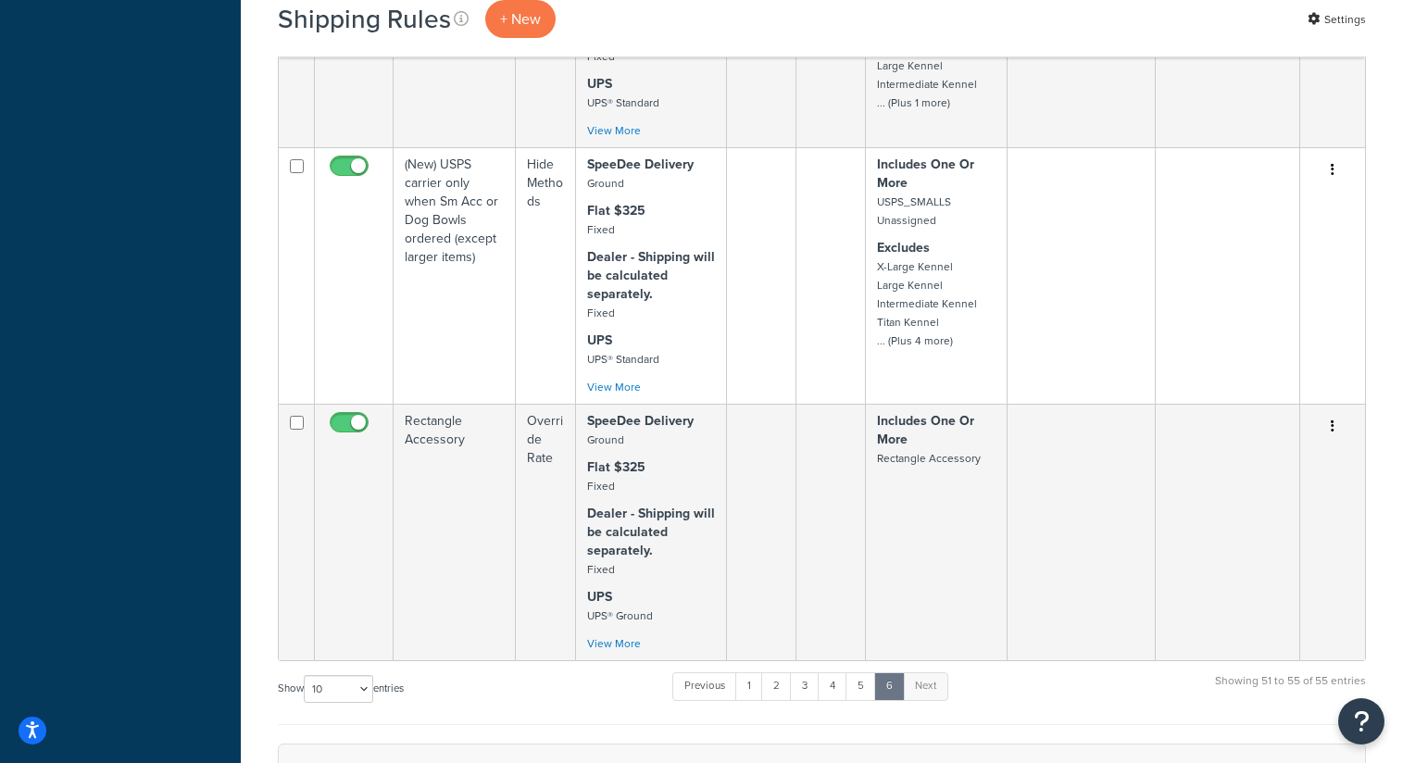
scroll to position [1284, 0]
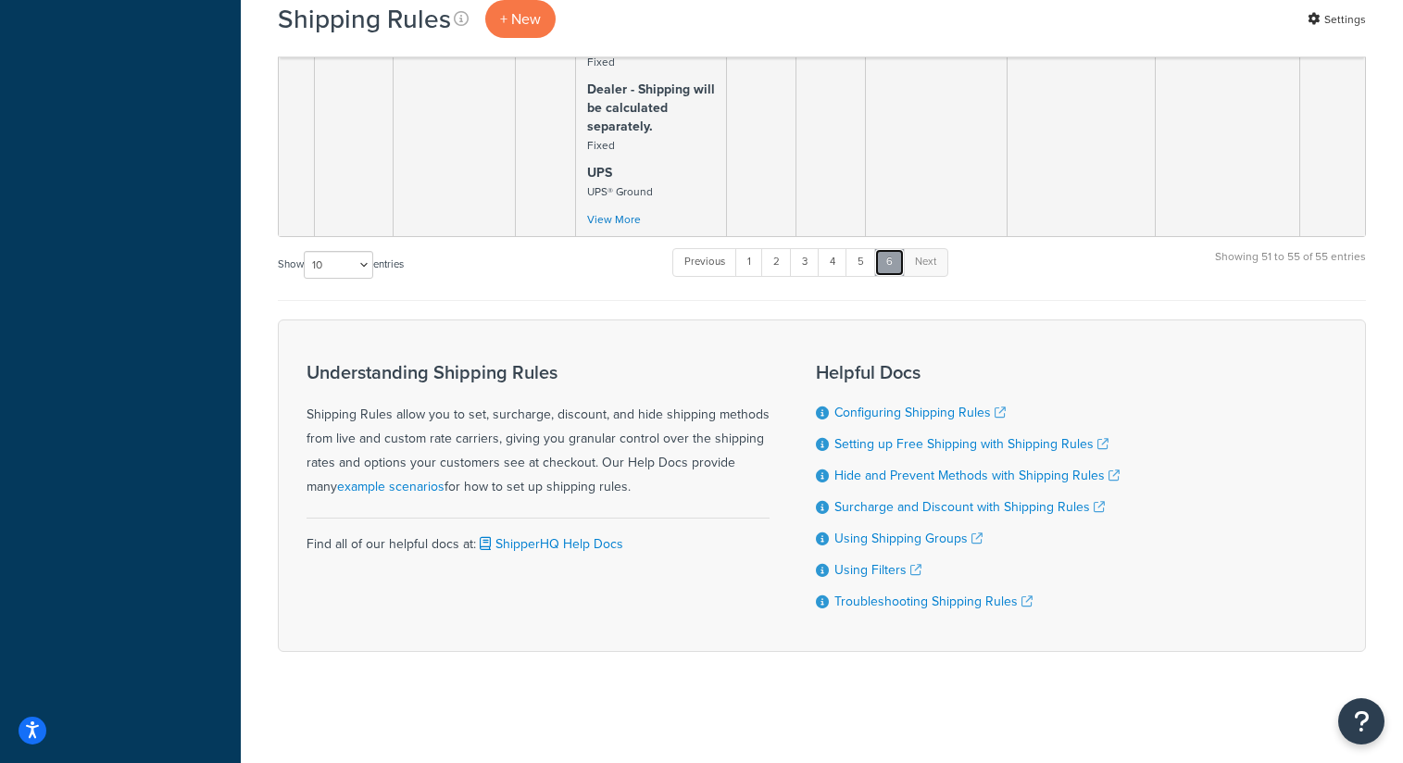
click at [899, 257] on link "6" at bounding box center [889, 262] width 31 height 28
click at [888, 258] on link "6" at bounding box center [889, 262] width 31 height 28
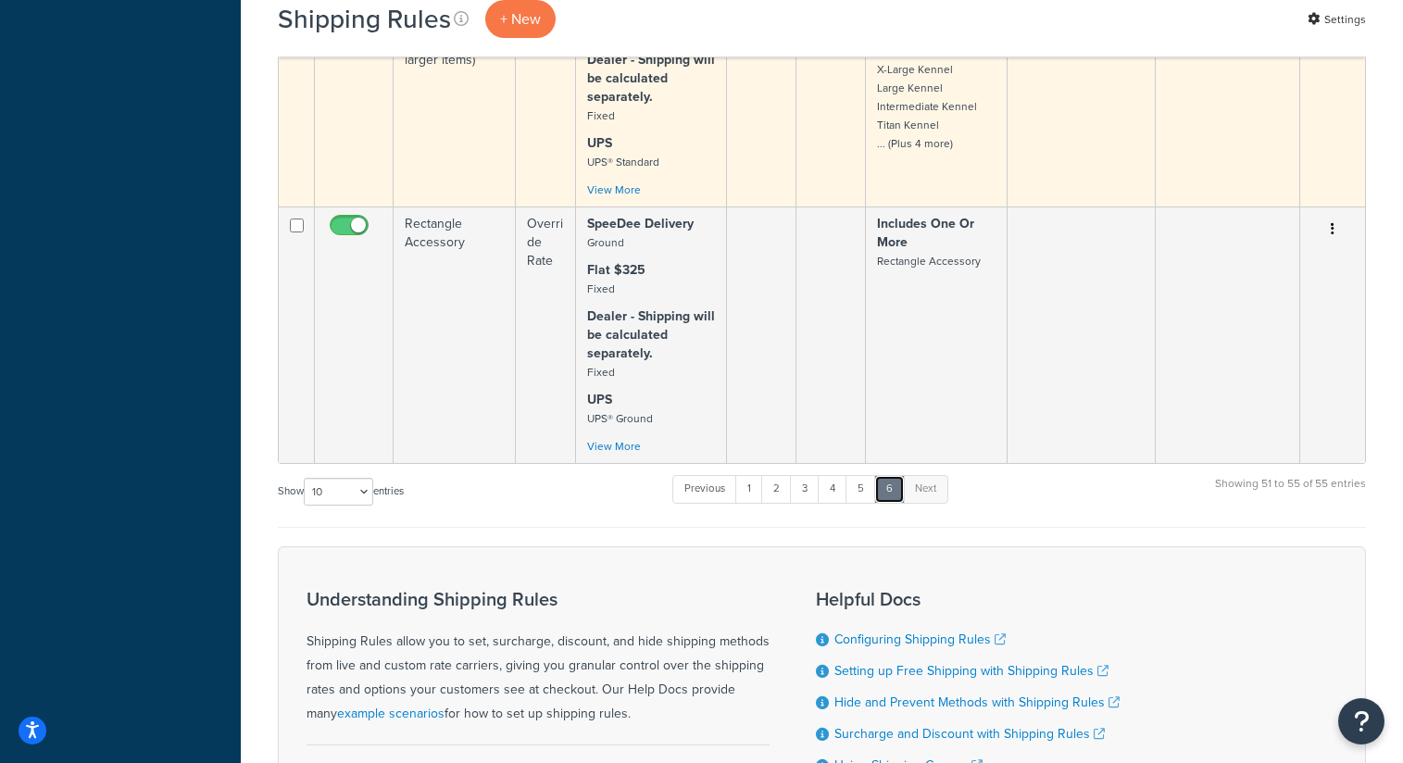
scroll to position [927, 0]
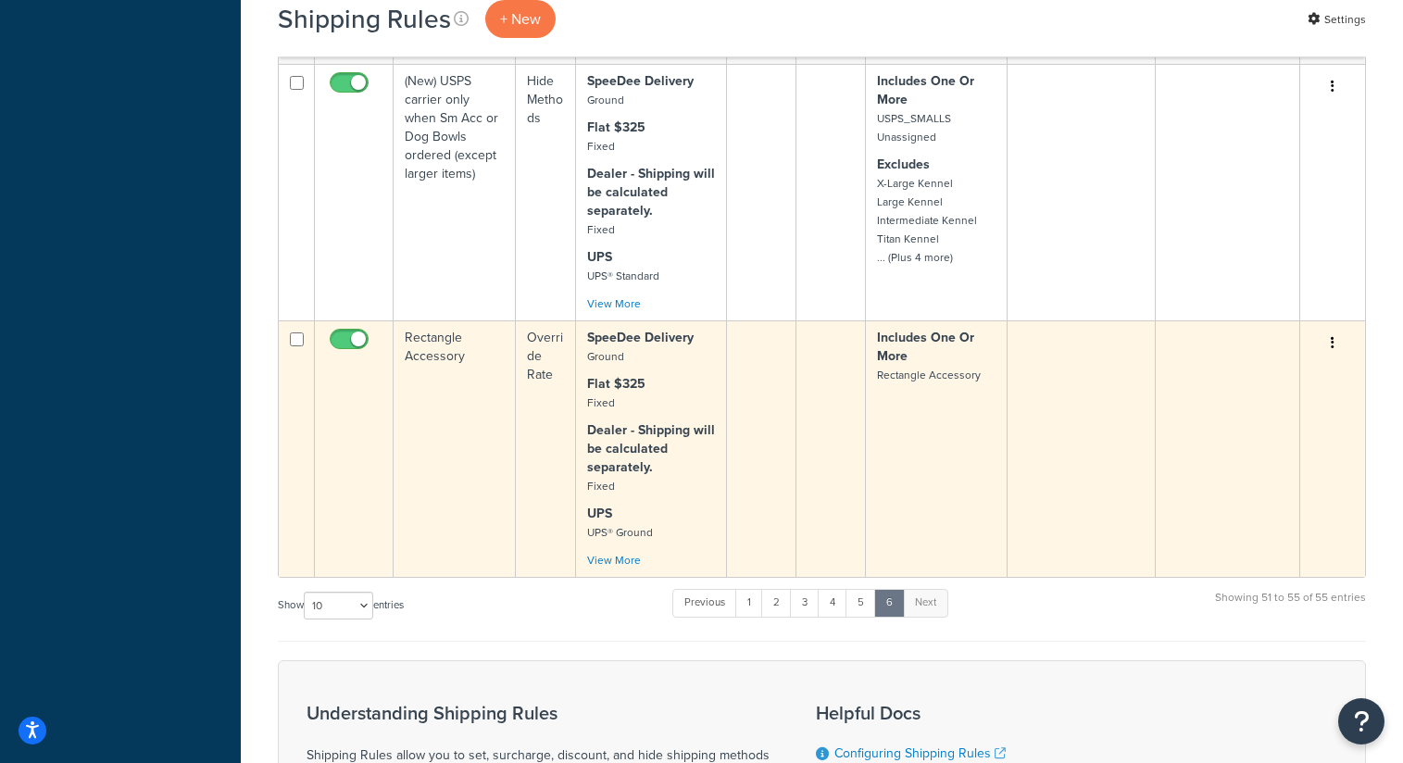
click at [433, 359] on td "Rectangle Accessory" at bounding box center [455, 448] width 122 height 257
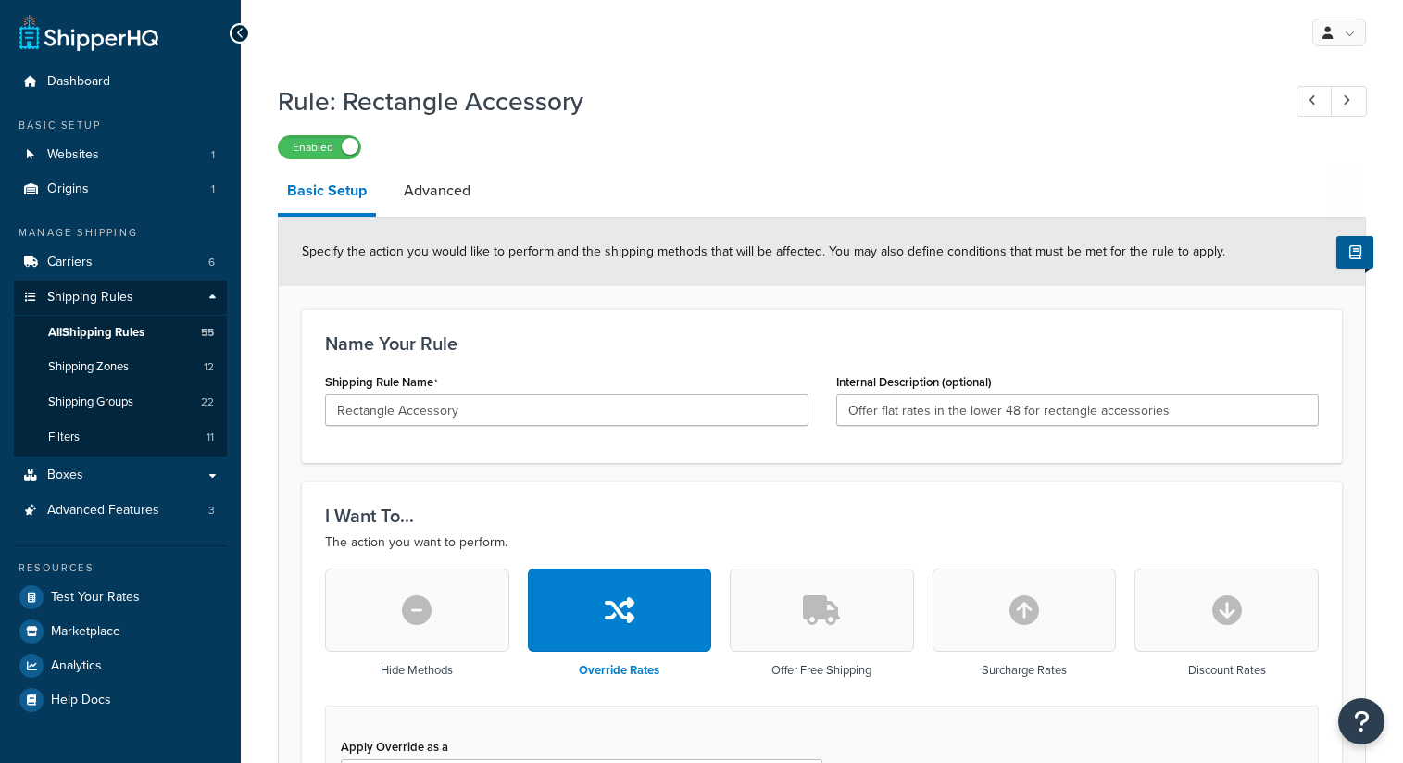
select select "ITEM"
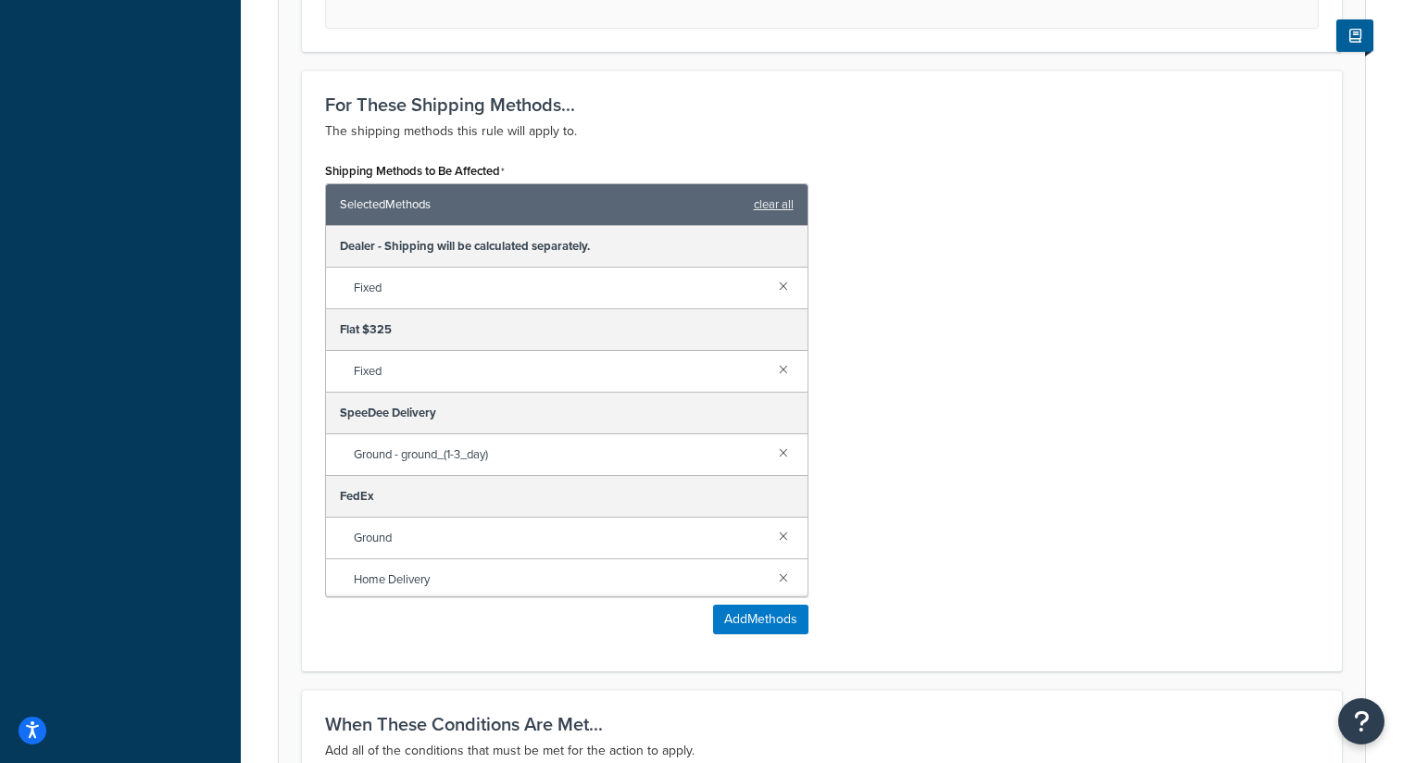
scroll to position [1072, 0]
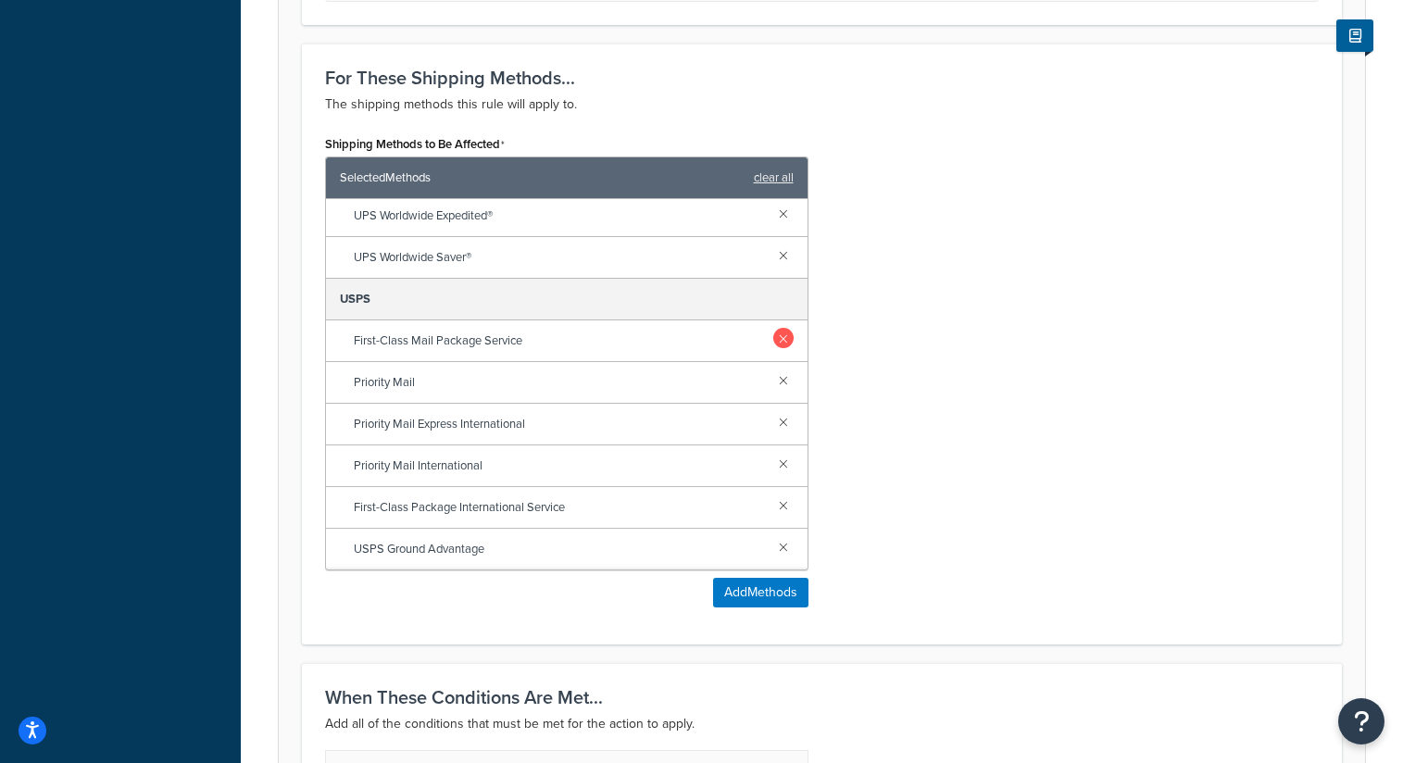
click at [780, 341] on link at bounding box center [783, 338] width 20 height 20
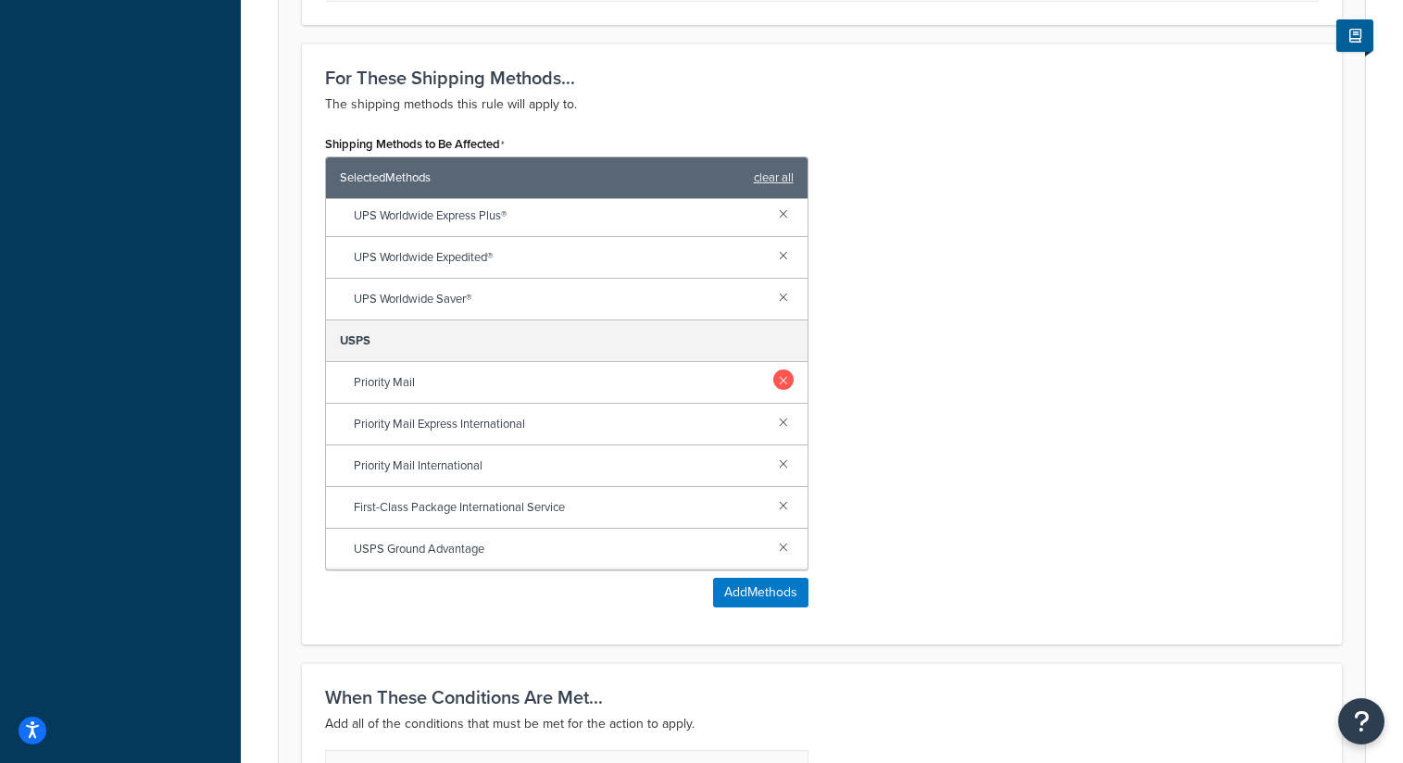
click at [785, 387] on link at bounding box center [783, 380] width 20 height 20
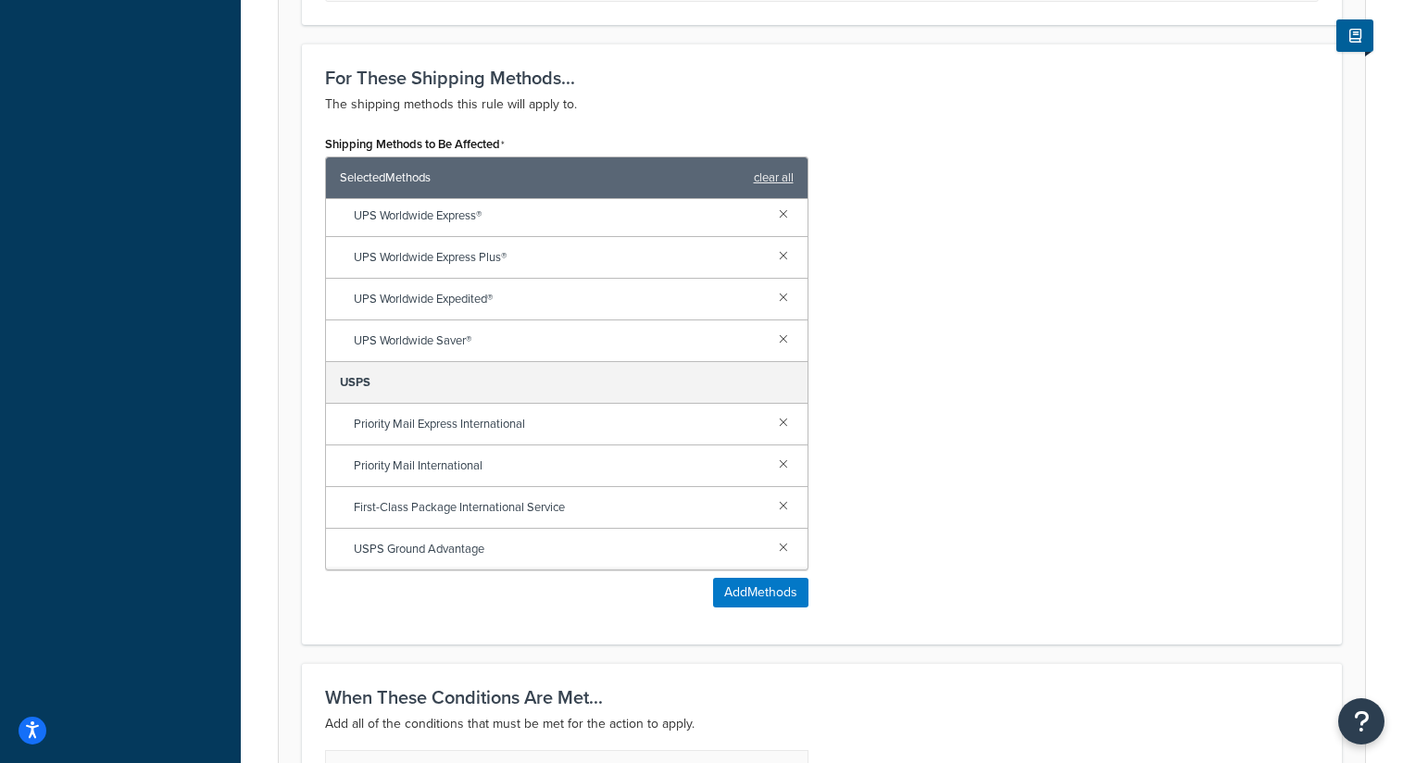
drag, startPoint x: 787, startPoint y: 418, endPoint x: 786, endPoint y: 445, distance: 26.9
click at [787, 418] on link at bounding box center [783, 421] width 20 height 20
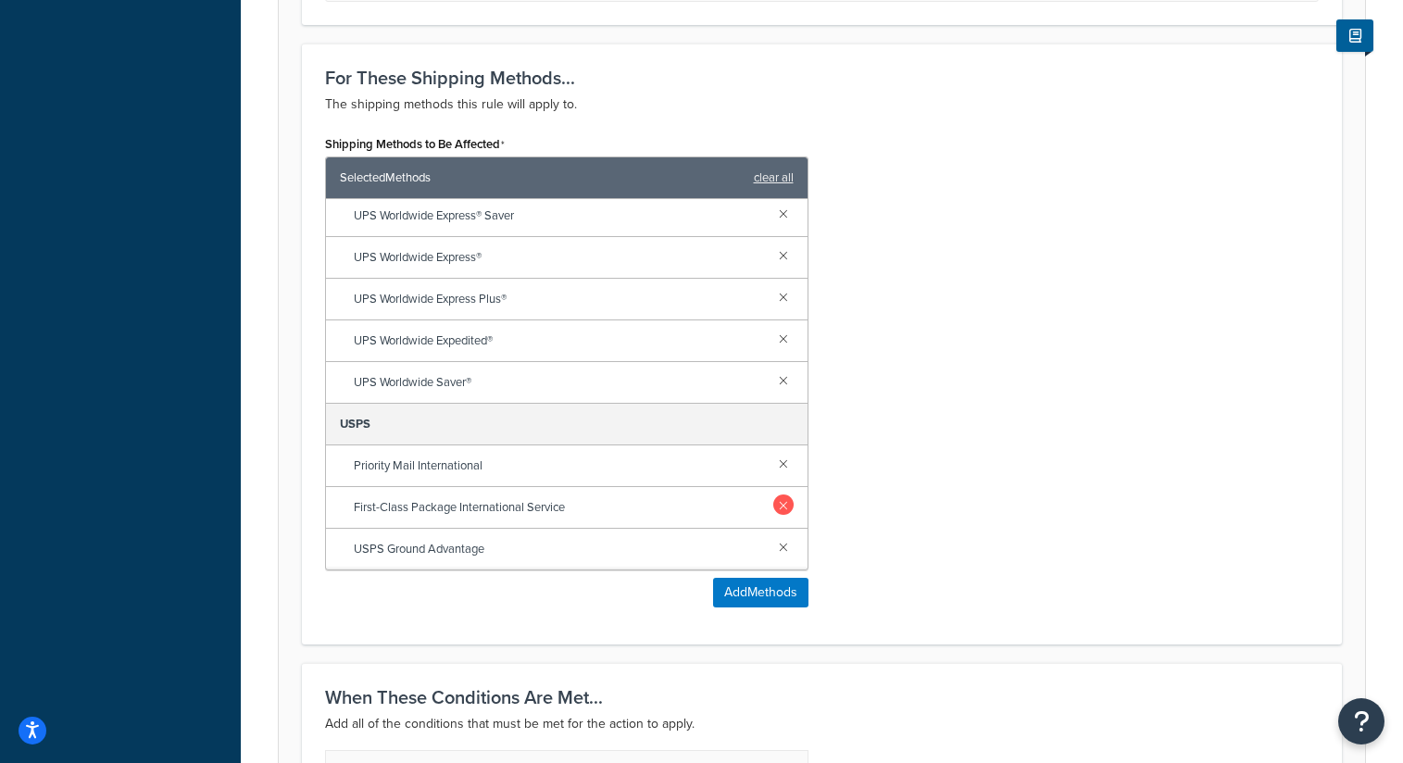
drag, startPoint x: 785, startPoint y: 468, endPoint x: 783, endPoint y: 496, distance: 27.9
click at [785, 470] on link at bounding box center [783, 463] width 20 height 20
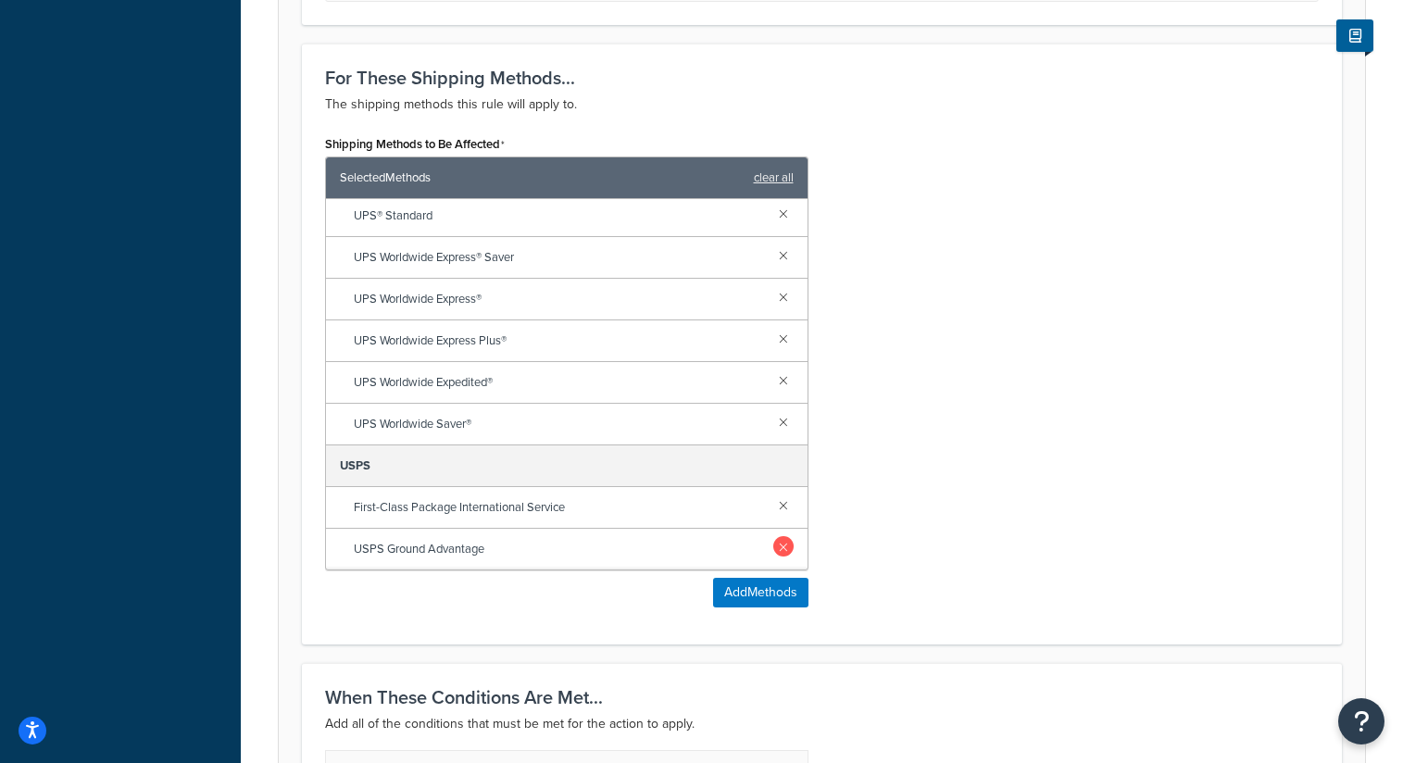
drag, startPoint x: 782, startPoint y: 509, endPoint x: 785, endPoint y: 543, distance: 34.4
click at [782, 509] on link at bounding box center [783, 505] width 20 height 20
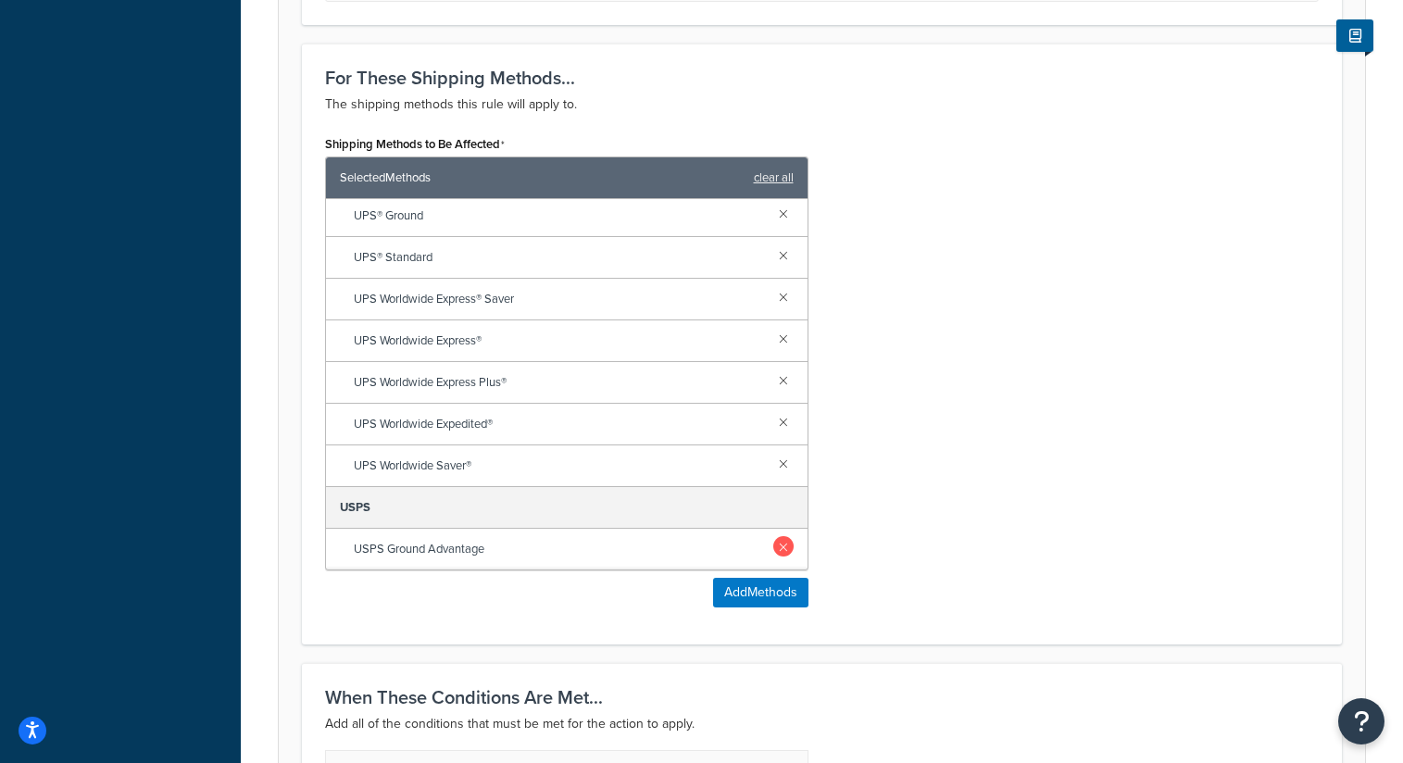
click at [785, 546] on link at bounding box center [783, 546] width 20 height 20
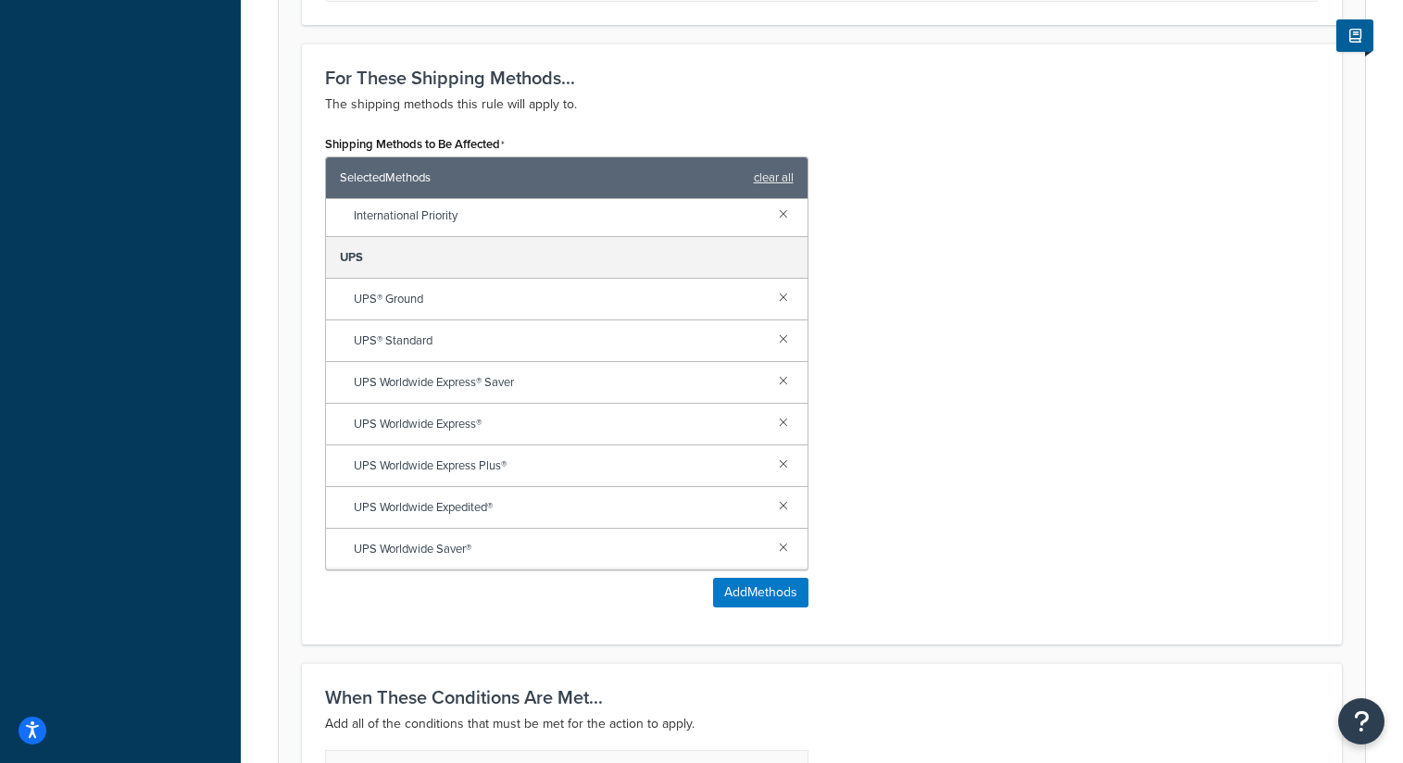
scroll to position [504, 0]
drag, startPoint x: 785, startPoint y: 544, endPoint x: 789, endPoint y: 530, distance: 14.4
click at [785, 544] on link at bounding box center [783, 546] width 20 height 20
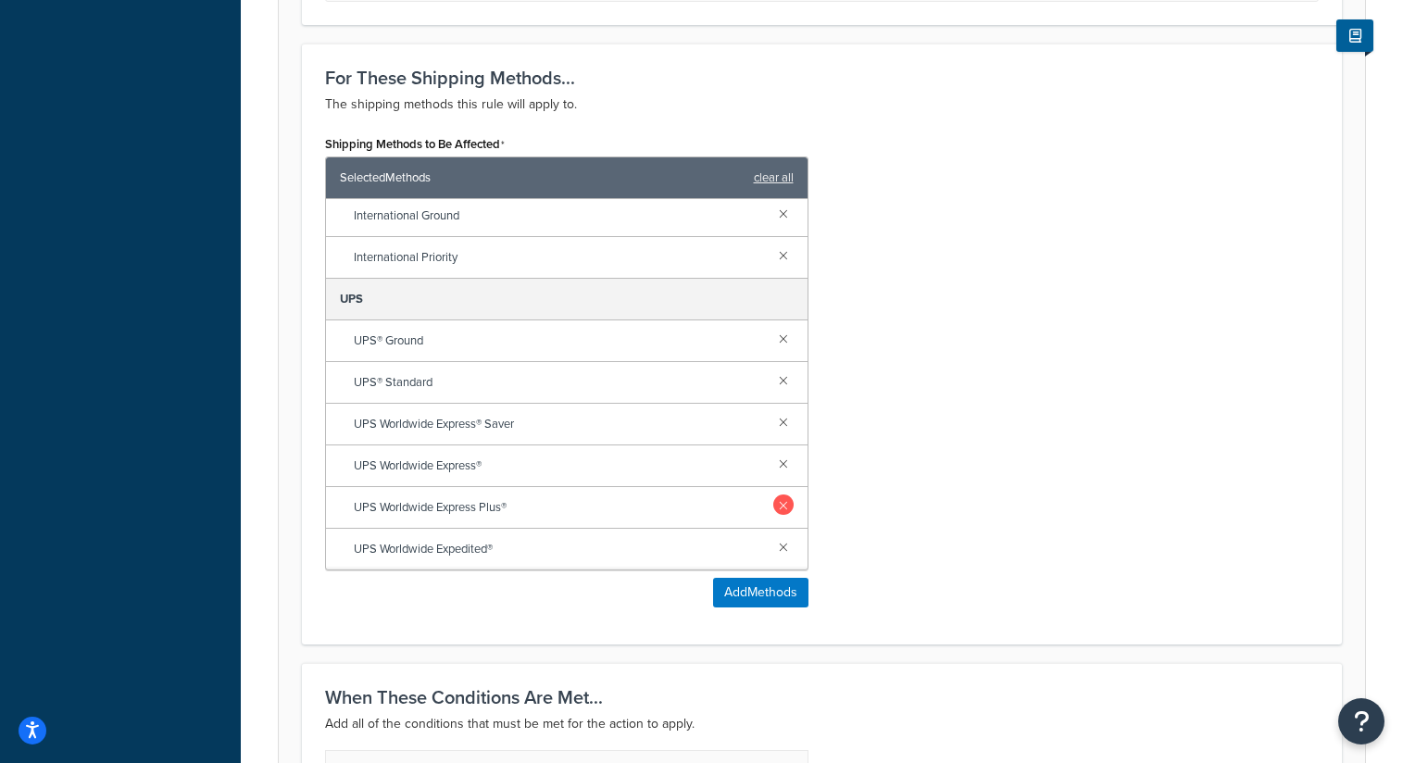
click at [788, 509] on link at bounding box center [783, 505] width 20 height 20
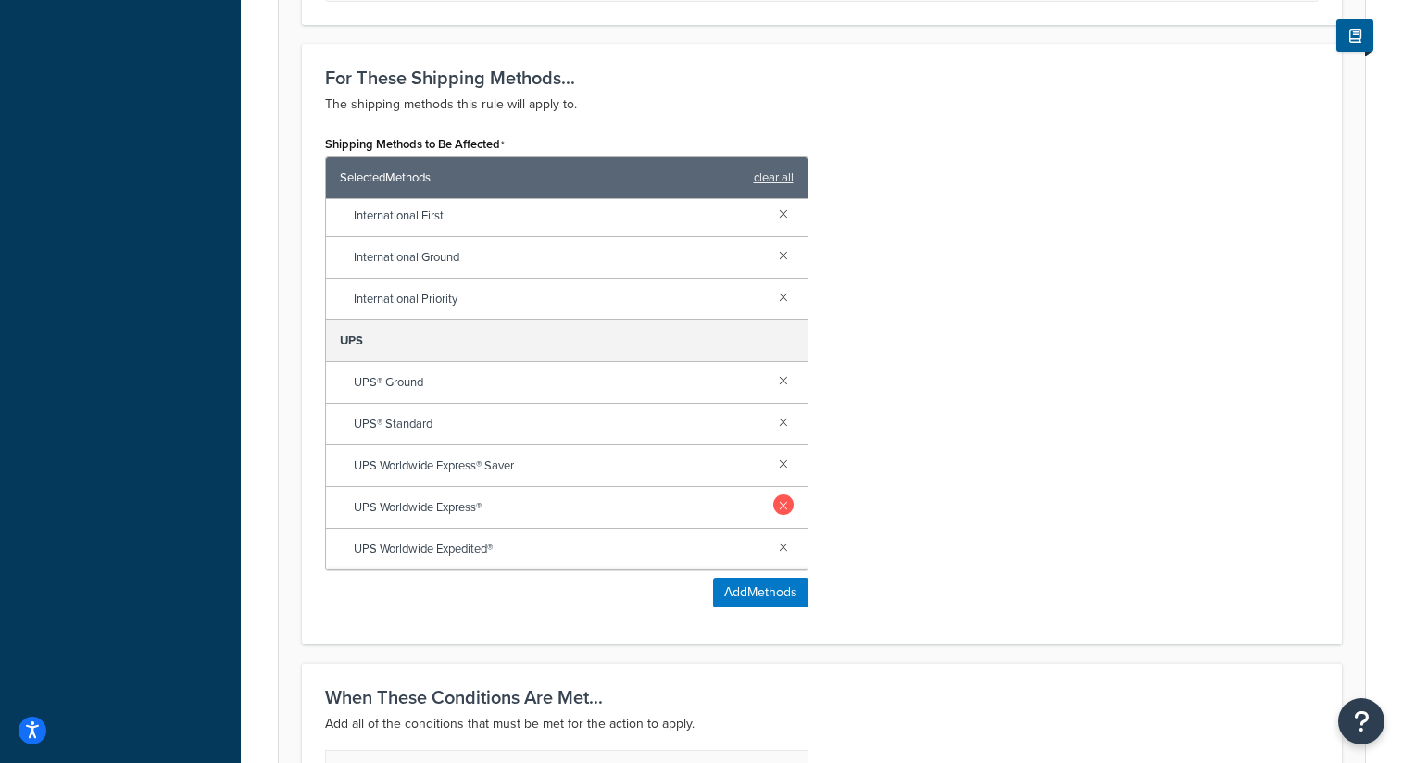
click at [788, 507] on link at bounding box center [783, 505] width 20 height 20
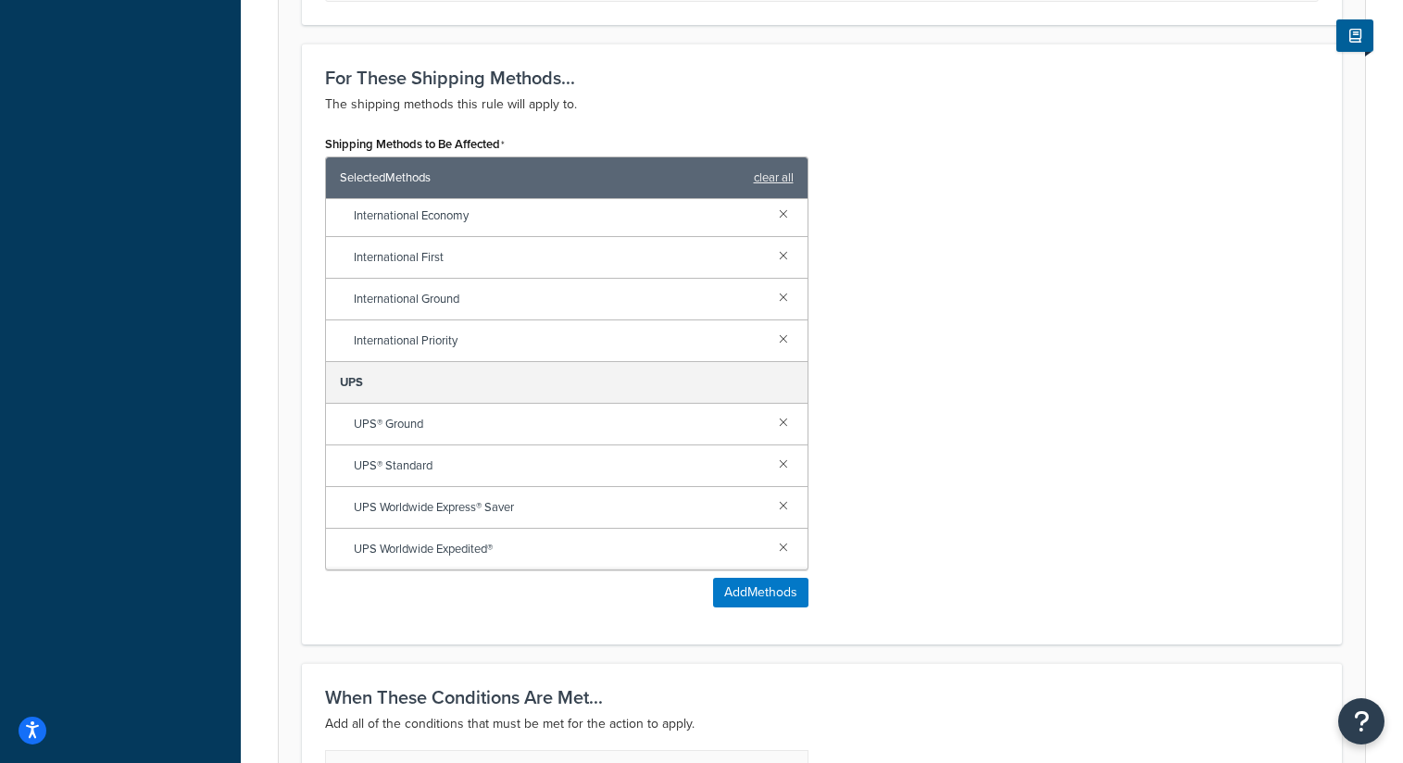
click at [788, 507] on link at bounding box center [783, 505] width 20 height 20
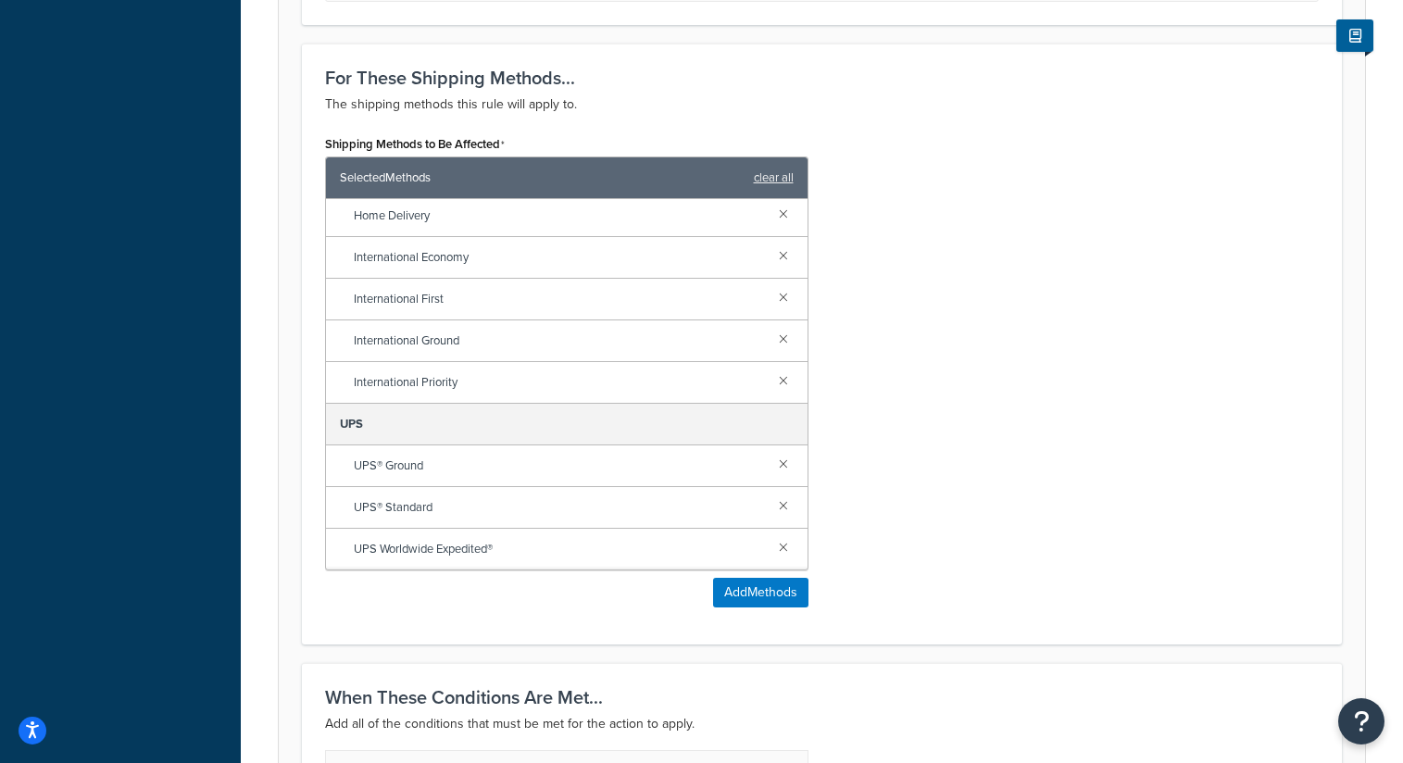
scroll to position [337, 0]
click at [785, 509] on link at bounding box center [783, 505] width 20 height 20
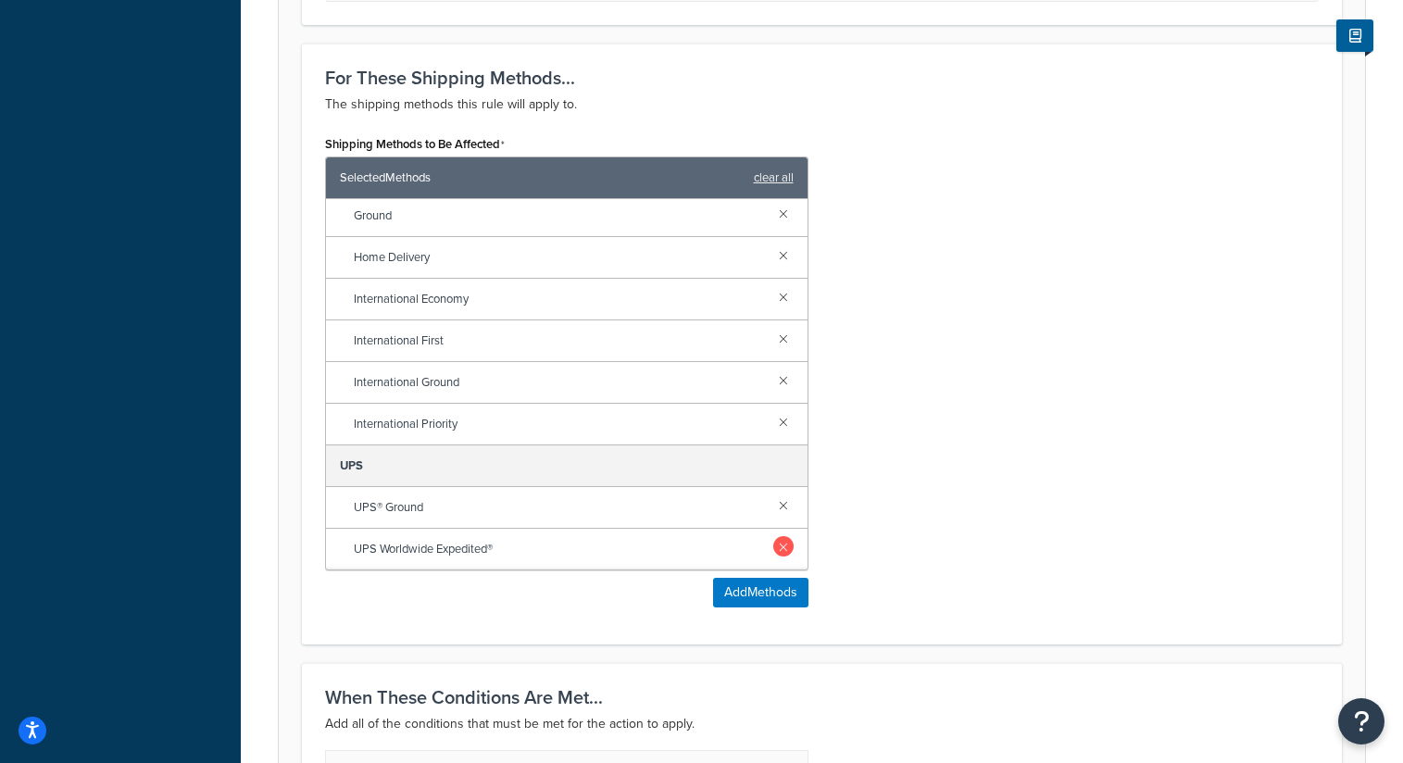
click at [786, 545] on link at bounding box center [783, 546] width 20 height 20
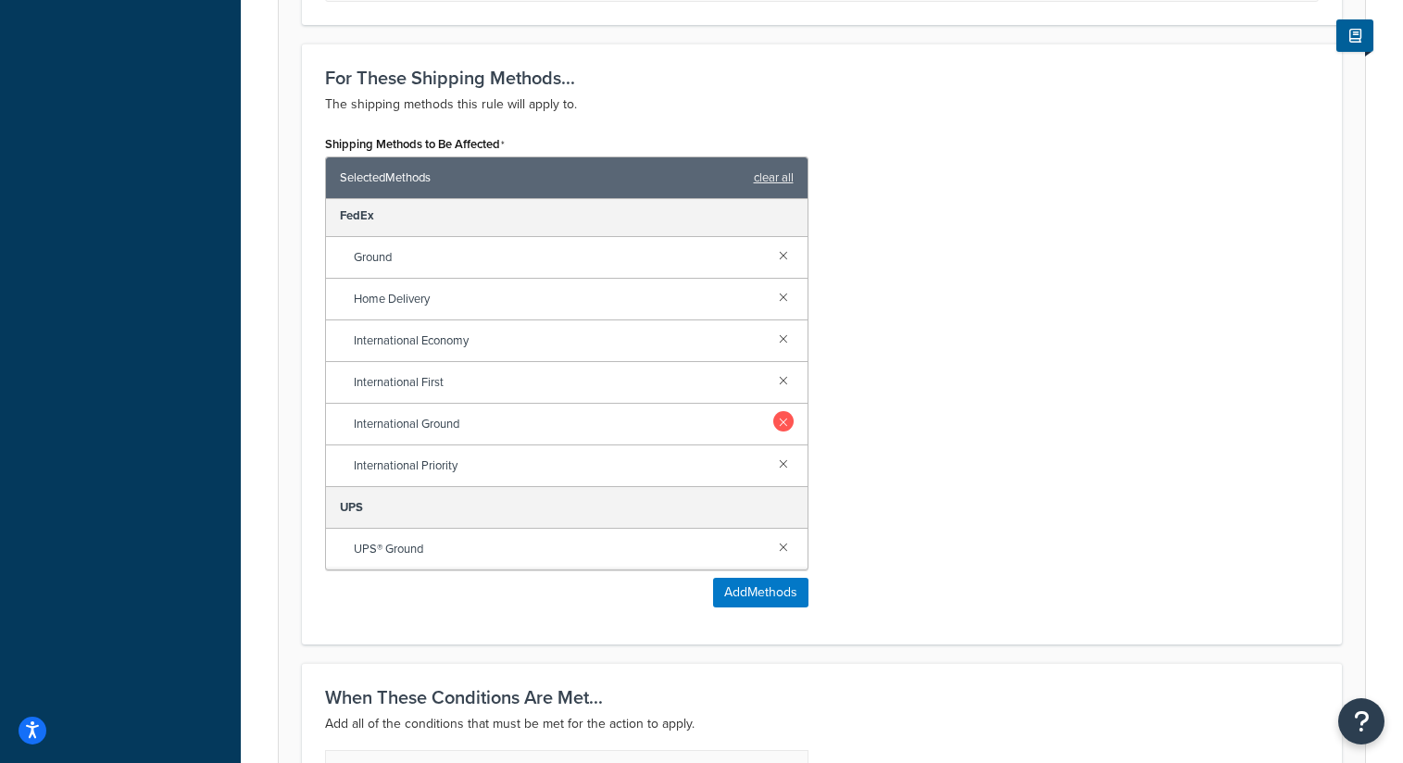
click at [785, 467] on link at bounding box center [783, 463] width 20 height 20
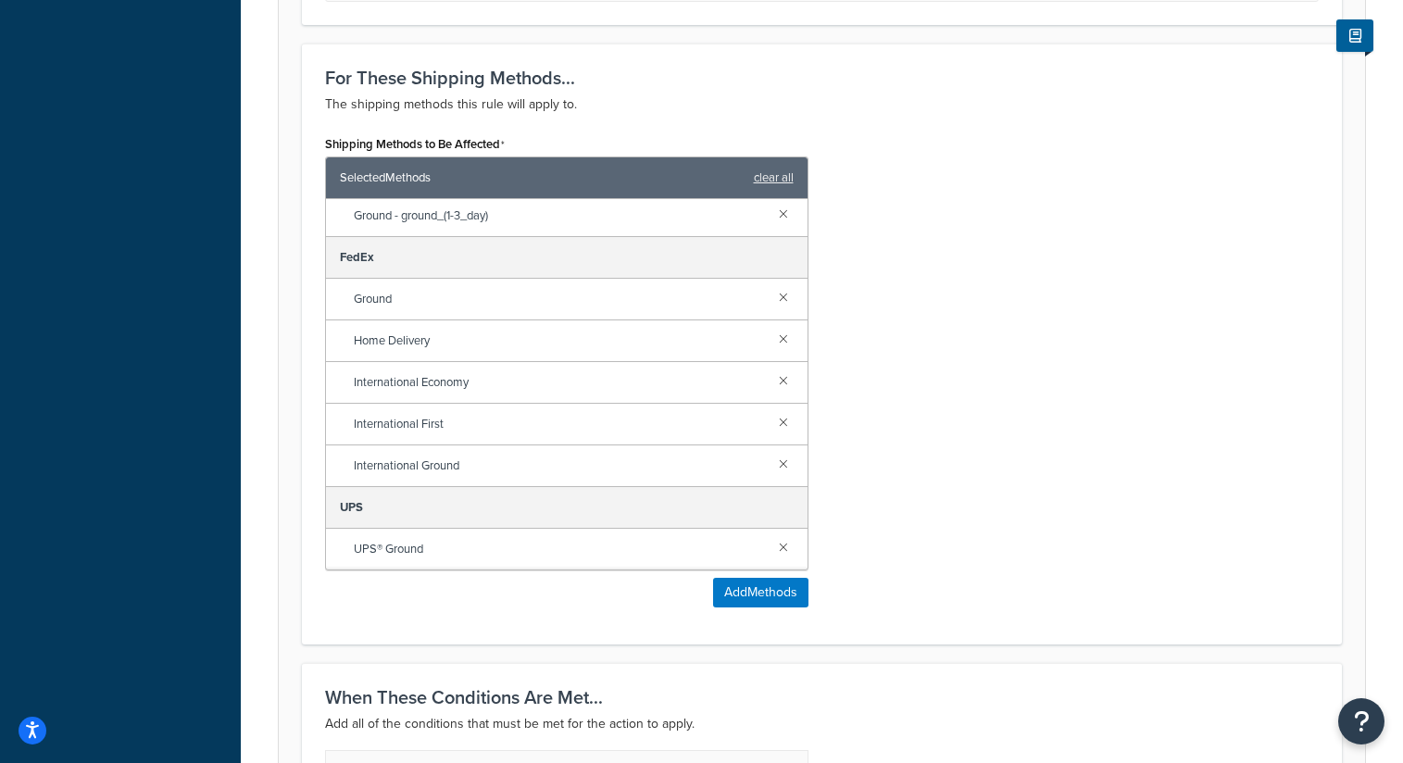
scroll to position [212, 0]
click at [780, 215] on link at bounding box center [783, 213] width 20 height 20
click at [783, 300] on link at bounding box center [783, 296] width 20 height 20
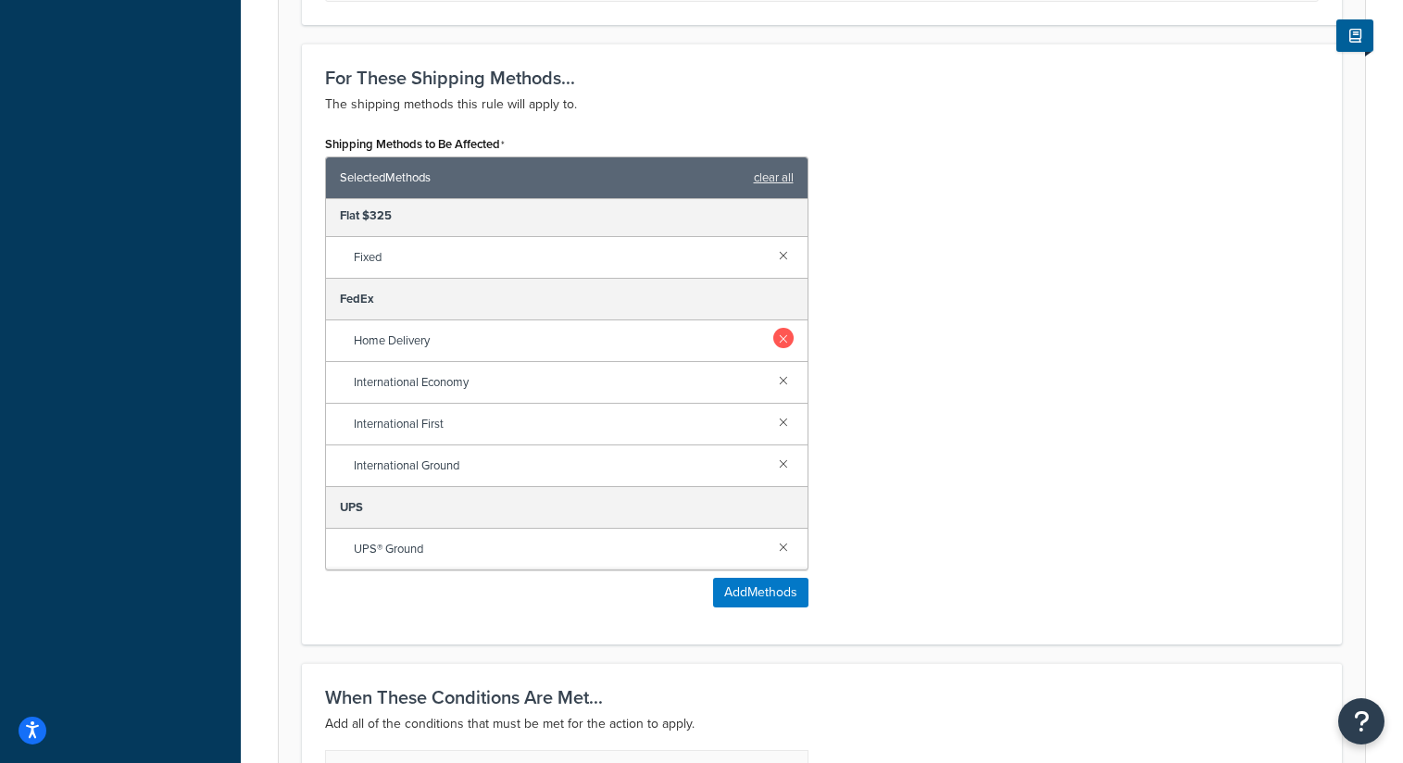
click at [788, 338] on link at bounding box center [783, 338] width 20 height 20
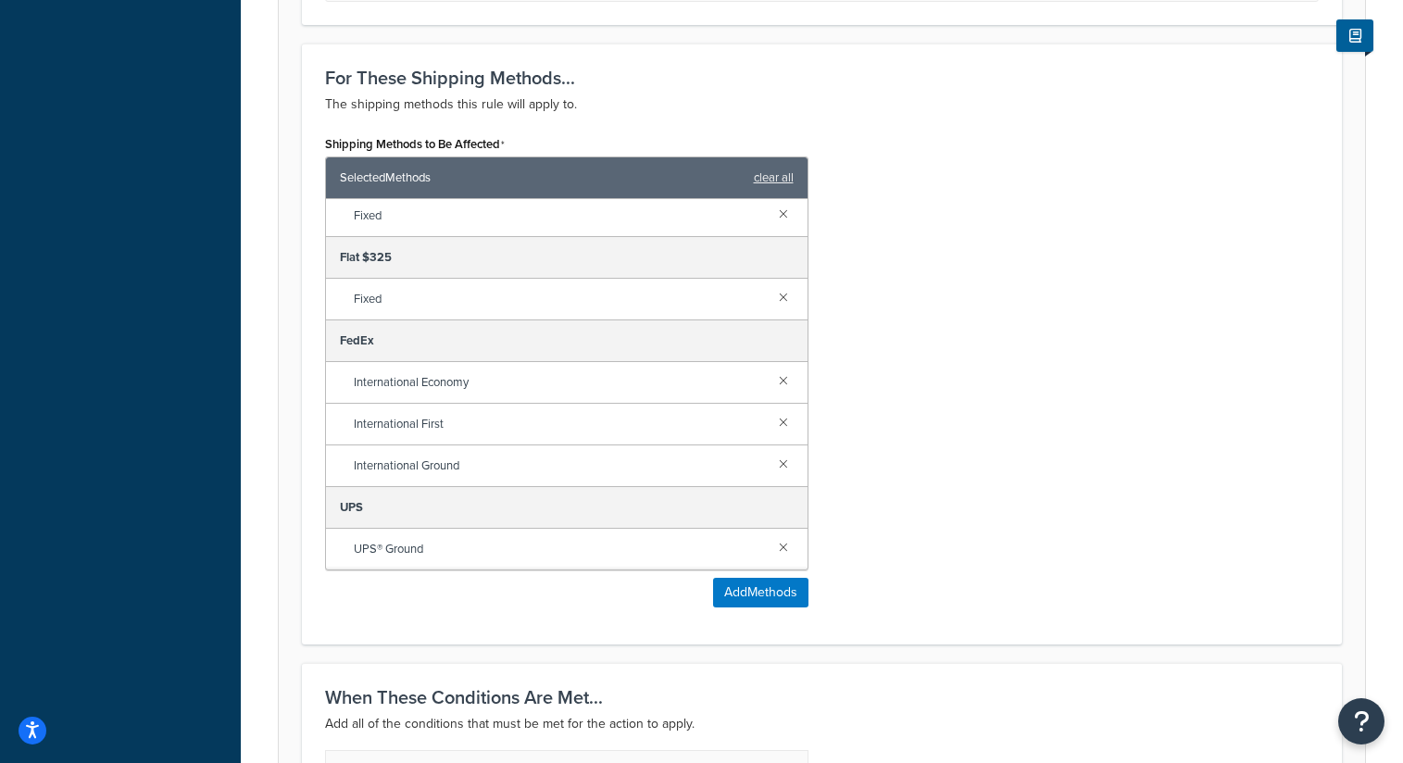
click at [789, 378] on link at bounding box center [783, 380] width 20 height 20
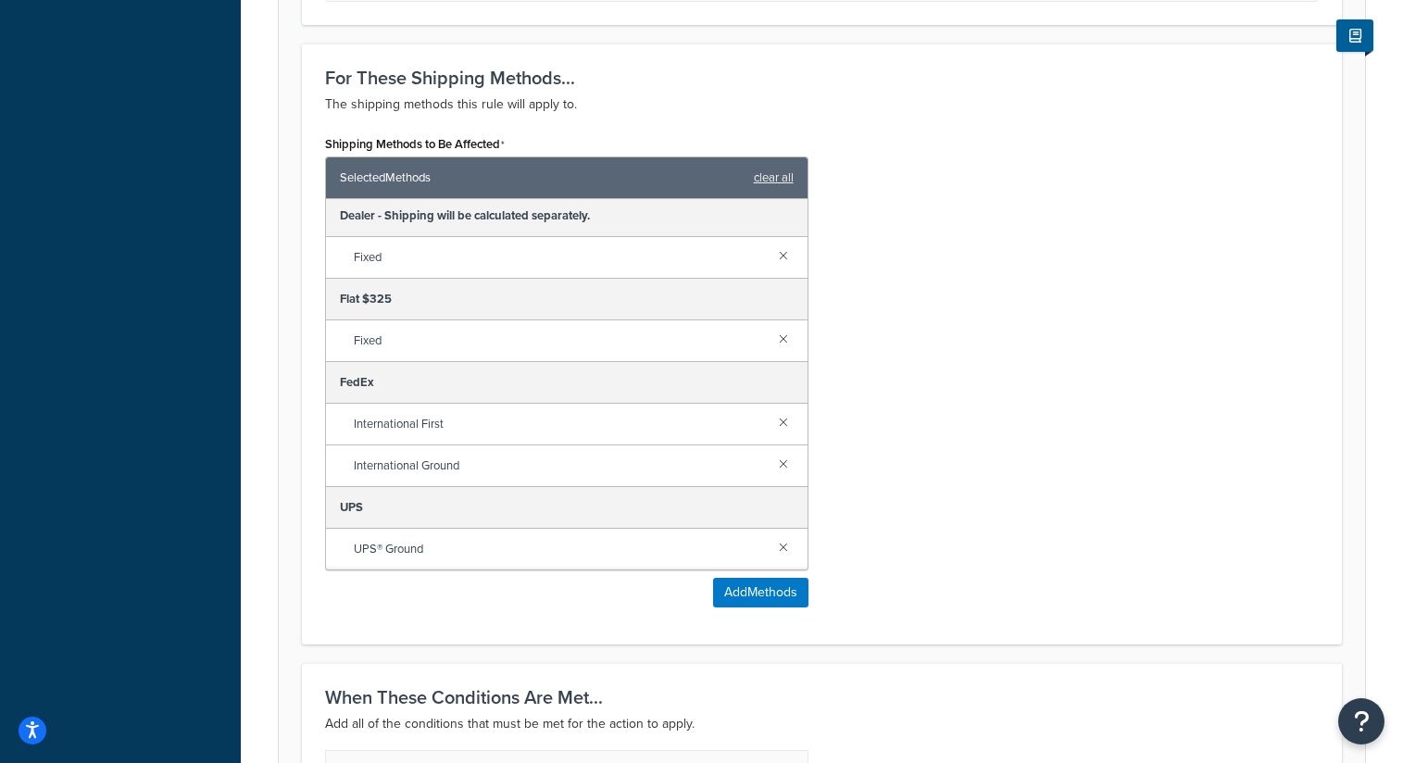
scroll to position [4, 0]
click at [783, 428] on link at bounding box center [783, 421] width 20 height 20
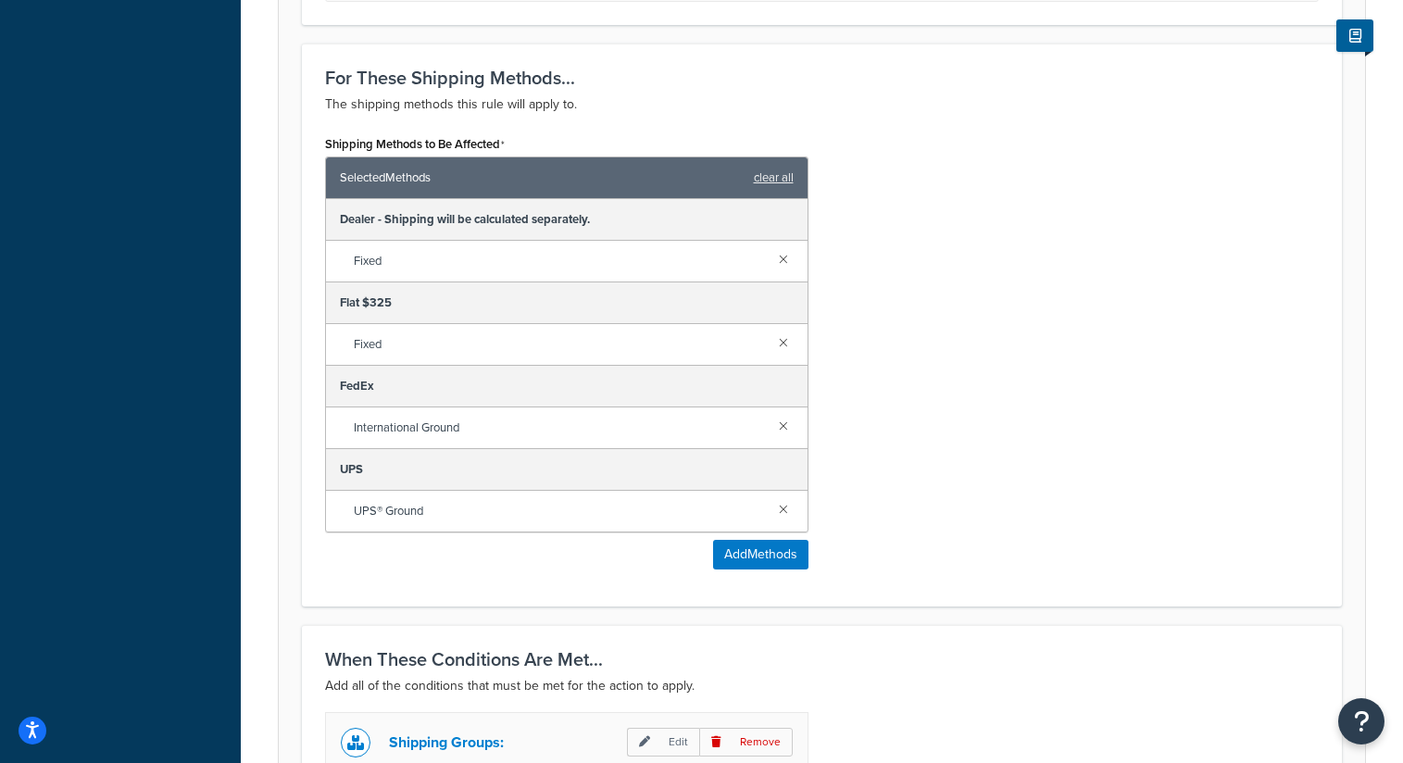
click at [784, 461] on div "UPS" at bounding box center [567, 470] width 482 height 42
click at [786, 425] on link at bounding box center [783, 425] width 20 height 20
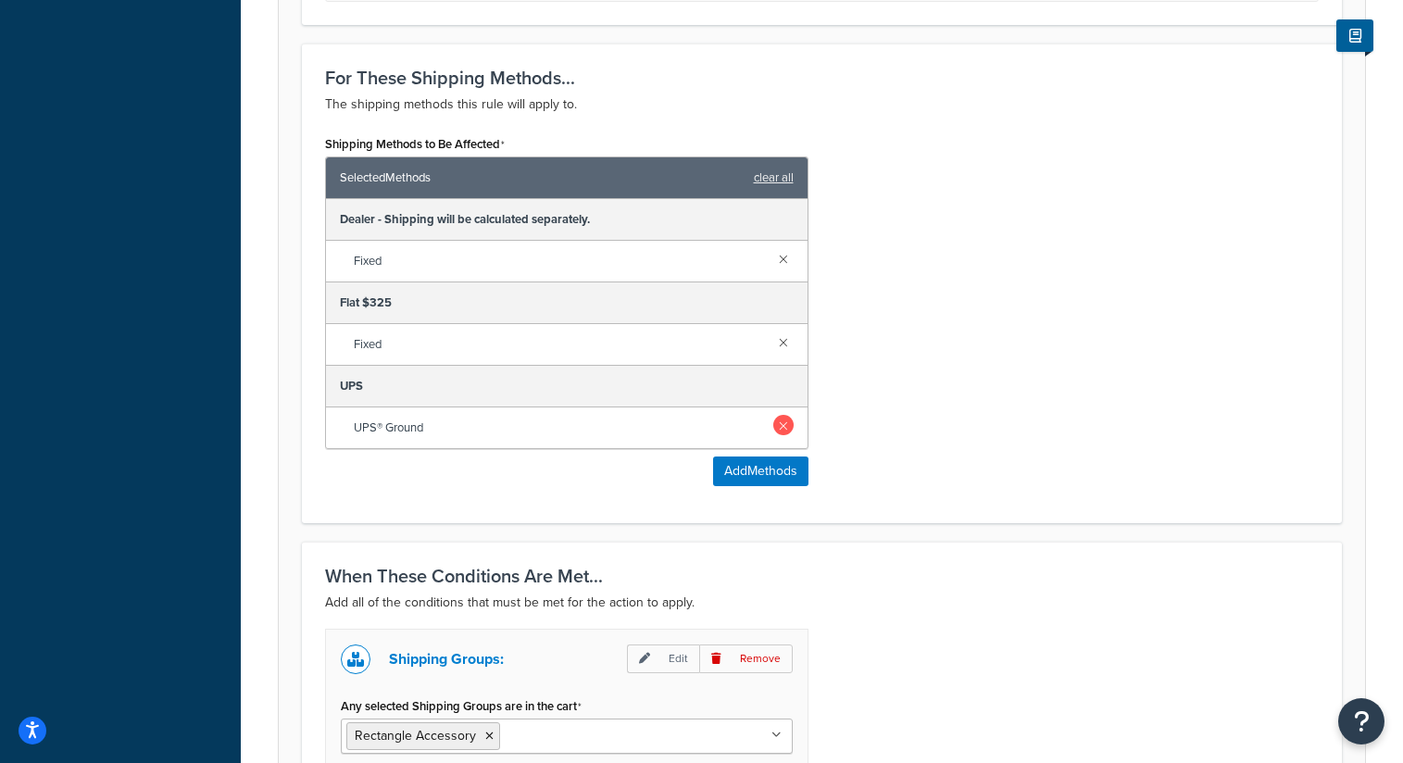
click at [784, 427] on link at bounding box center [783, 425] width 20 height 20
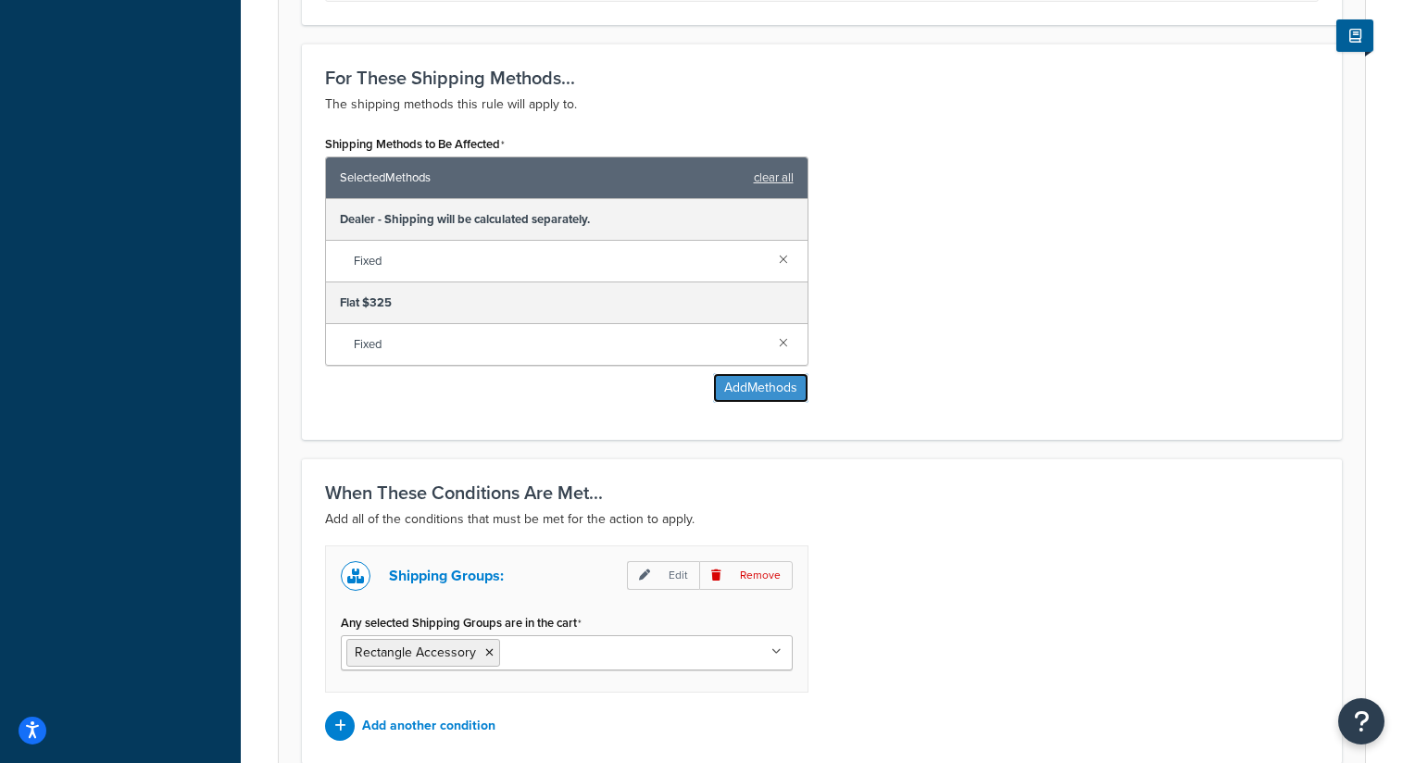
drag, startPoint x: 738, startPoint y: 387, endPoint x: 933, endPoint y: 385, distance: 194.5
click at [933, 385] on div "Shipping Methods to Be Affected Selected Methods clear all Dealer - Shipping wi…" at bounding box center [822, 274] width 1022 height 286
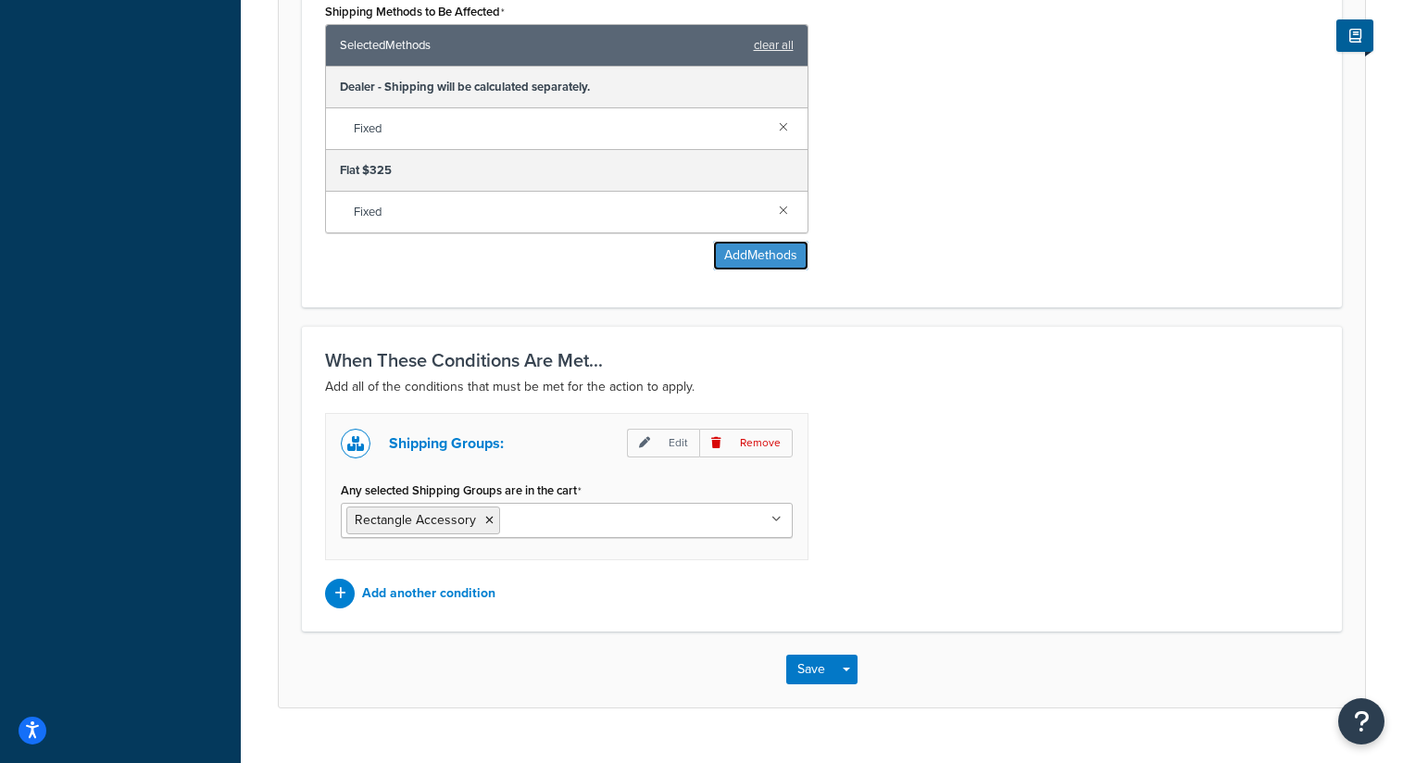
scroll to position [1243, 0]
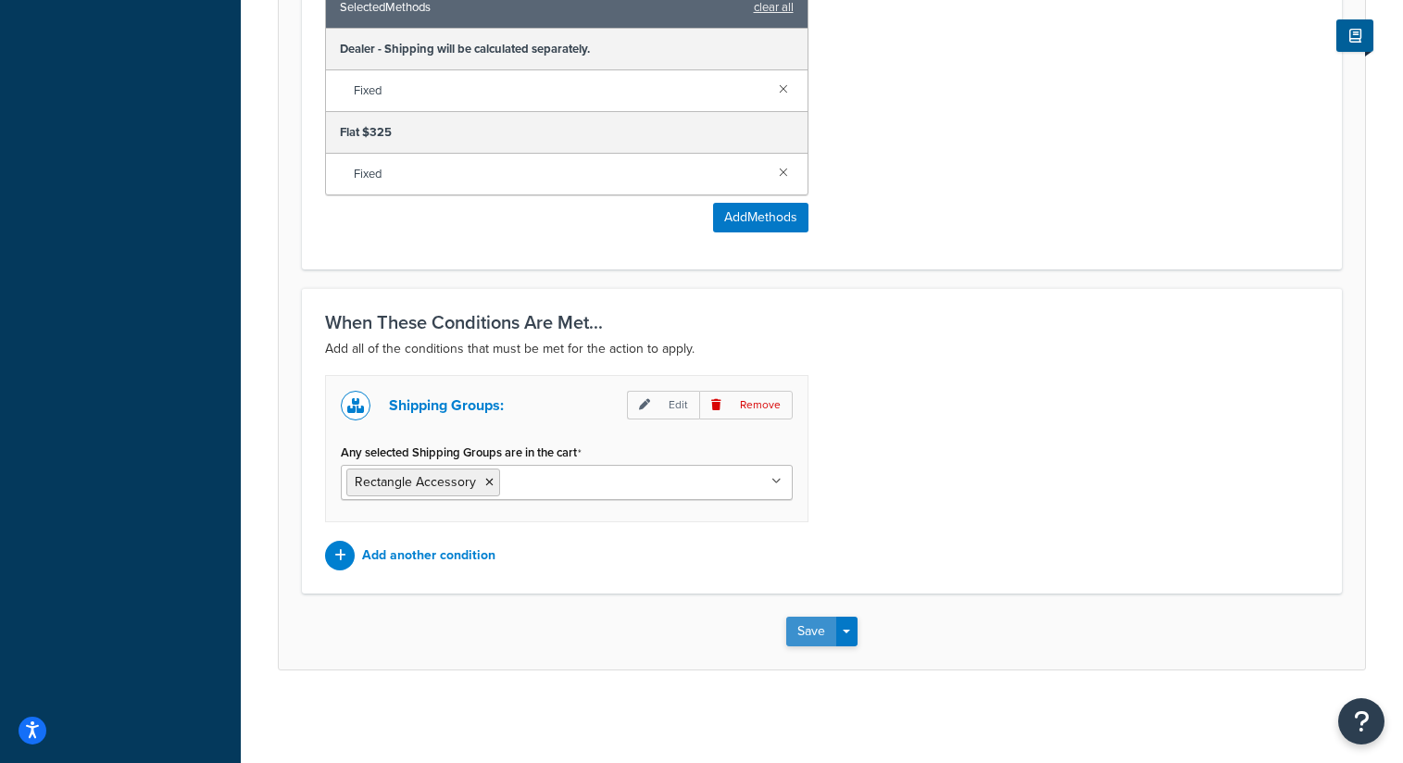
click at [820, 627] on button "Save" at bounding box center [811, 632] width 50 height 30
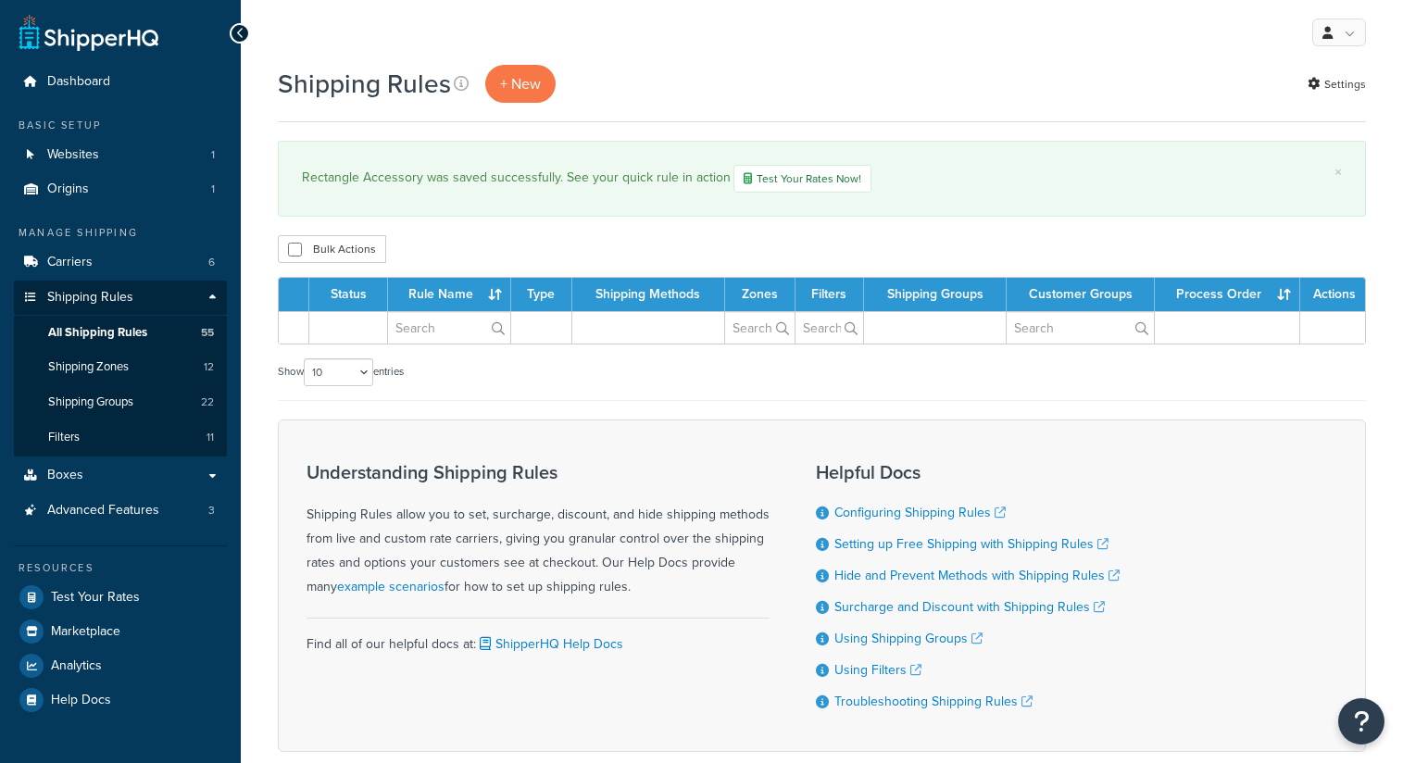
click at [121, 590] on span "Test Your Rates" at bounding box center [95, 598] width 89 height 16
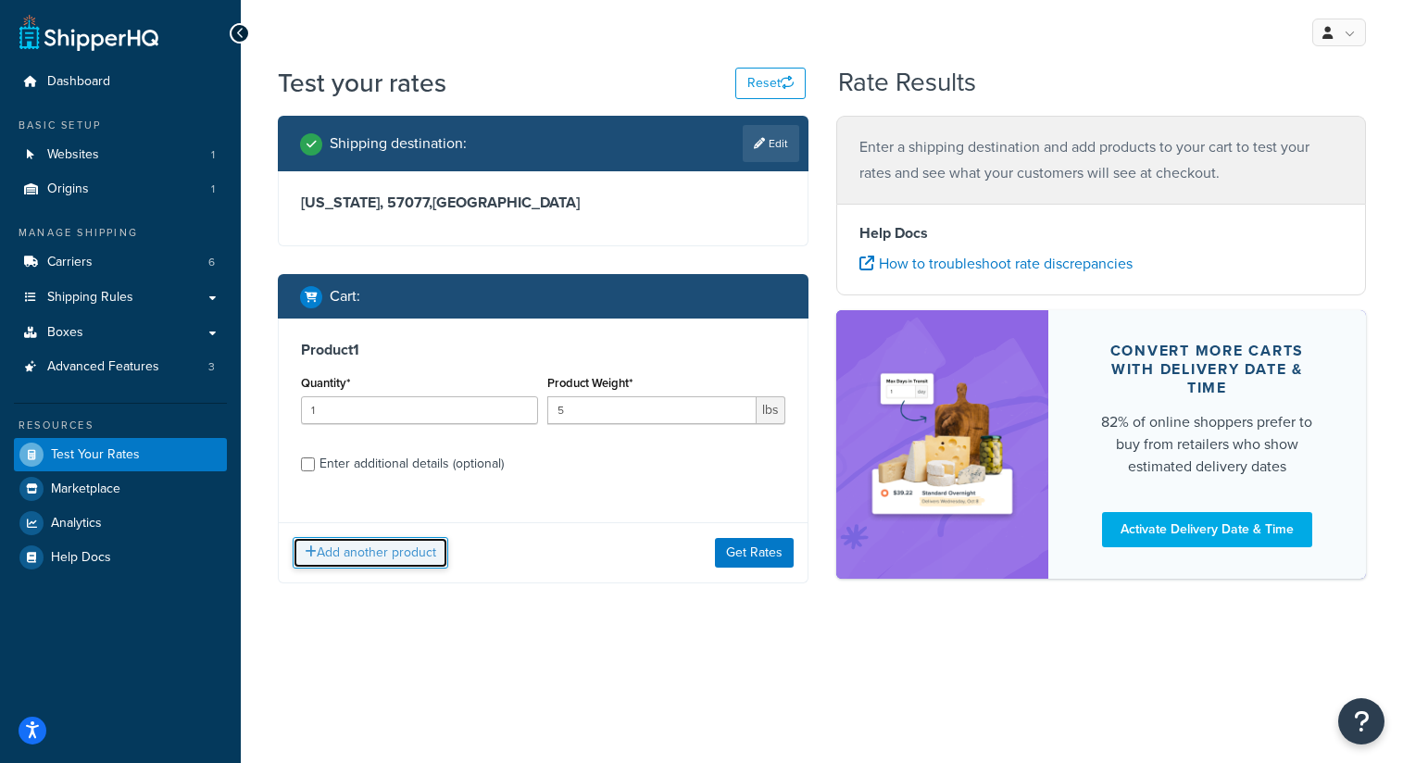
click at [409, 546] on button "Add another product" at bounding box center [371, 552] width 156 height 31
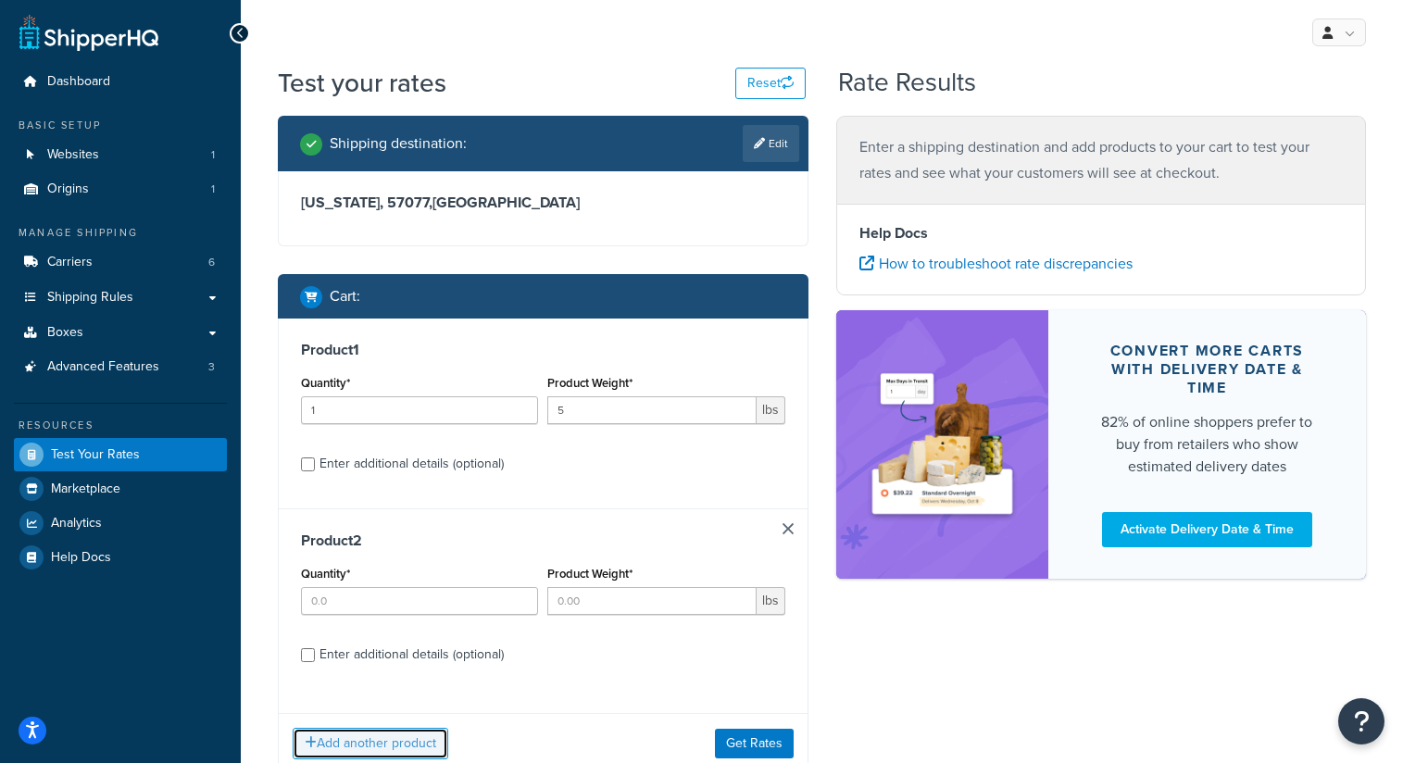
scroll to position [132, 0]
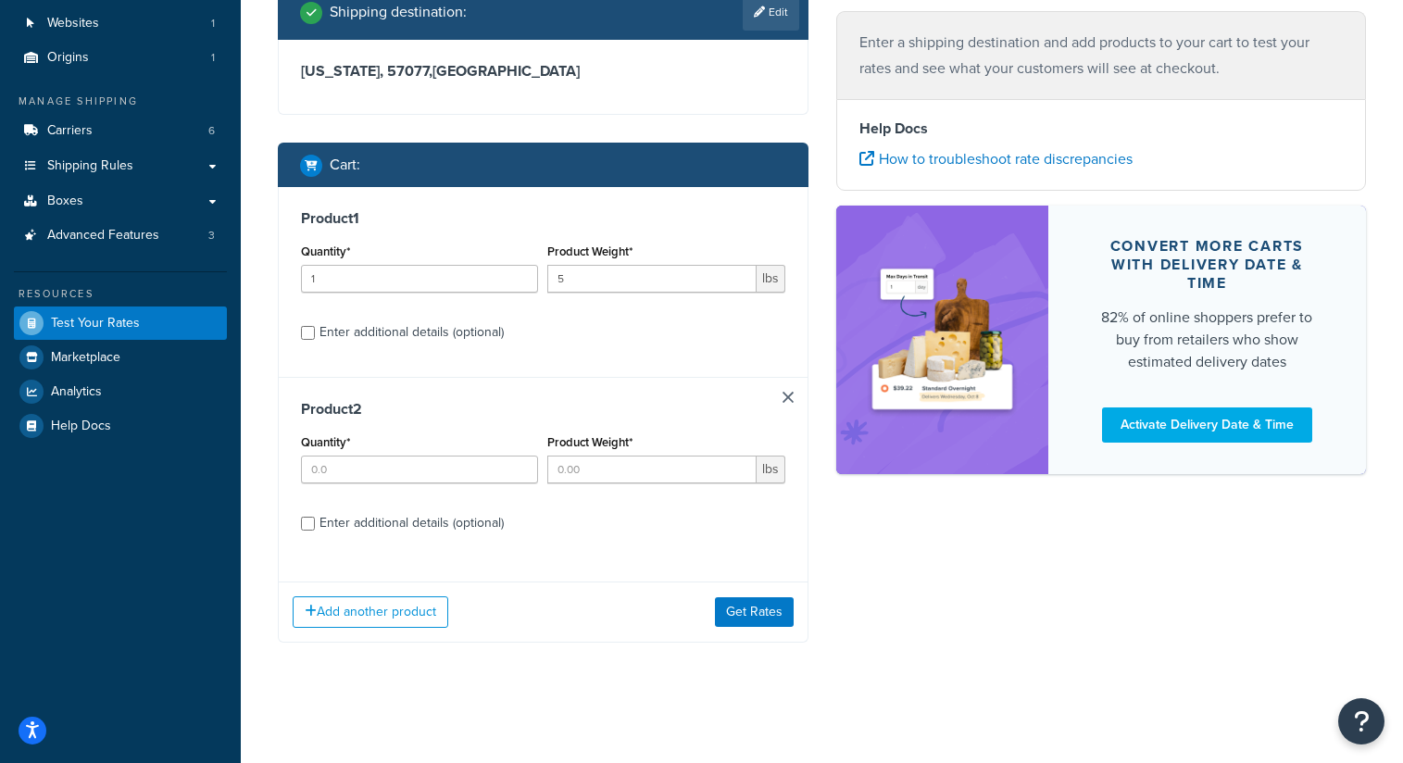
click at [430, 520] on div "Enter additional details (optional)" at bounding box center [412, 523] width 184 height 26
click at [315, 520] on input "Enter additional details (optional)" at bounding box center [308, 524] width 14 height 14
checkbox input "true"
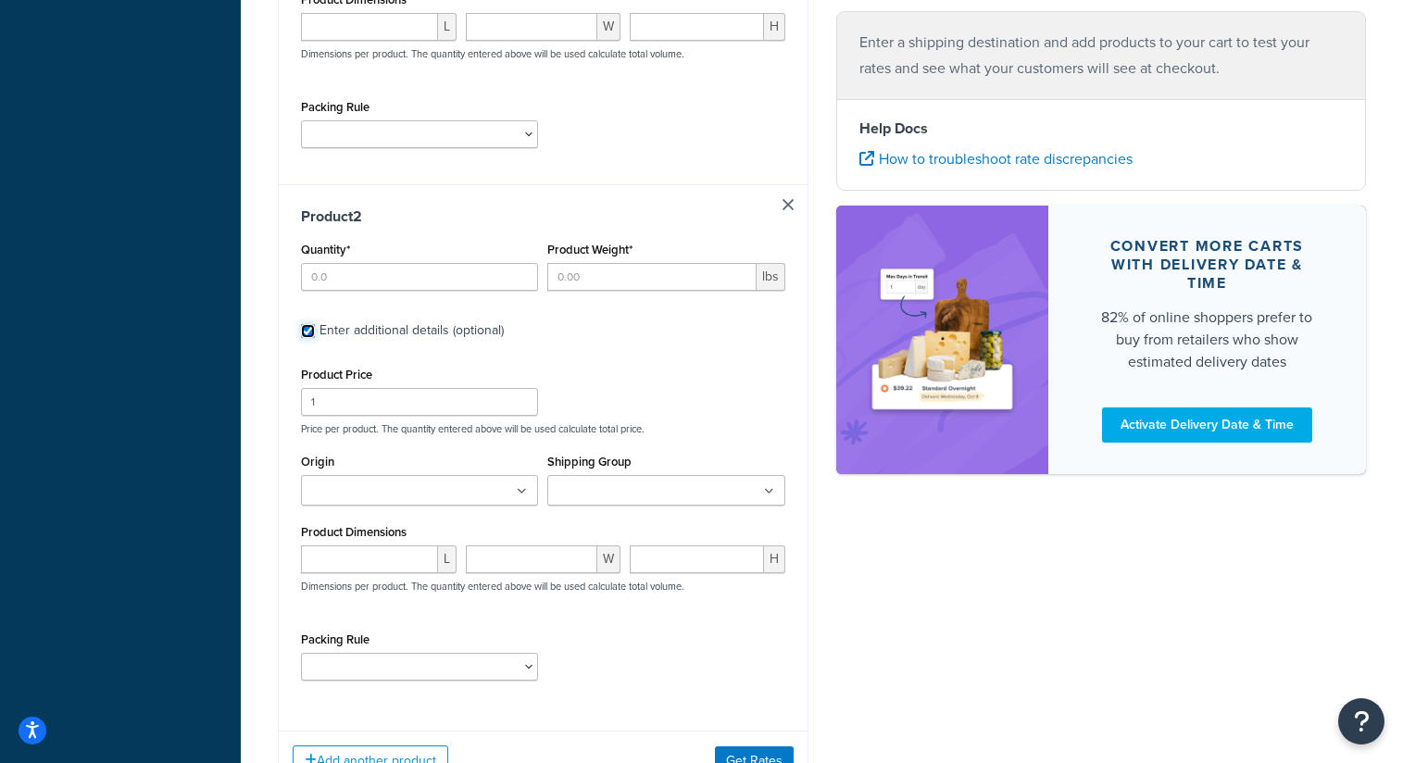
scroll to position [708, 0]
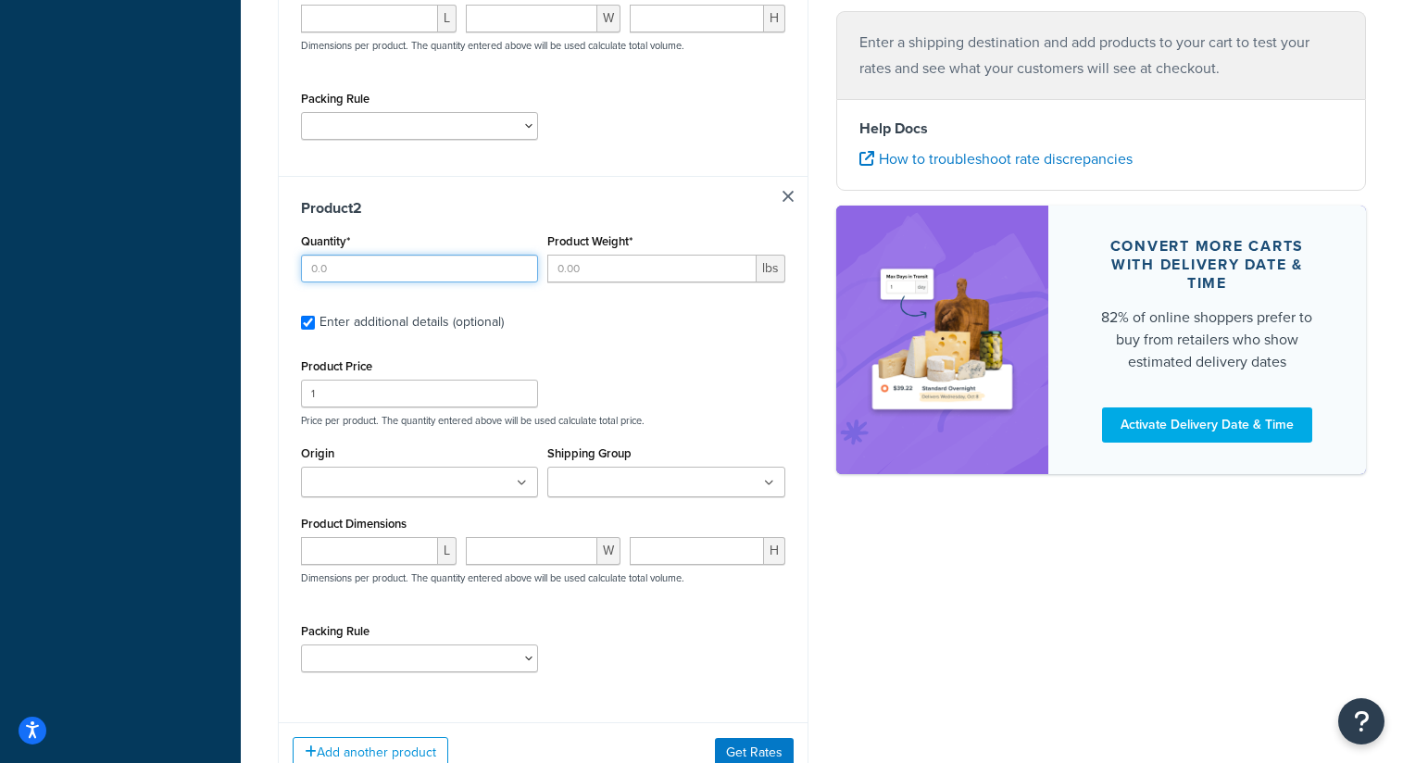
click at [390, 259] on input "Quantity*" at bounding box center [419, 269] width 237 height 28
type input "1"
click at [596, 273] on input "Product Weight*" at bounding box center [651, 269] width 208 height 28
type input "9"
click at [596, 497] on ul at bounding box center [665, 482] width 237 height 31
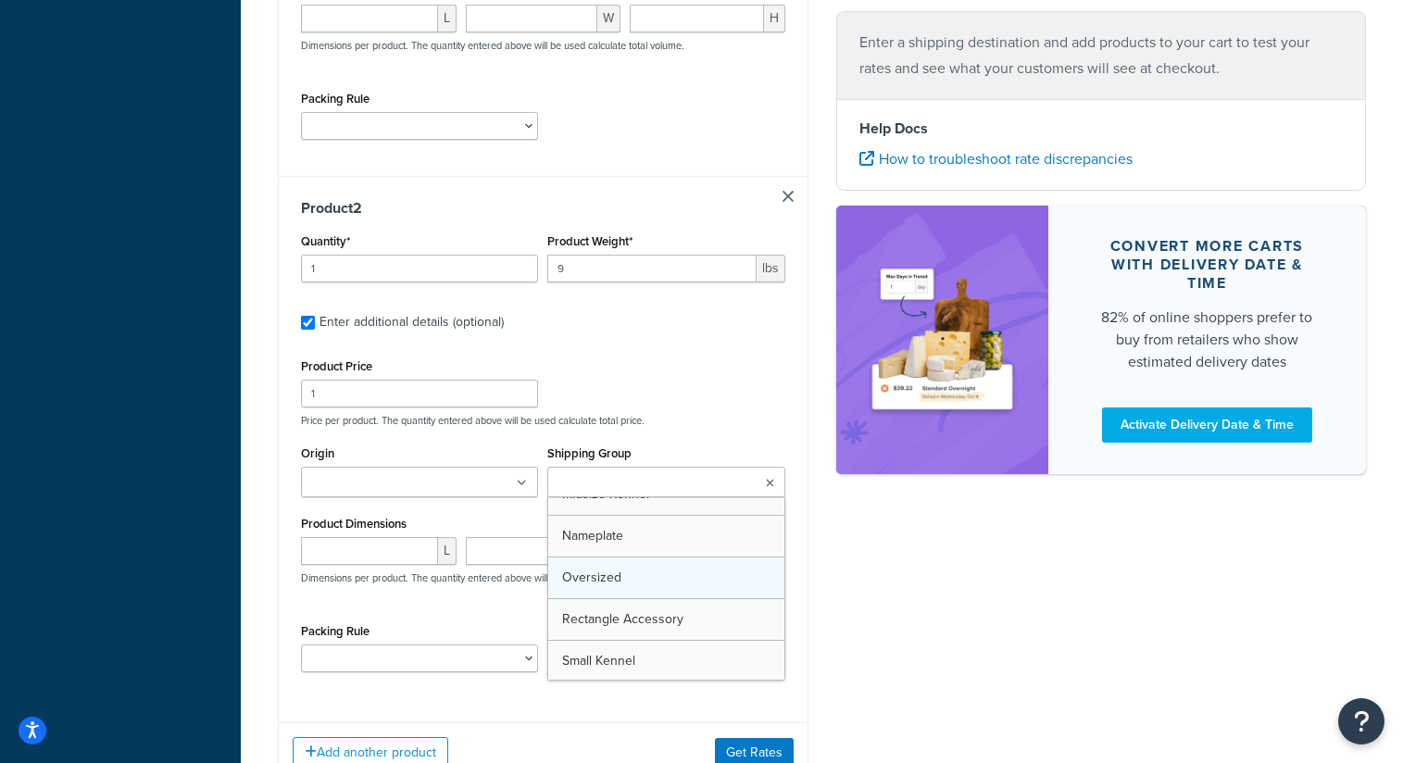
scroll to position [239, 0]
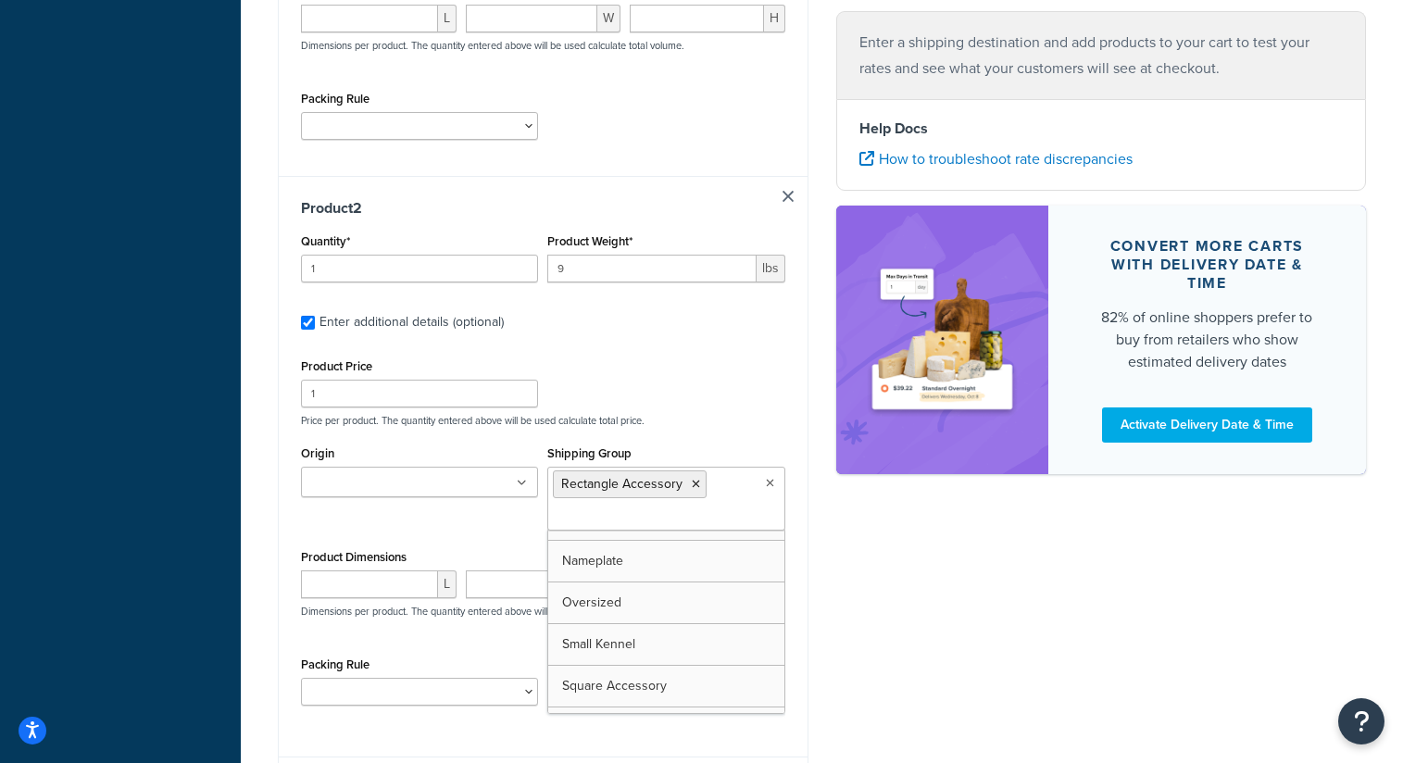
click at [778, 414] on div "Product Price 1 Price per product. The quantity entered above will be used calc…" at bounding box center [543, 390] width 494 height 73
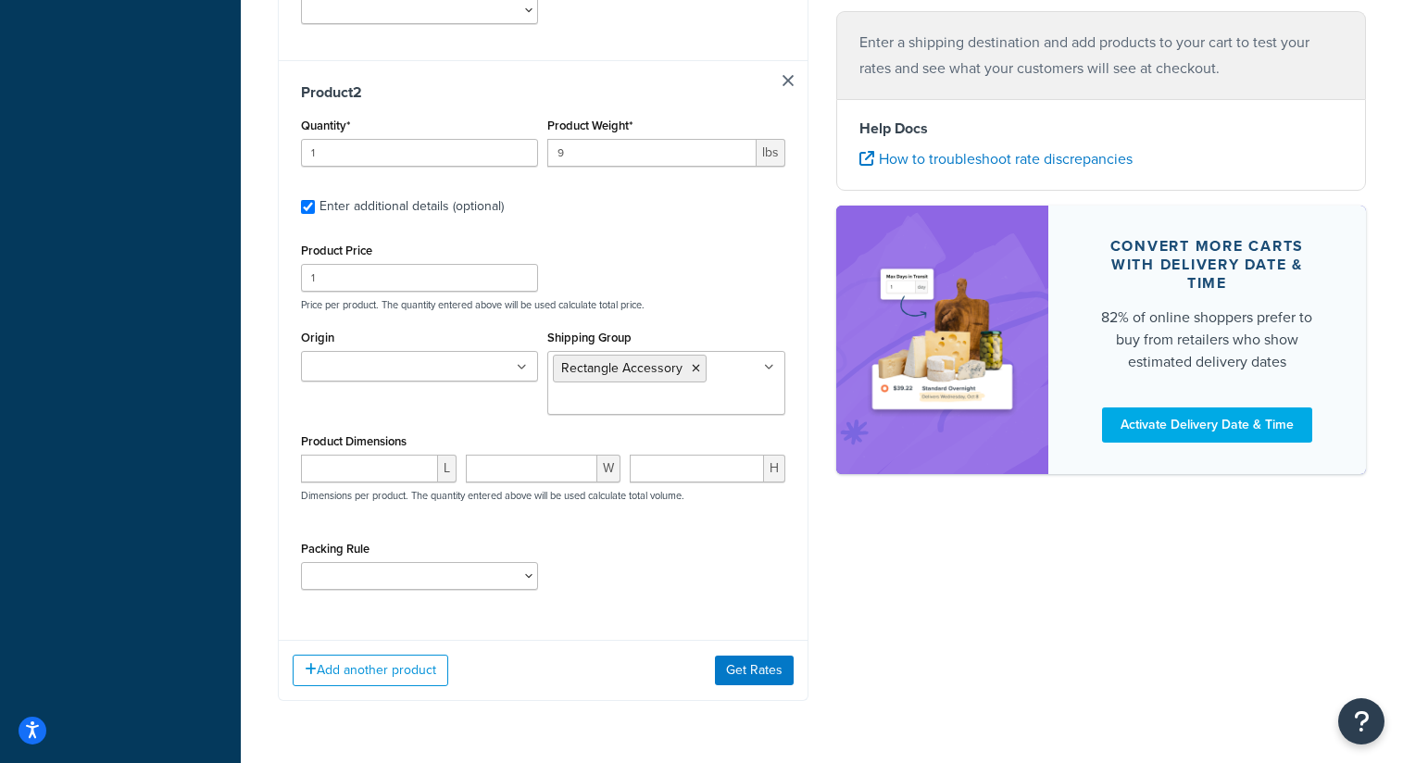
scroll to position [885, 0]
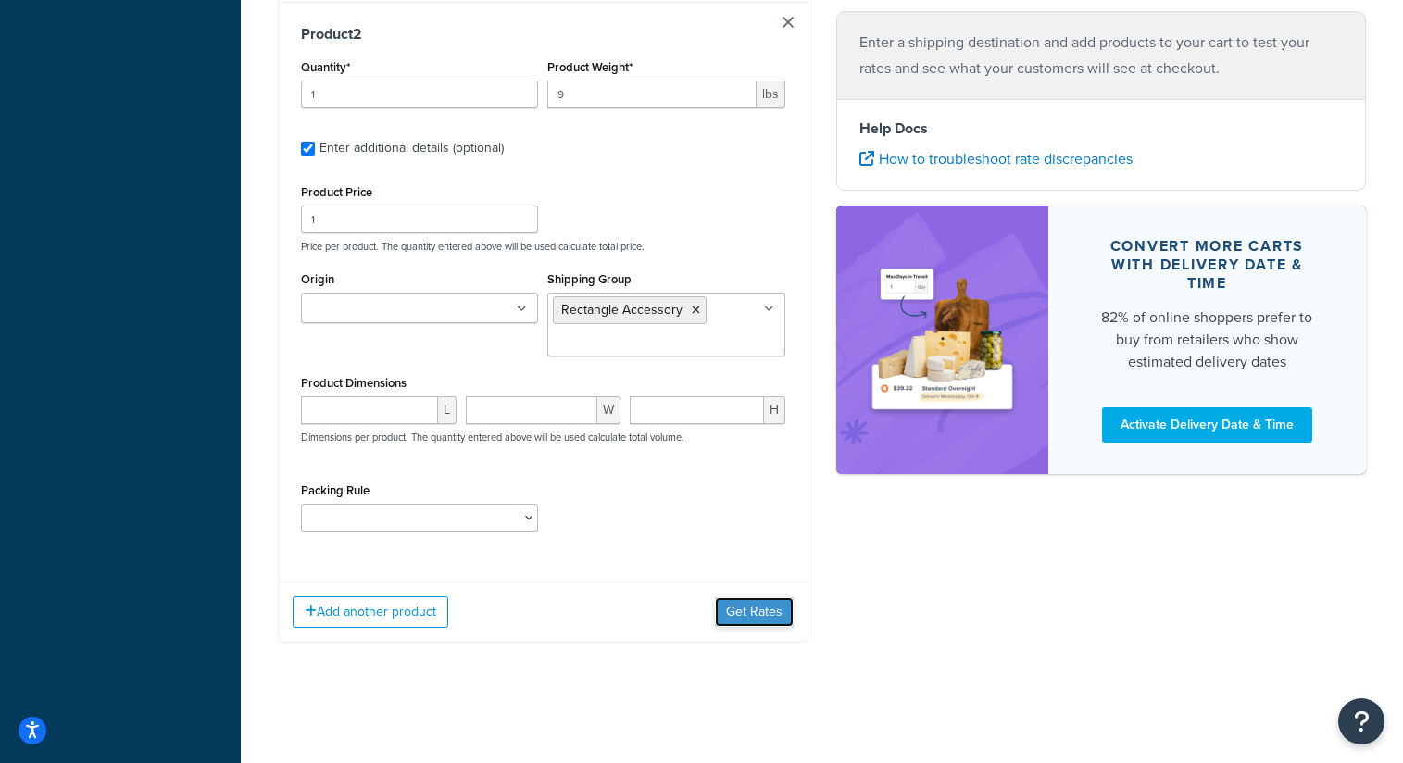
click at [760, 609] on button "Get Rates" at bounding box center [754, 612] width 79 height 30
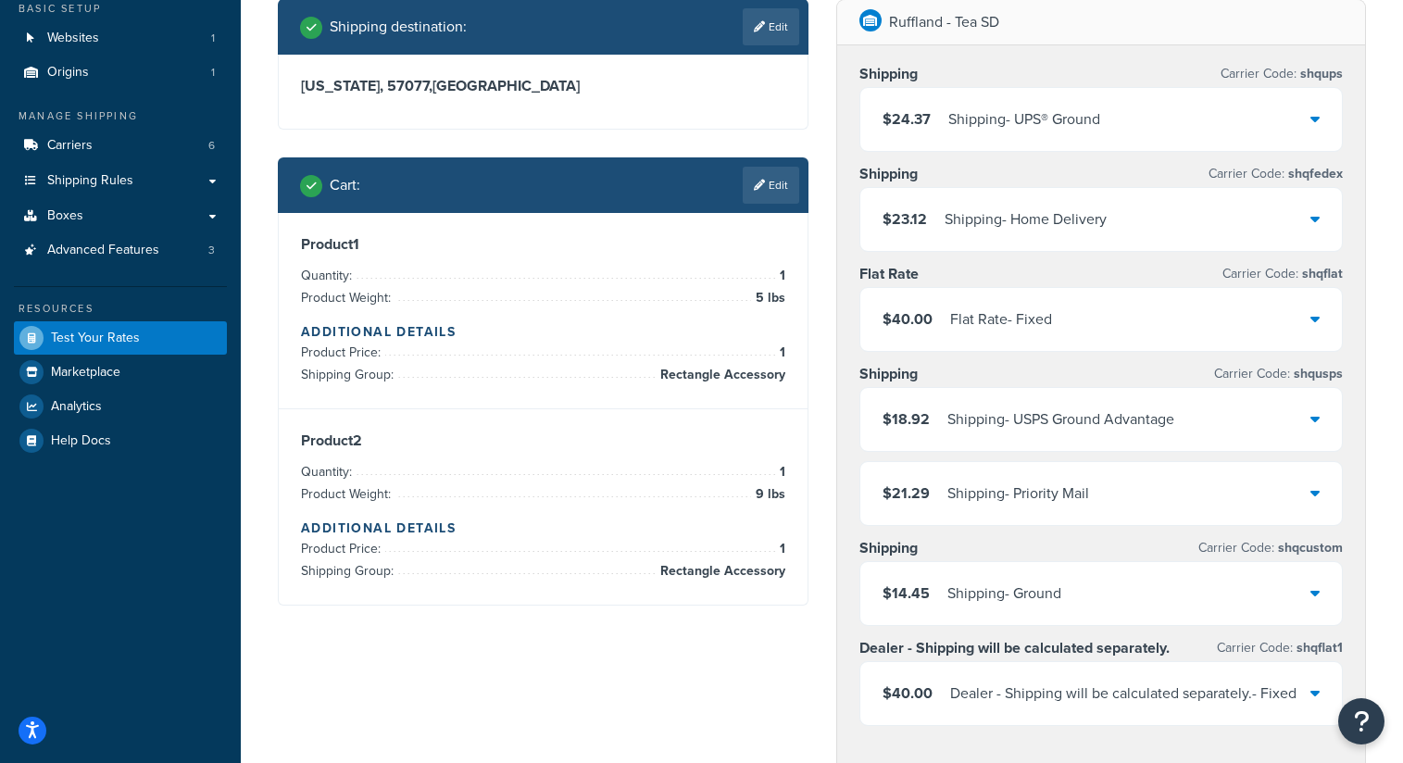
scroll to position [121, 0]
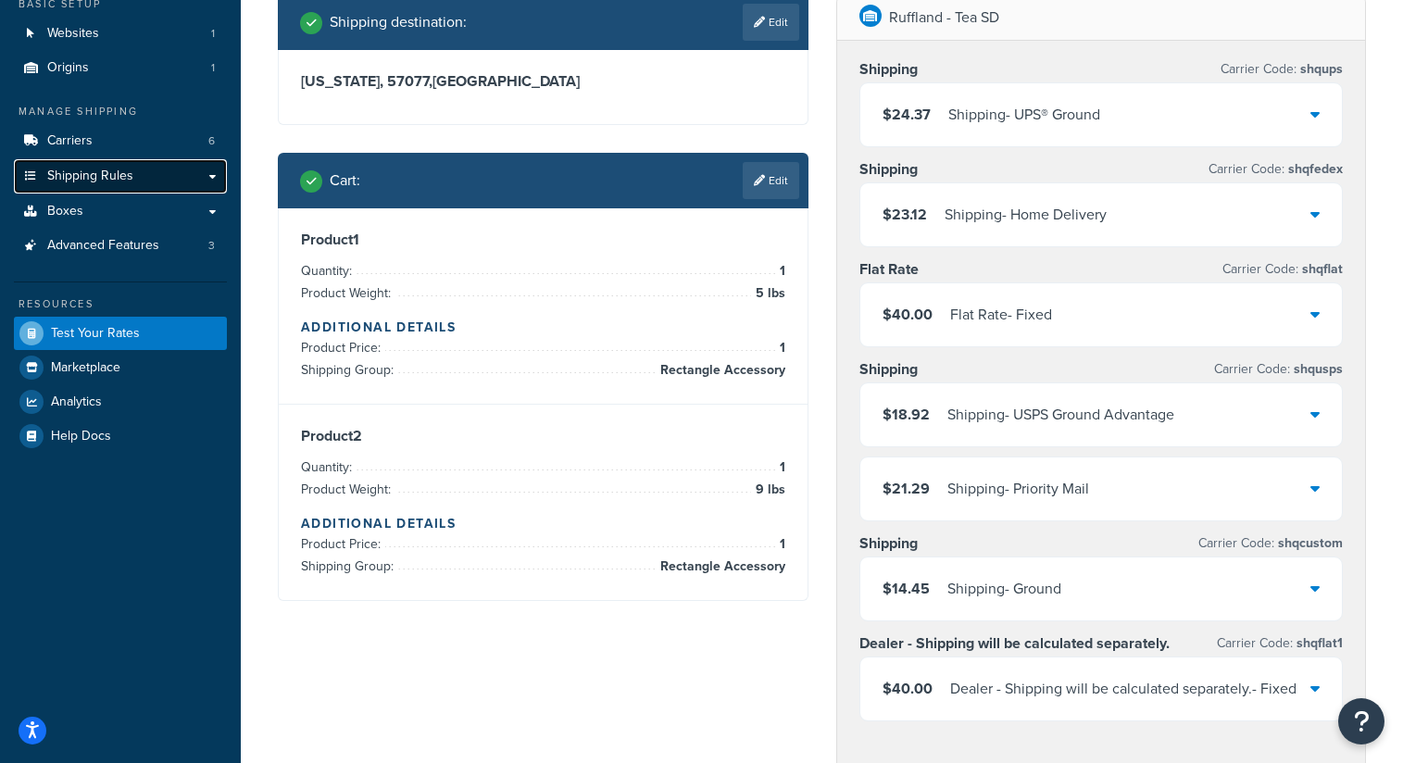
click at [100, 170] on span "Shipping Rules" at bounding box center [90, 177] width 86 height 16
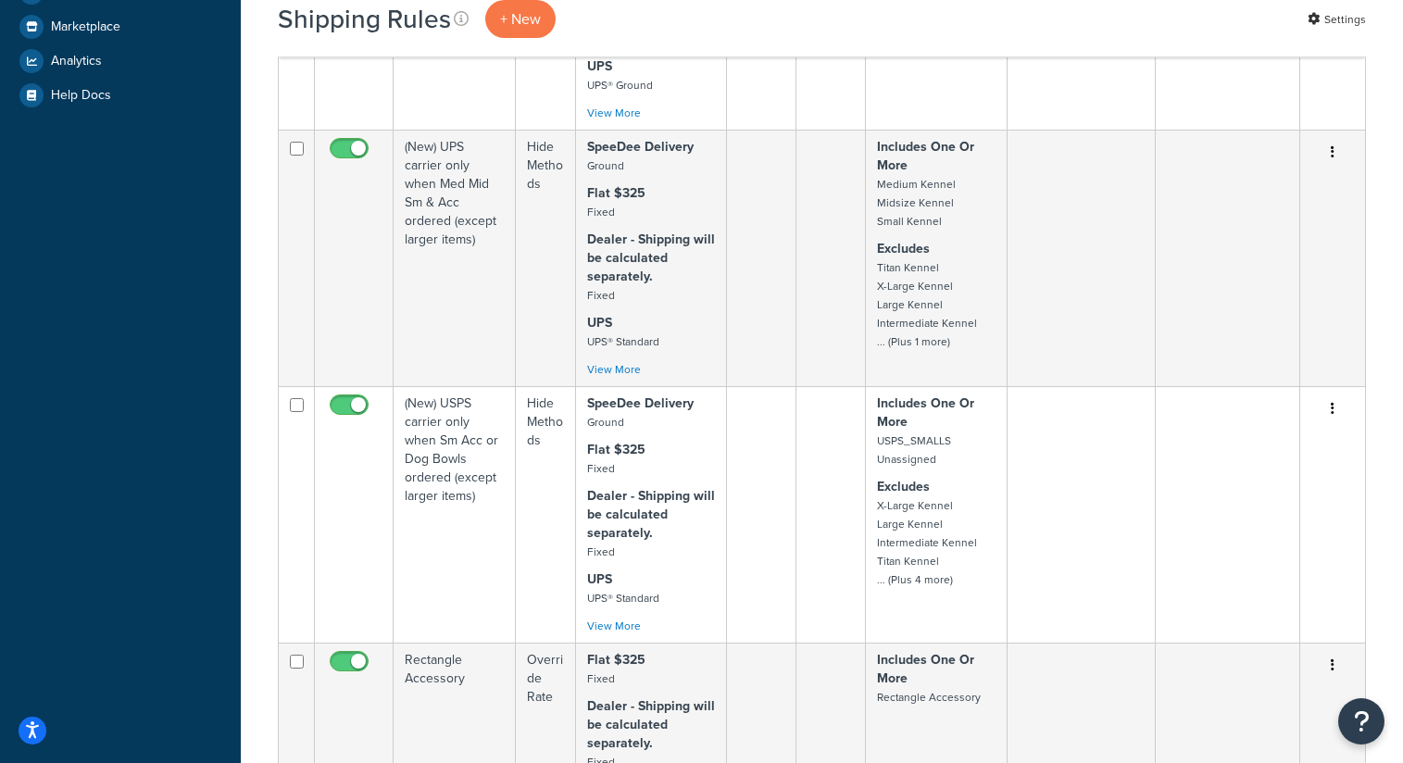
scroll to position [606, 0]
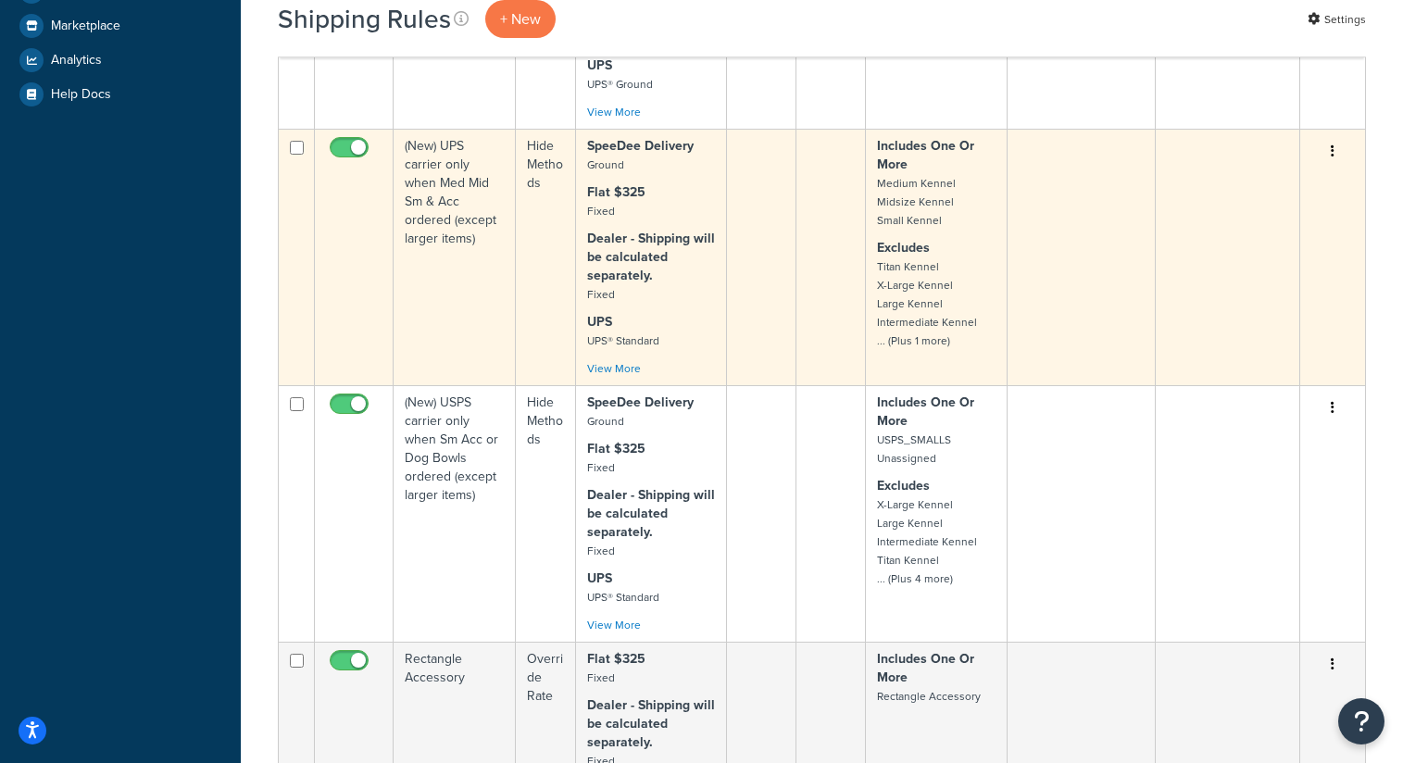
click at [476, 299] on td "(New) UPS carrier only when Med Mid Sm & Acc ordered (except larger items)" at bounding box center [455, 257] width 122 height 257
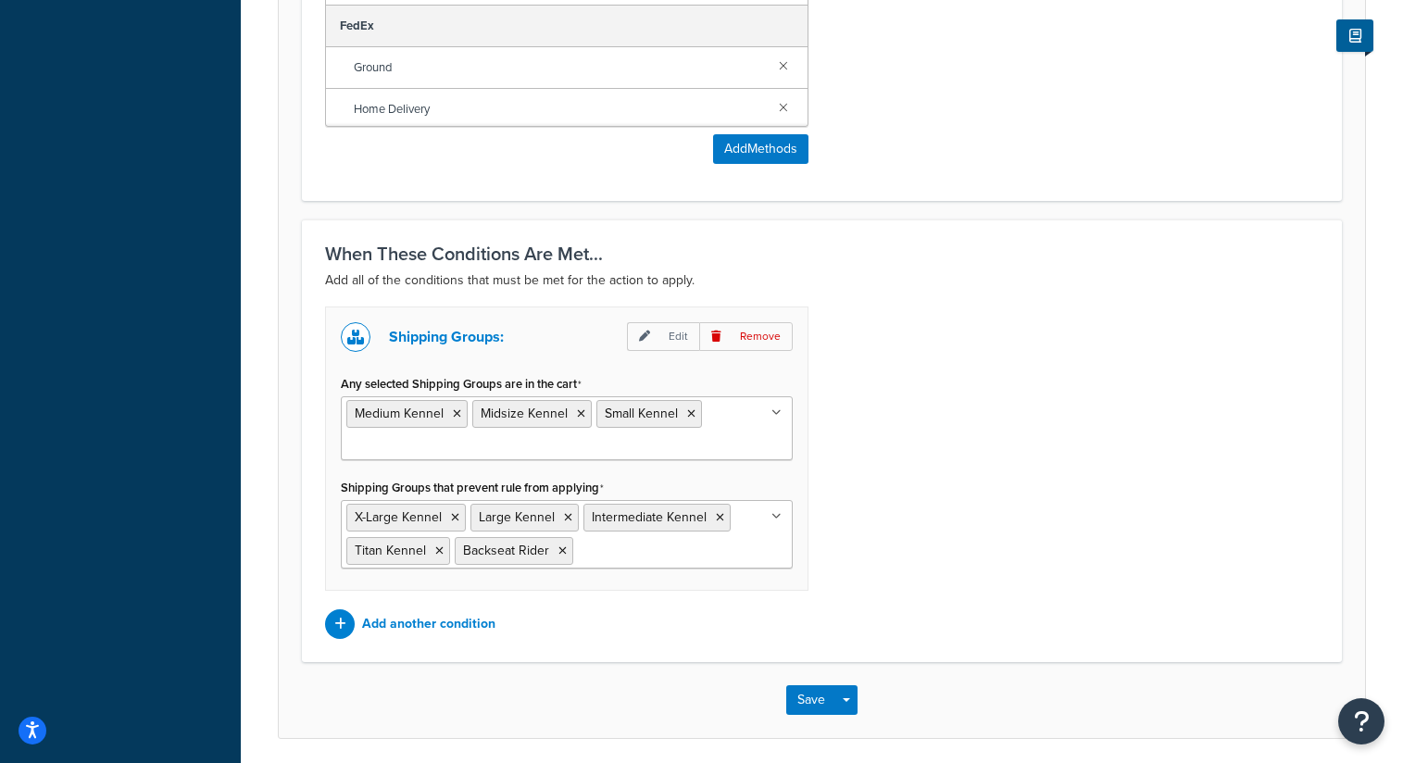
scroll to position [1217, 0]
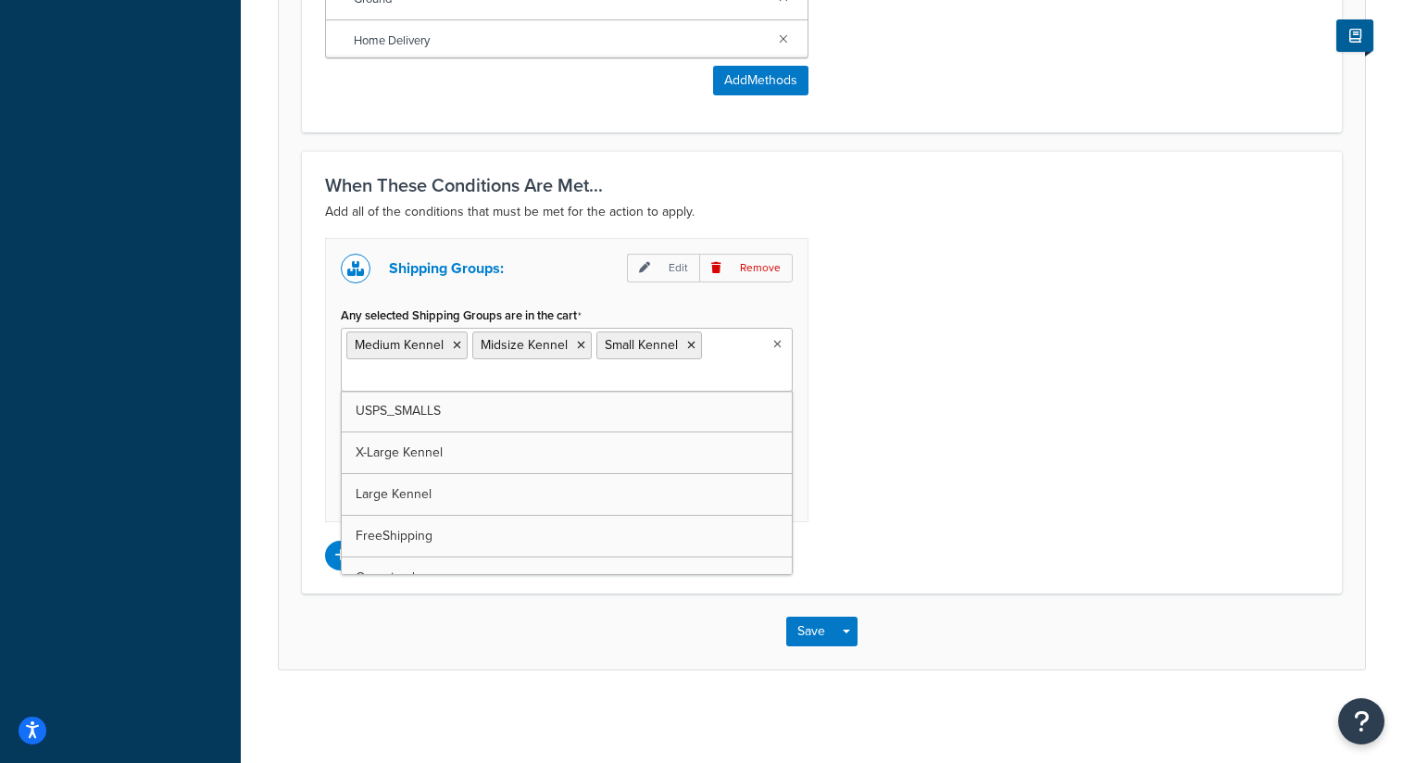
click at [735, 358] on ul "Medium Kennel Midsize Kennel Small Kennel" at bounding box center [567, 360] width 452 height 64
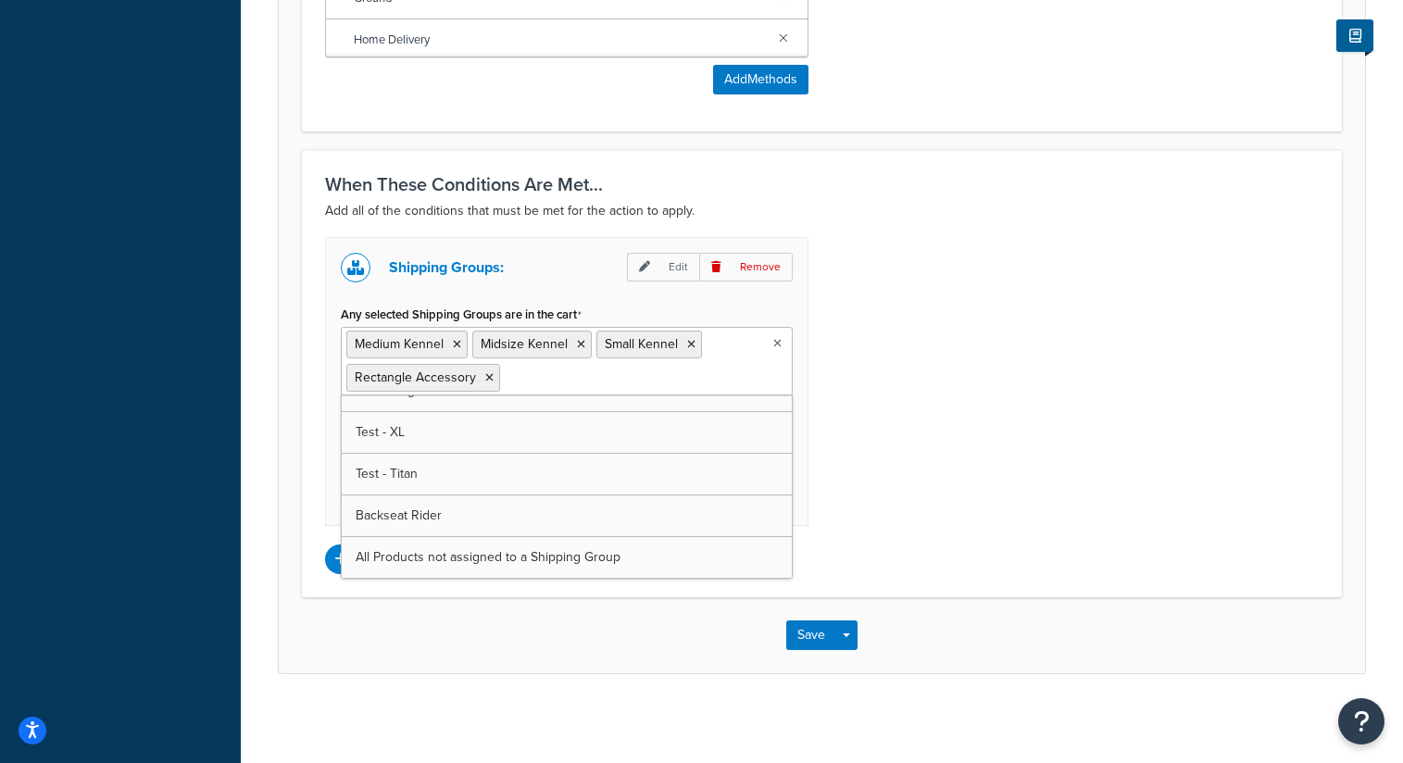
click at [901, 437] on div "Shipping Groups: Edit Remove Any selected Shipping Groups are in the cart Mediu…" at bounding box center [822, 405] width 1022 height 337
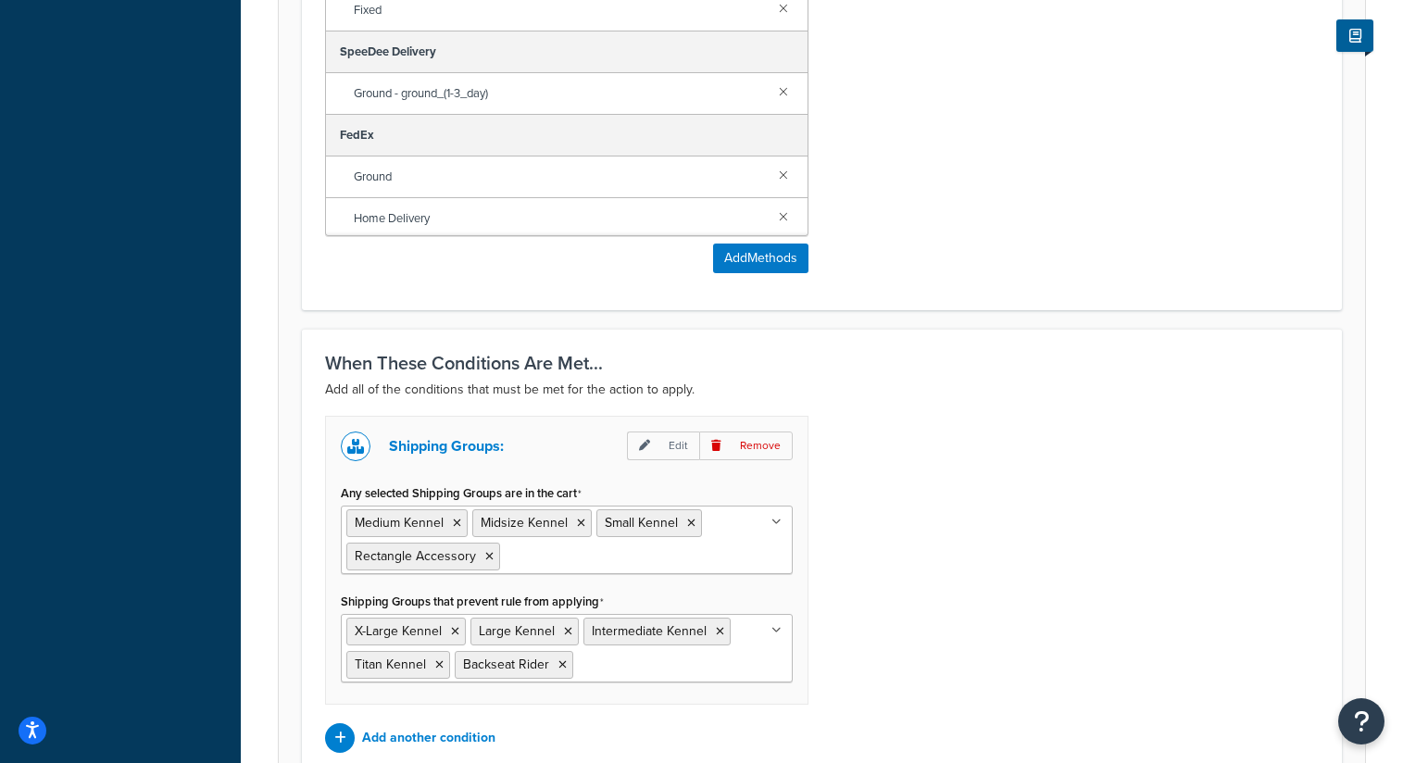
scroll to position [1222, 0]
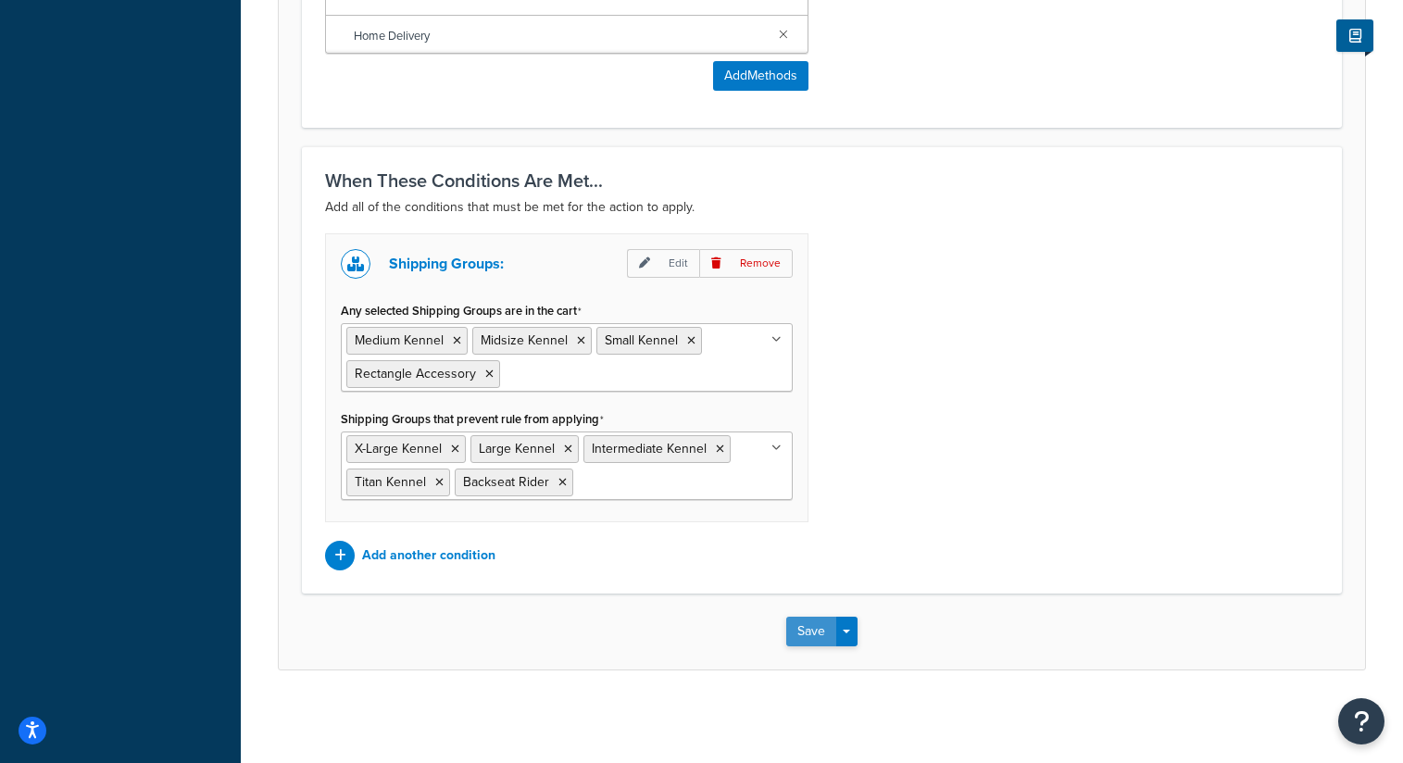
click at [801, 633] on button "Save" at bounding box center [811, 632] width 50 height 30
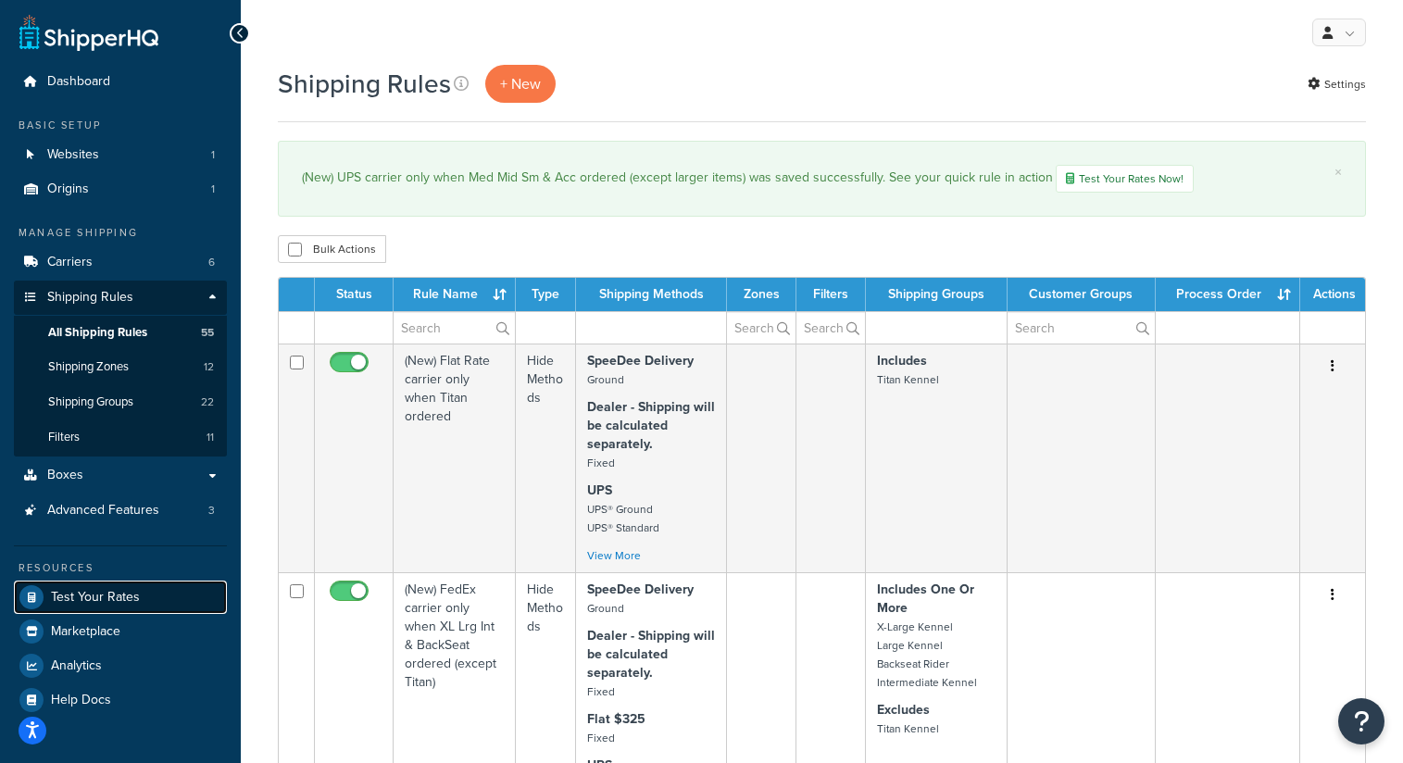
click at [132, 603] on span "Test Your Rates" at bounding box center [95, 598] width 89 height 16
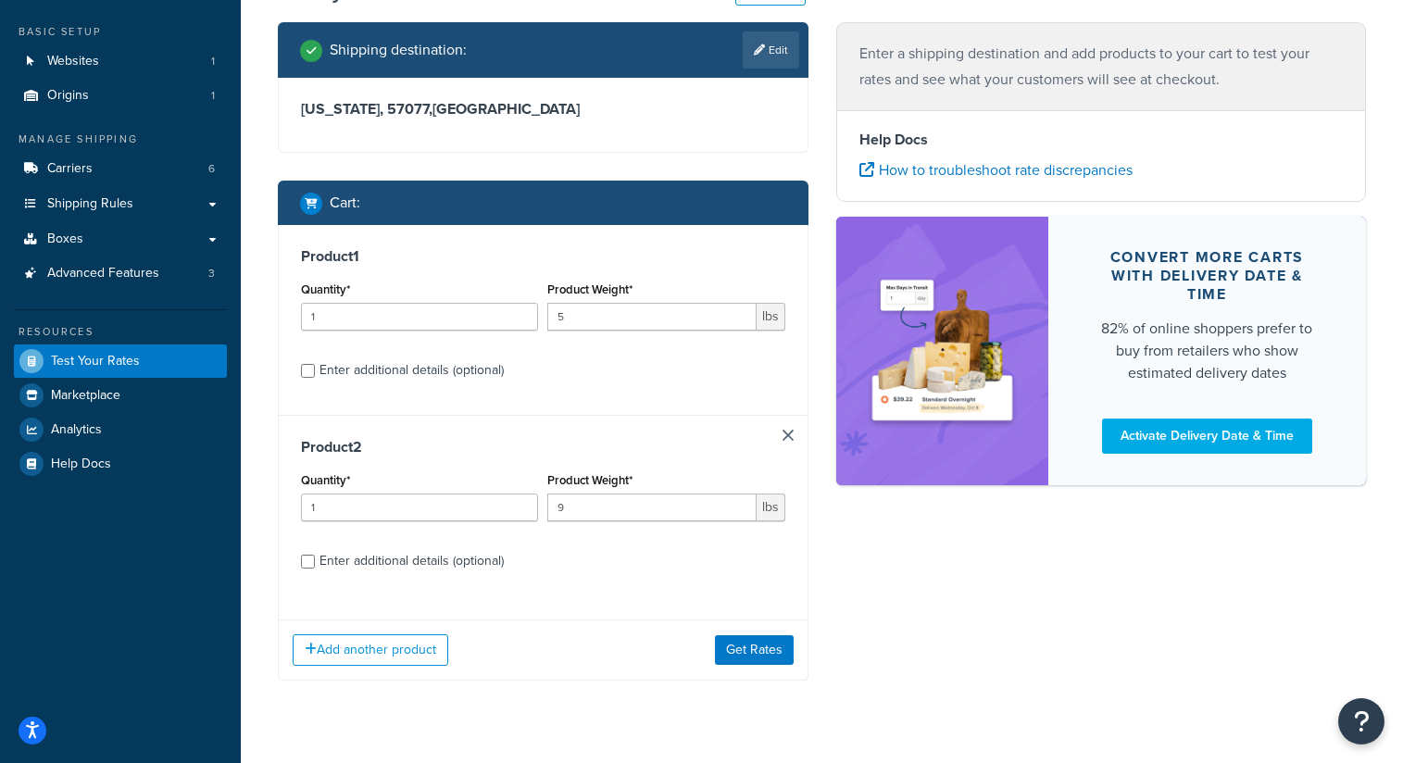
scroll to position [132, 0]
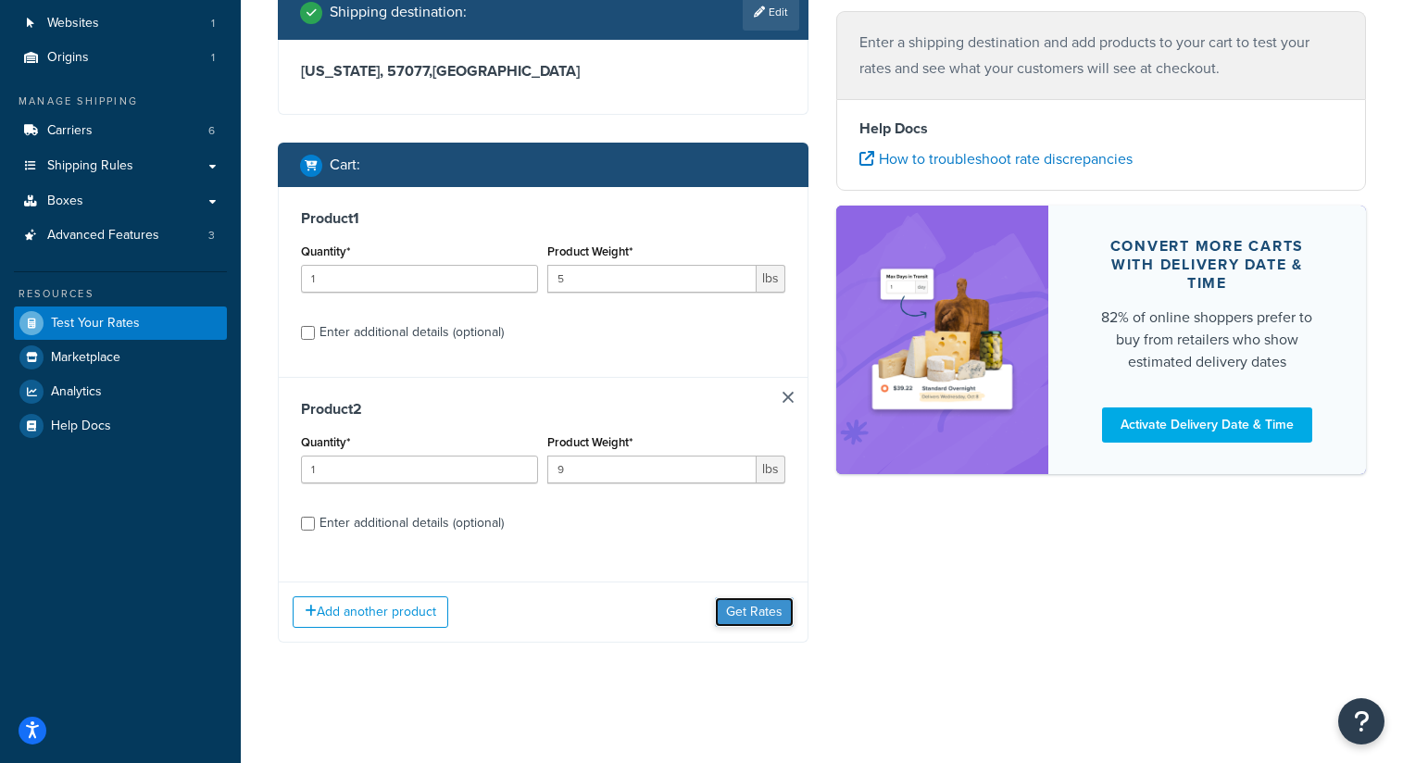
click at [751, 609] on button "Get Rates" at bounding box center [754, 612] width 79 height 30
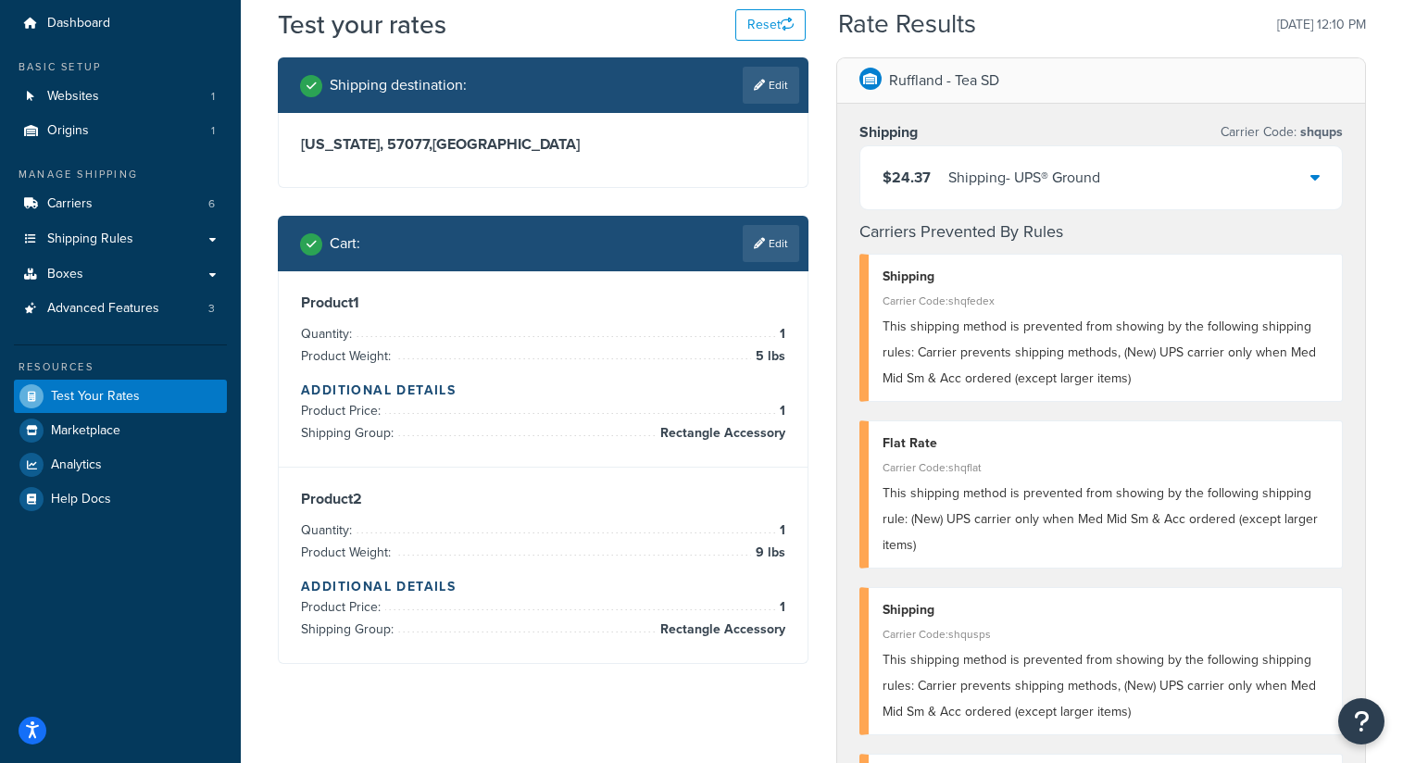
scroll to position [0, 0]
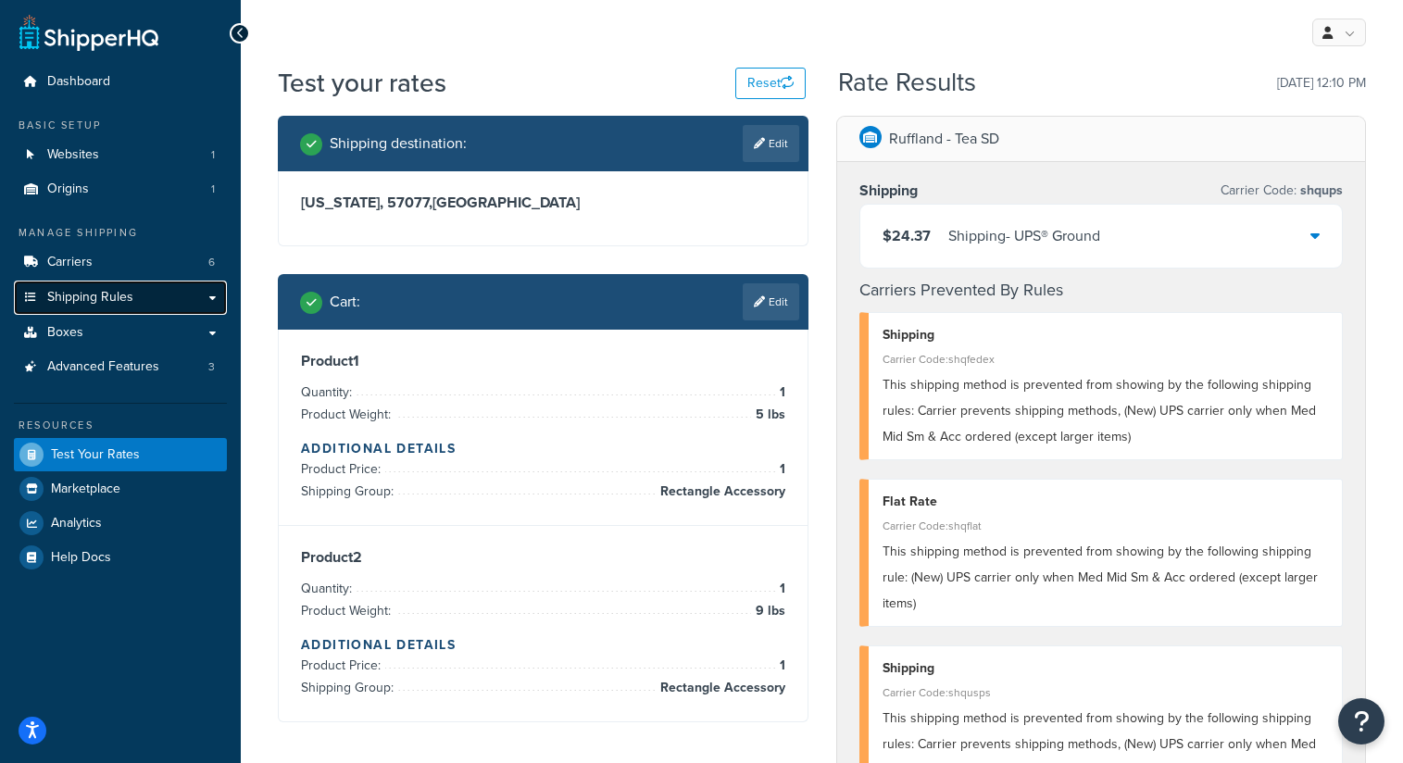
click at [107, 307] on link "Shipping Rules" at bounding box center [120, 298] width 213 height 34
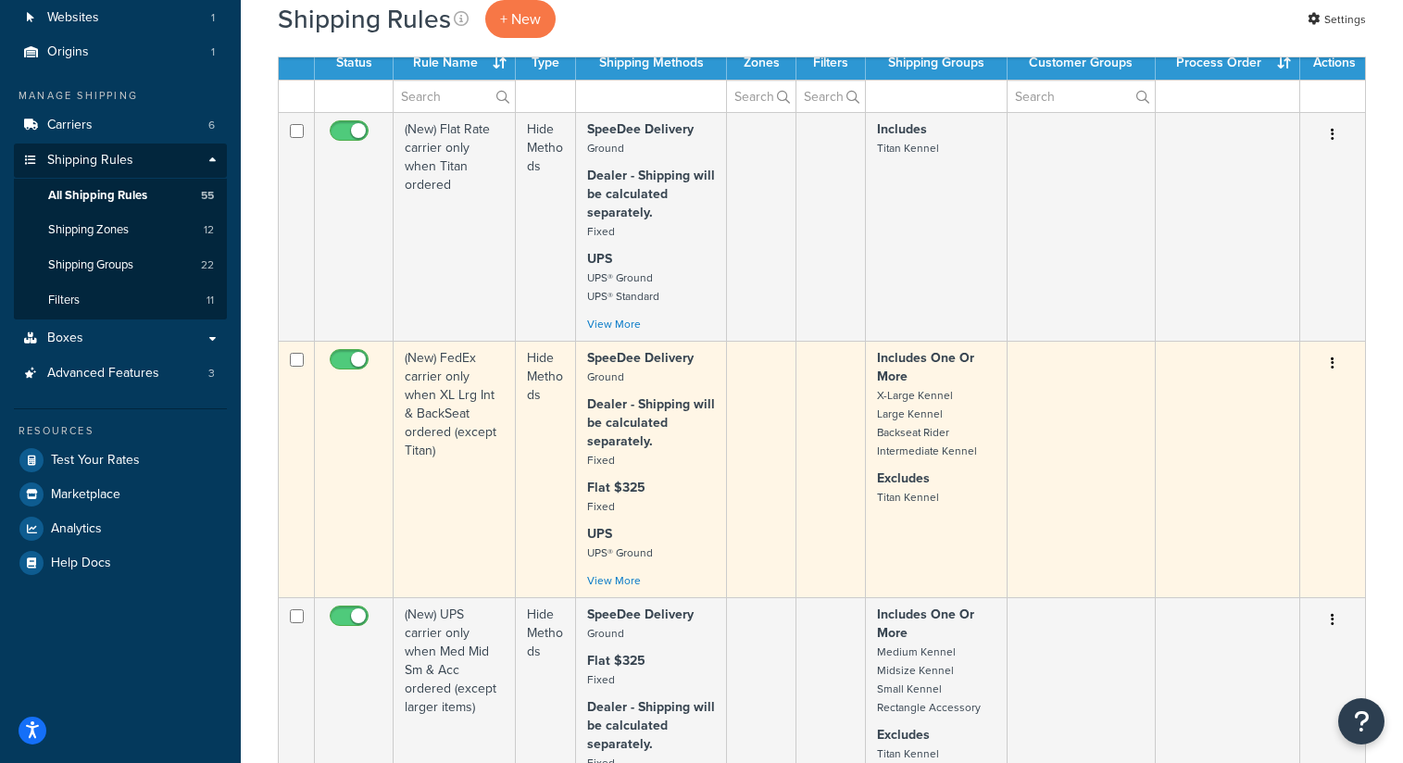
scroll to position [371, 0]
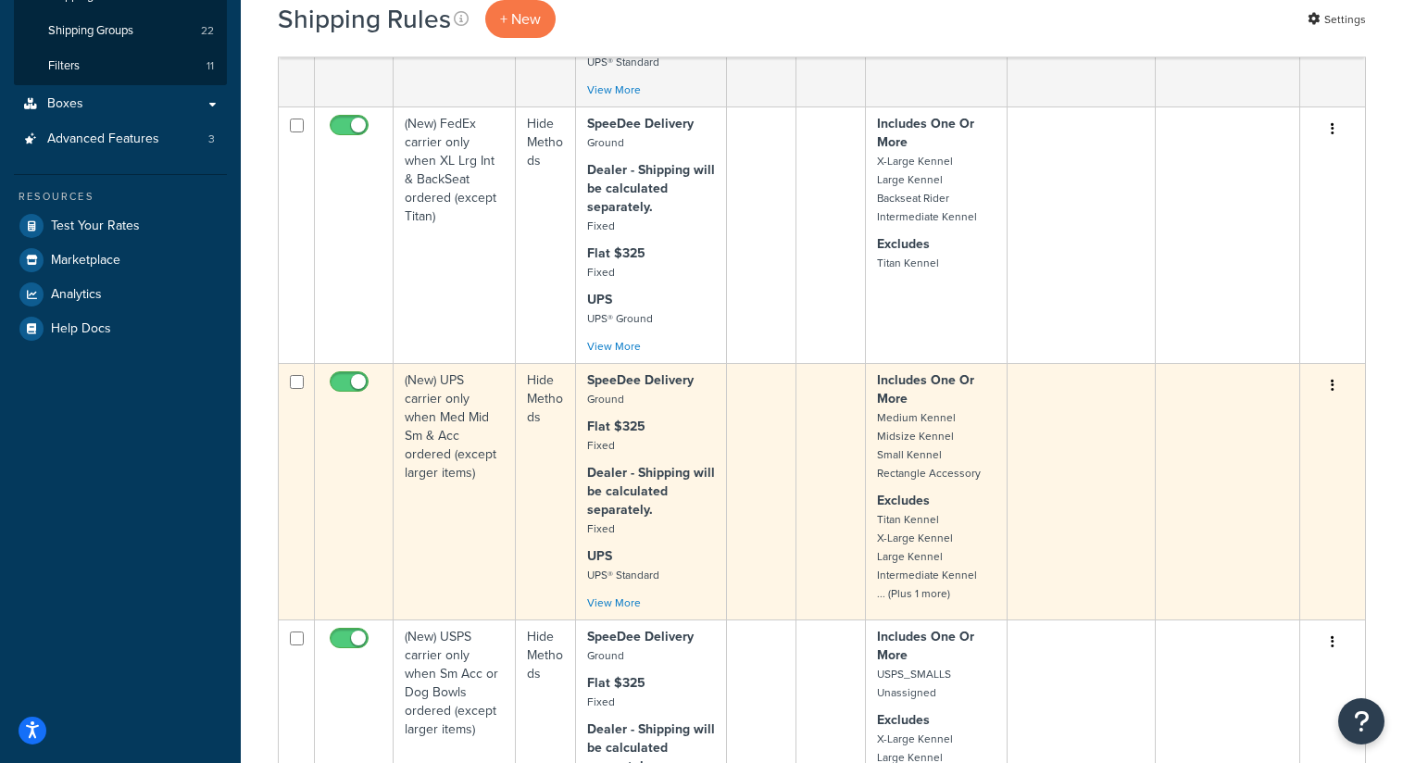
click at [483, 489] on td "(New) UPS carrier only when Med Mid Sm & Acc ordered (except larger items)" at bounding box center [455, 491] width 122 height 257
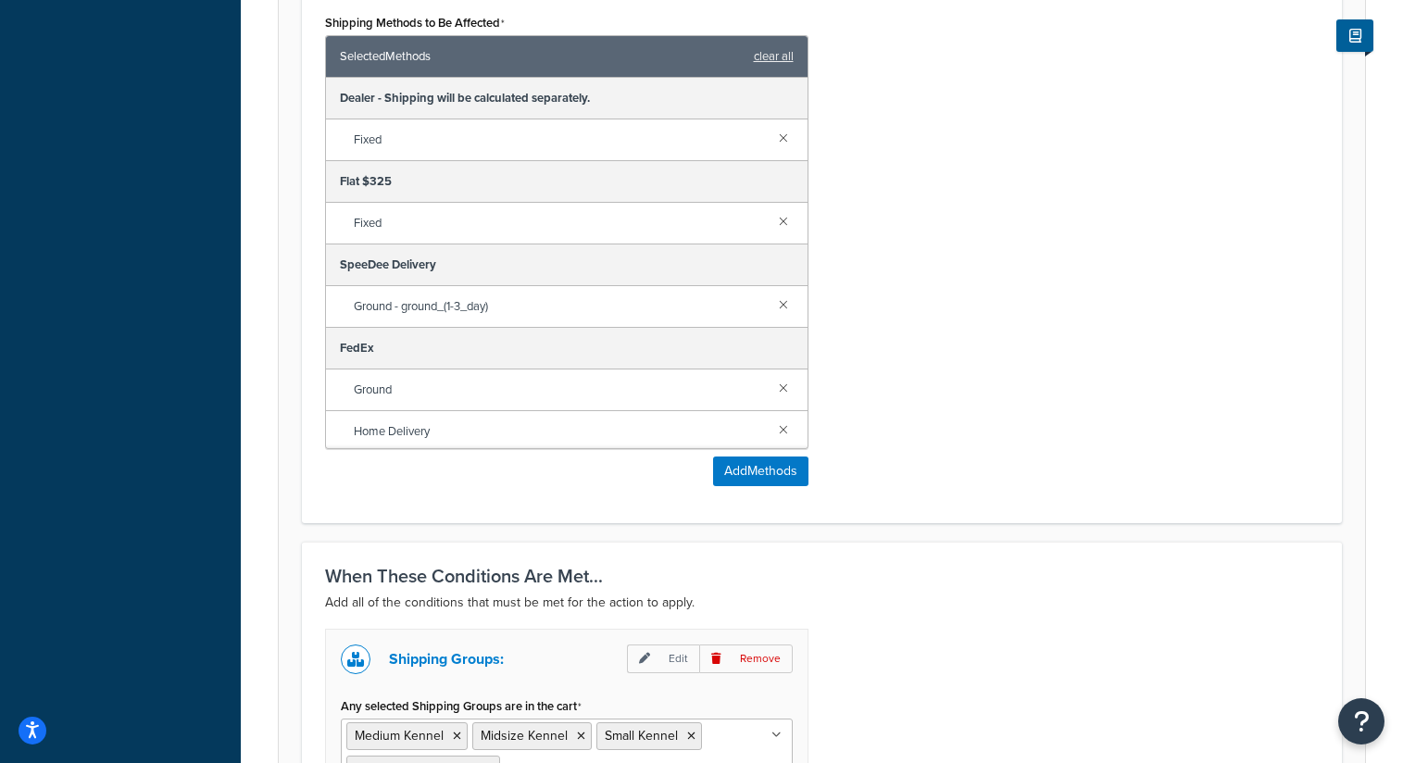
scroll to position [947, 0]
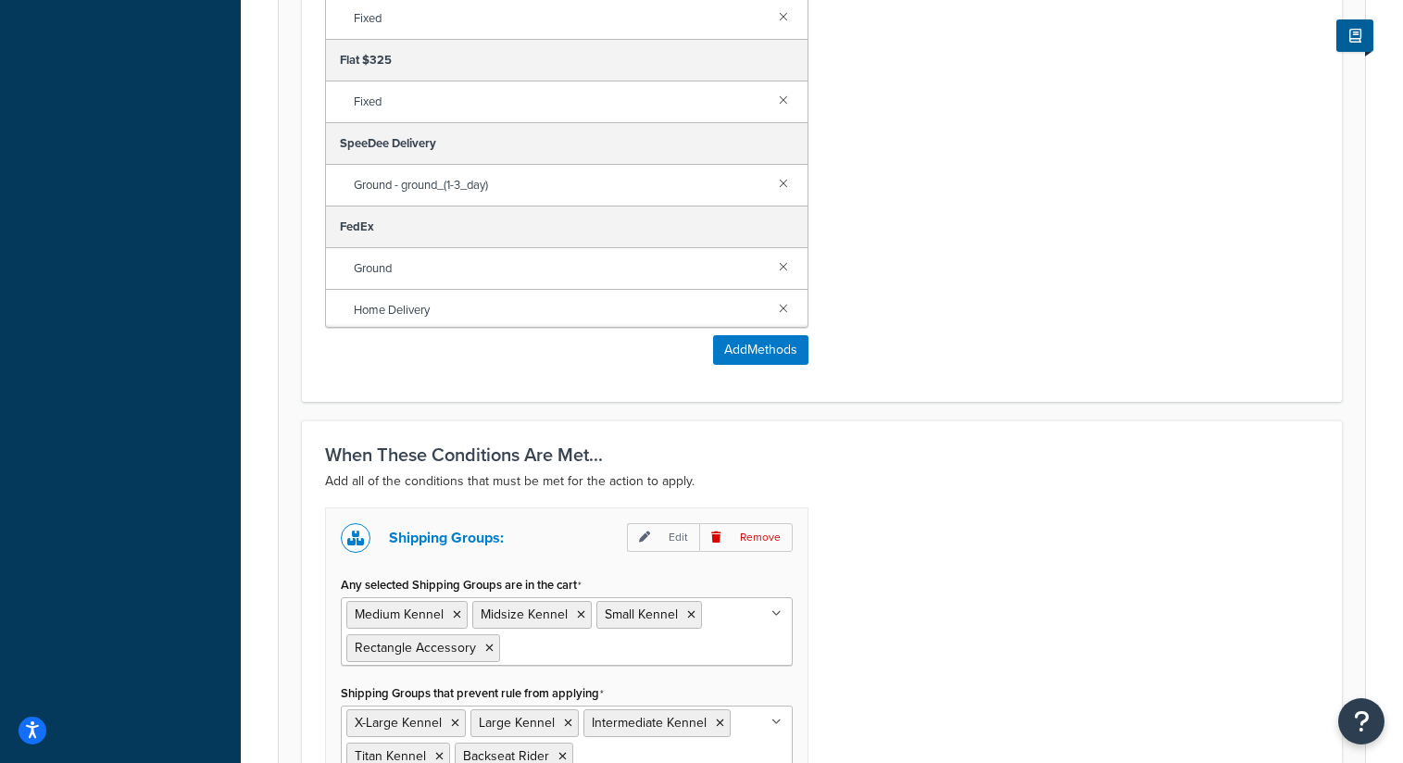
click at [691, 644] on ul "Medium Kennel Midsize Kennel Small Kennel Rectangle Accessory" at bounding box center [567, 631] width 452 height 69
type input "square"
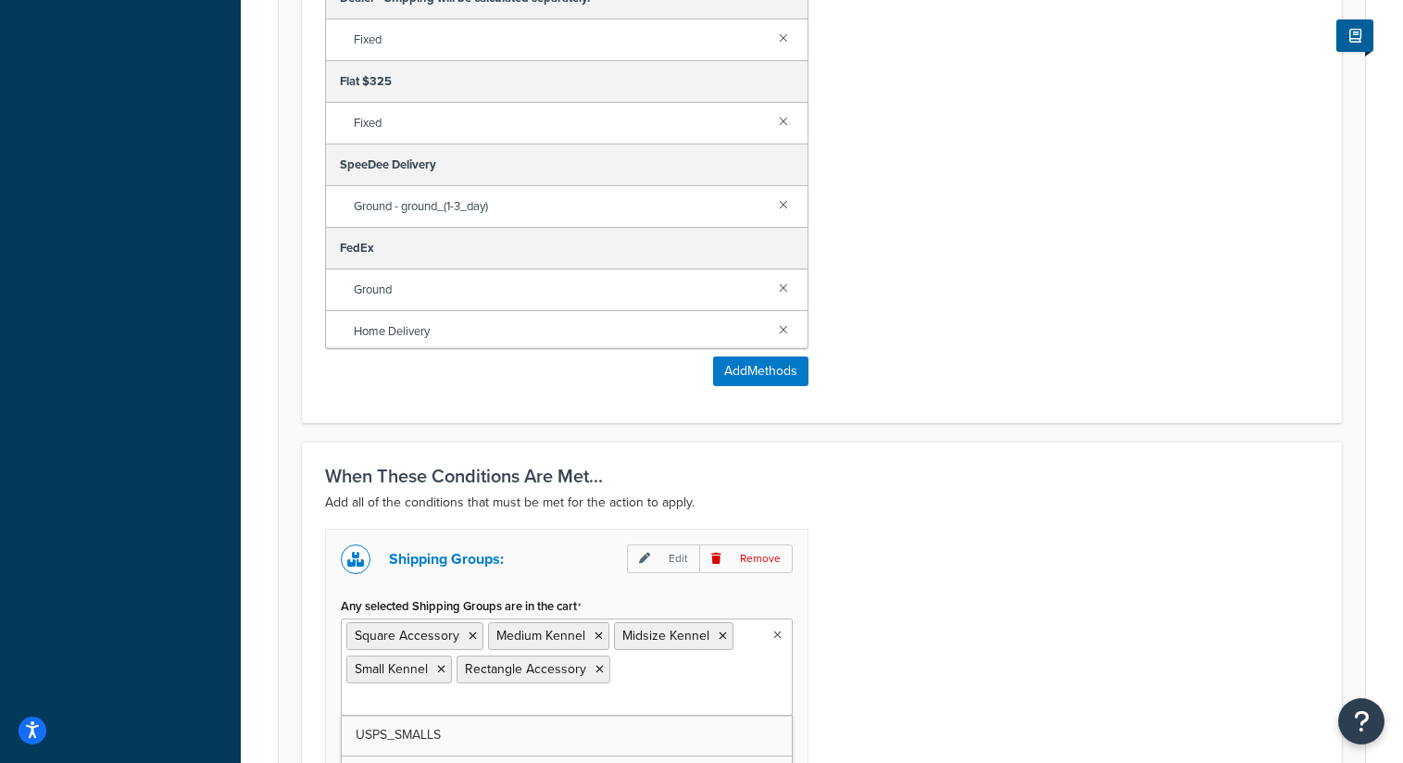
scroll to position [1222, 0]
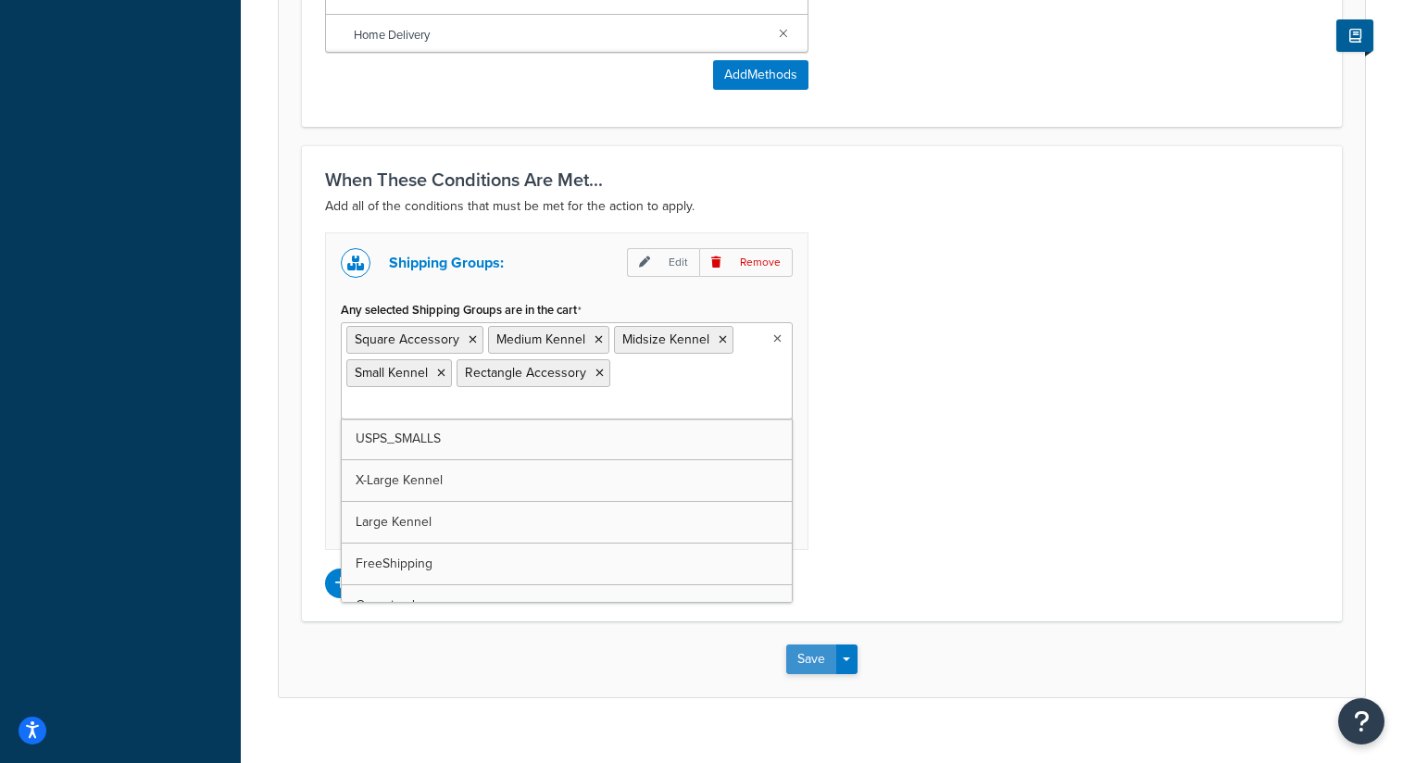
click at [797, 645] on button "Save" at bounding box center [811, 660] width 50 height 30
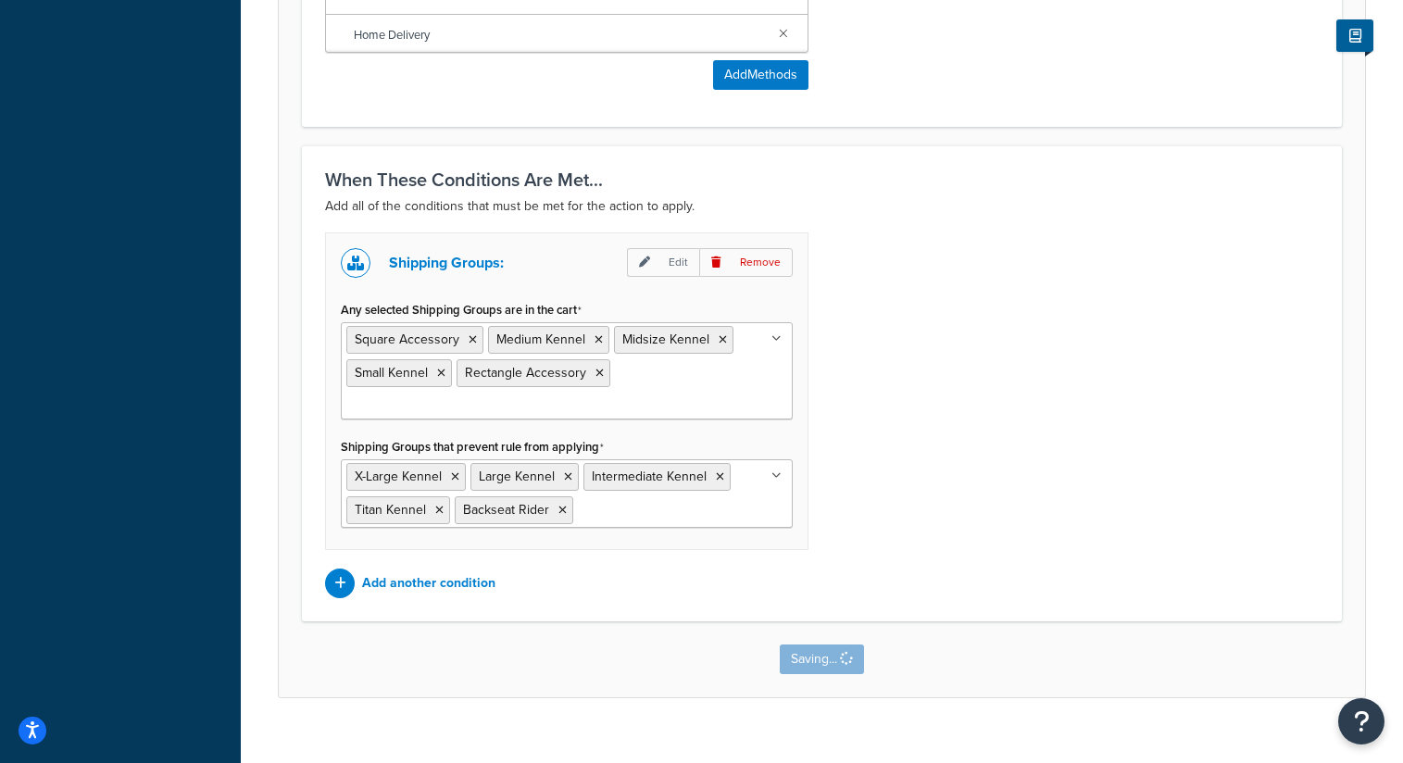
scroll to position [0, 0]
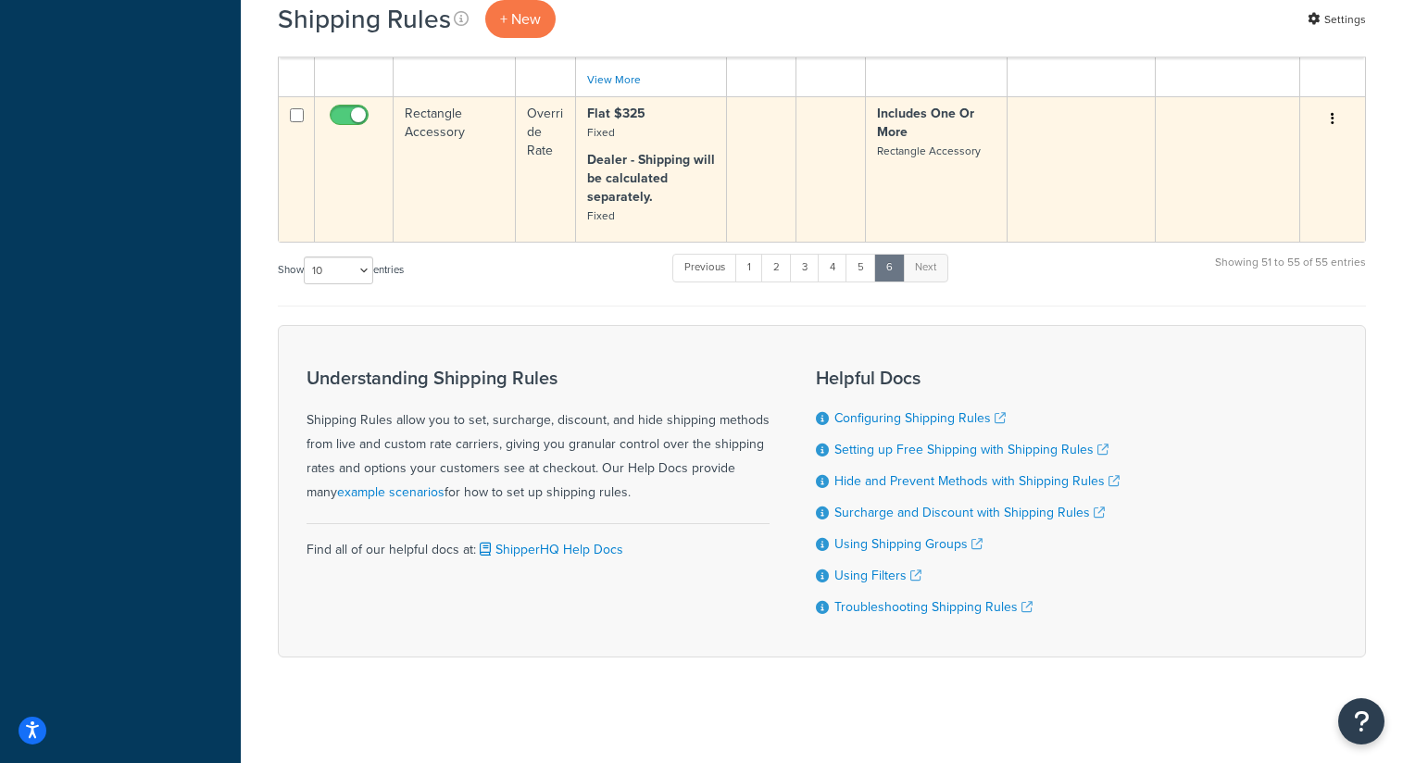
scroll to position [1164, 0]
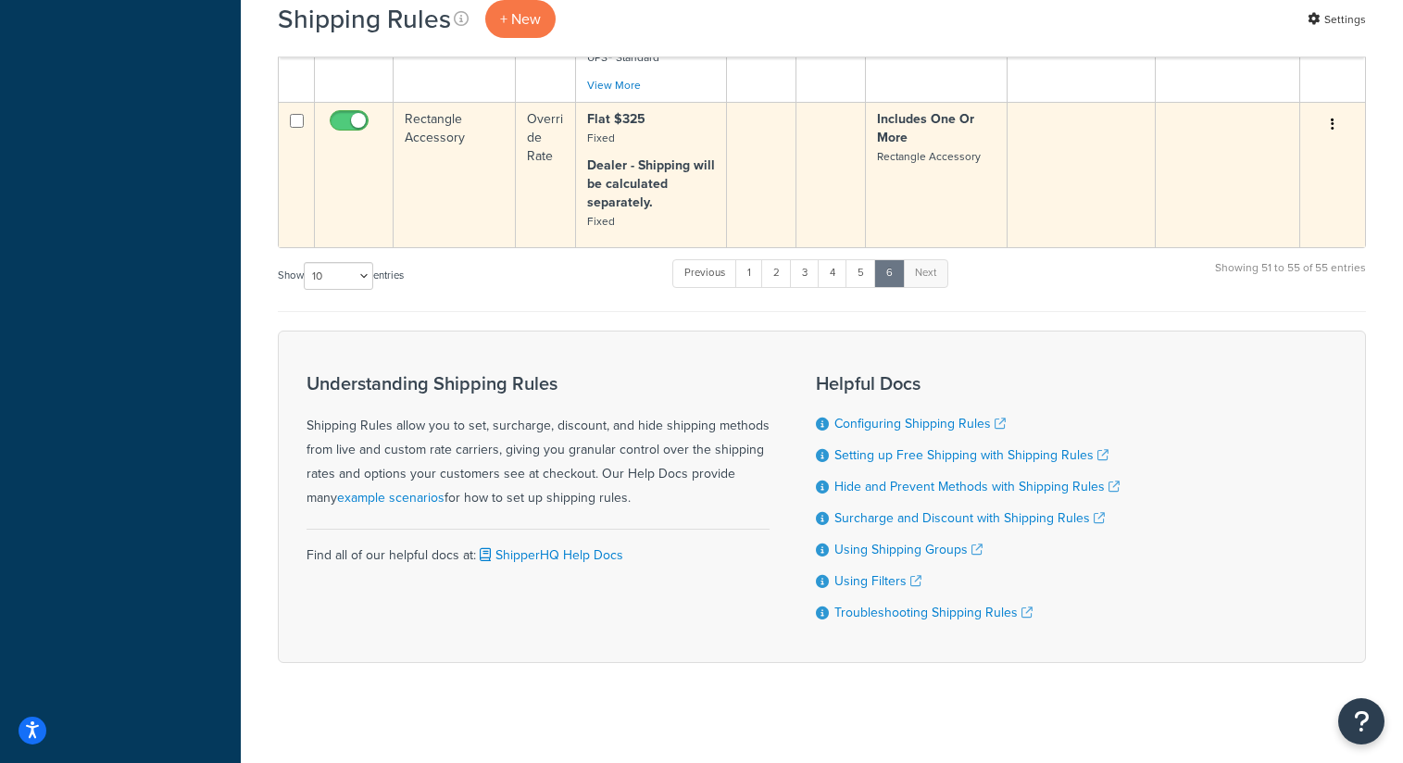
click at [347, 133] on input "checkbox" at bounding box center [351, 125] width 51 height 23
checkbox input "false"
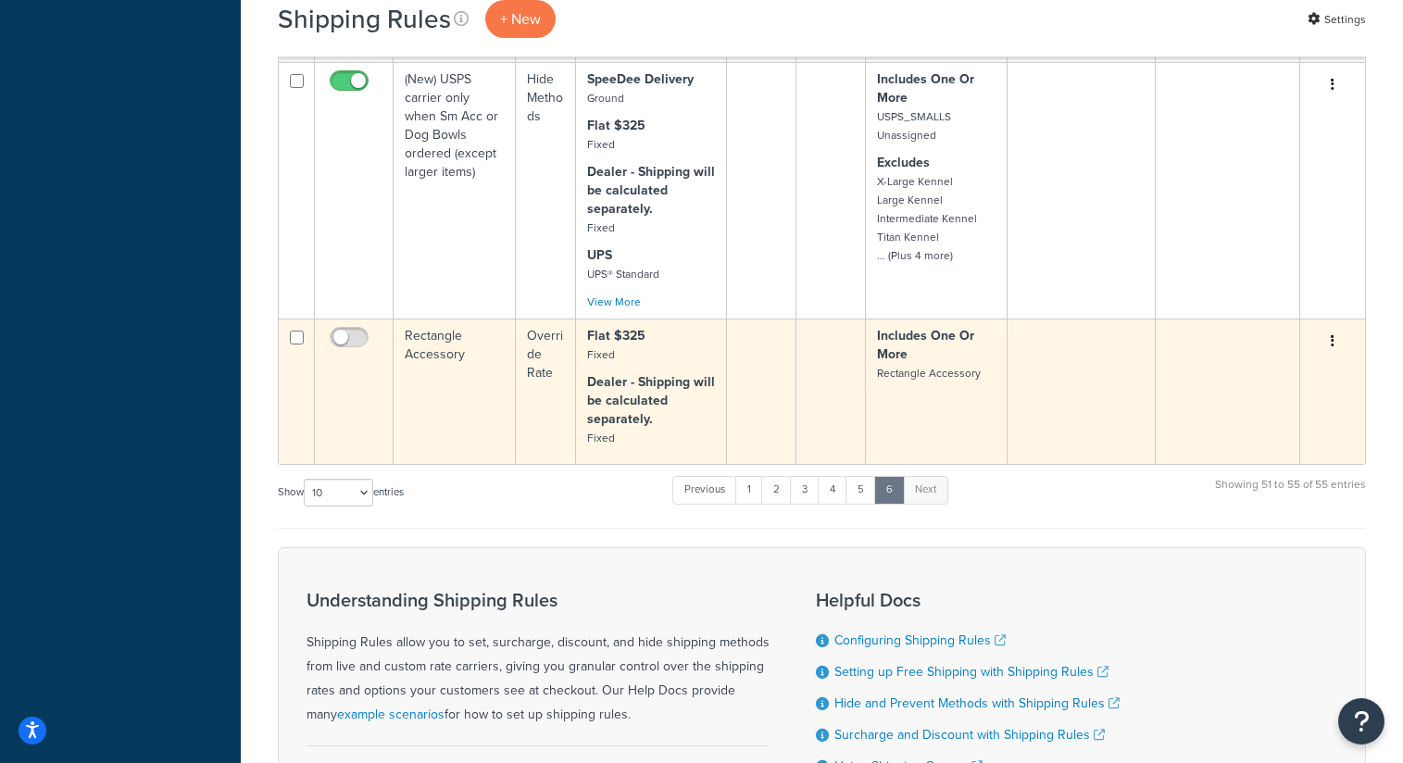
click at [1334, 347] on icon "button" at bounding box center [1333, 340] width 4 height 13
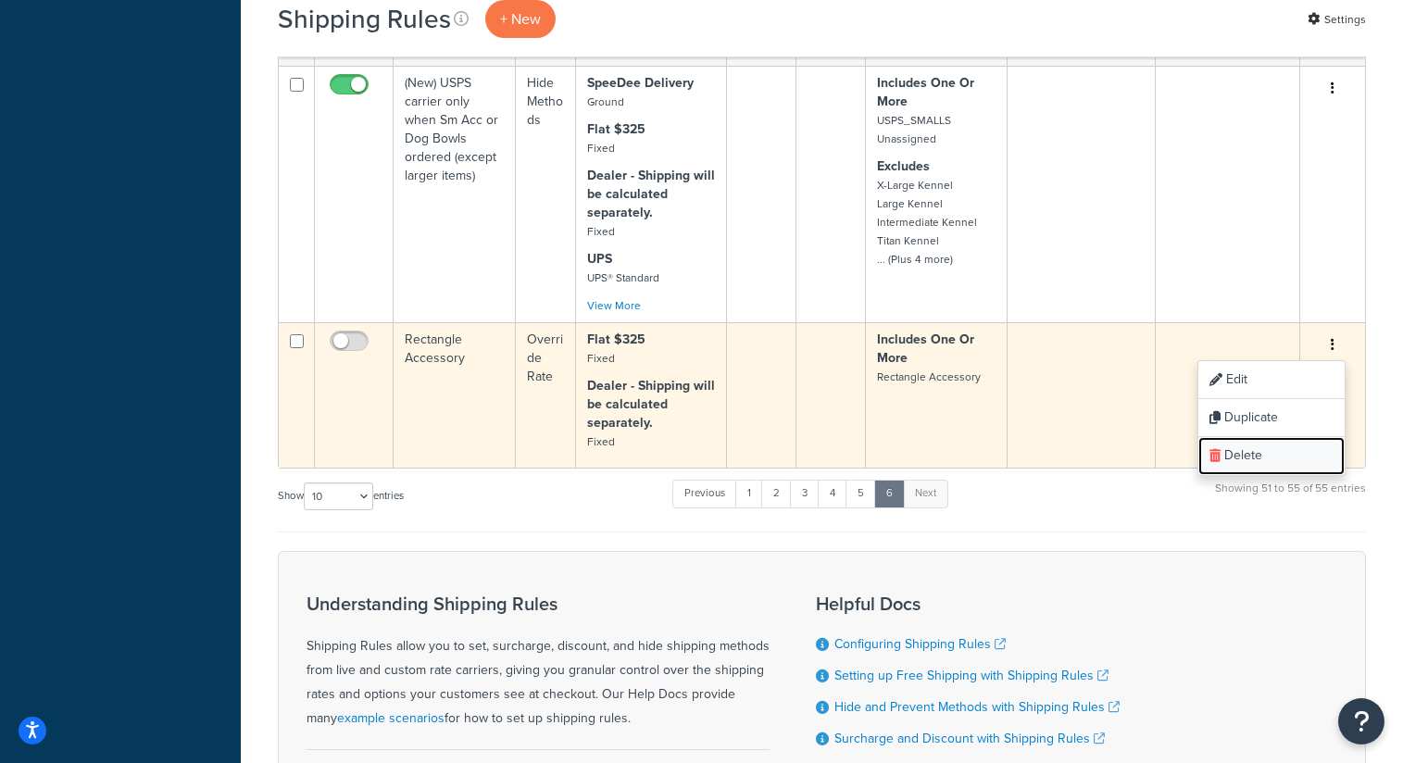
click at [1290, 458] on link "Delete" at bounding box center [1272, 456] width 146 height 38
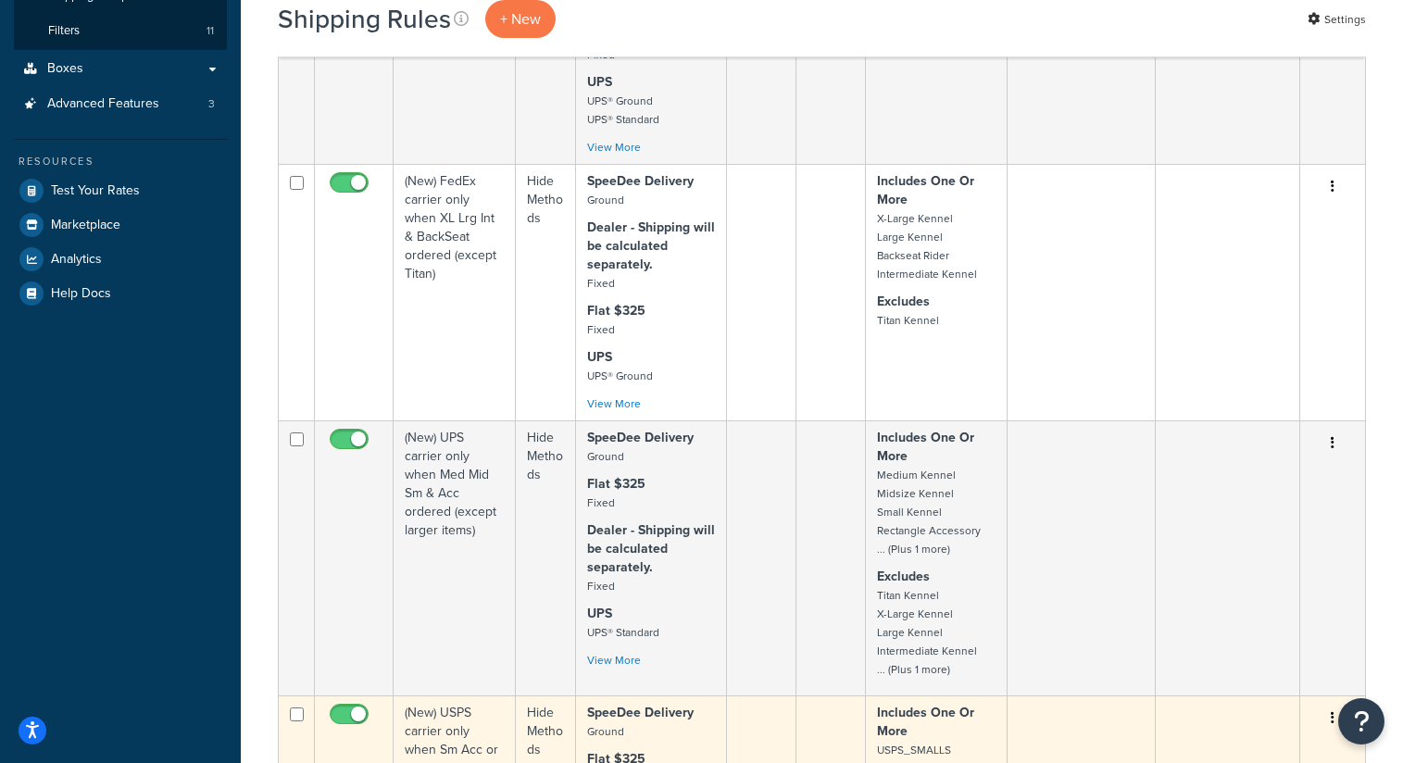
scroll to position [411, 0]
